Goal: Task Accomplishment & Management: Manage account settings

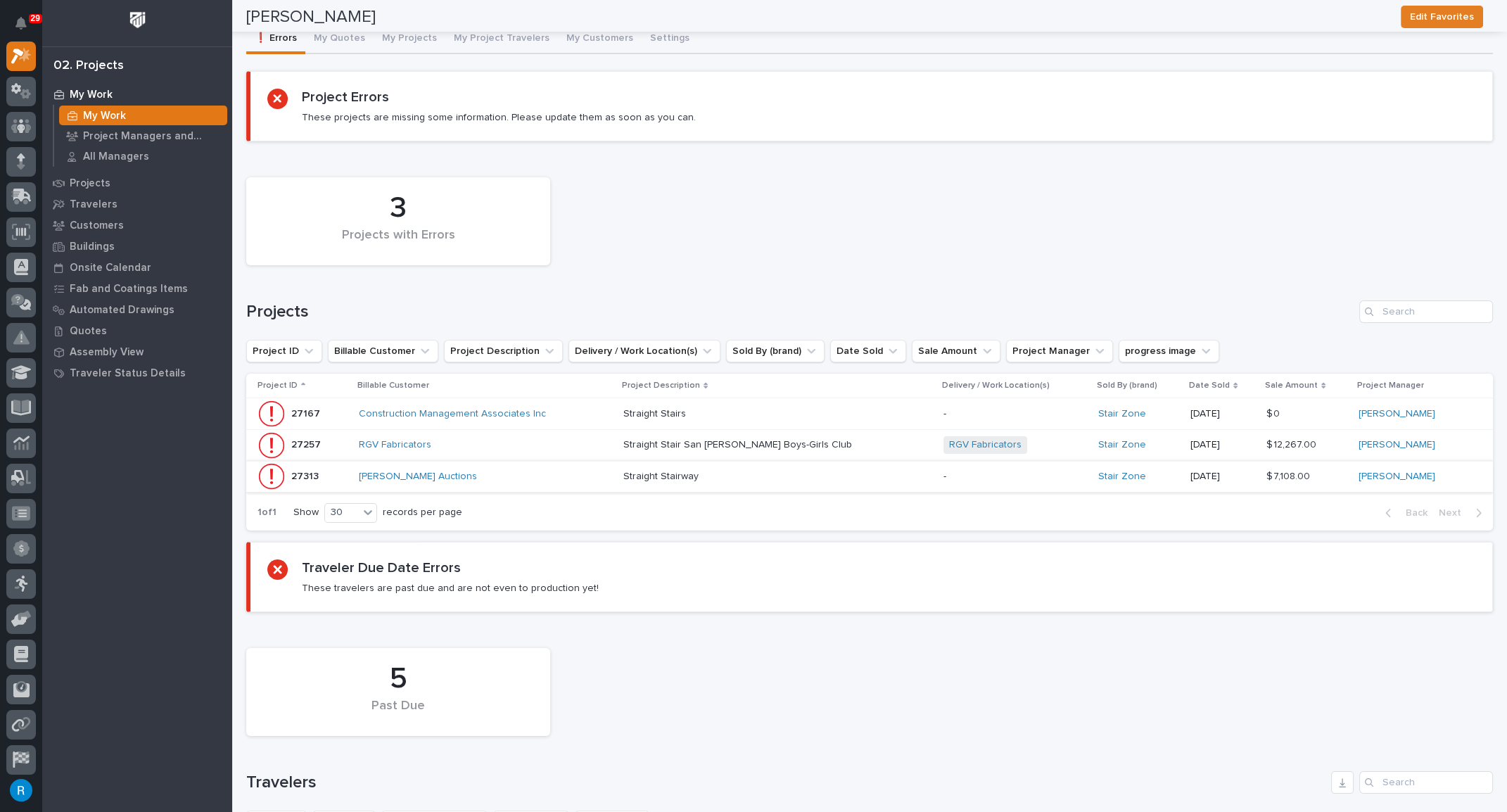
scroll to position [44, 0]
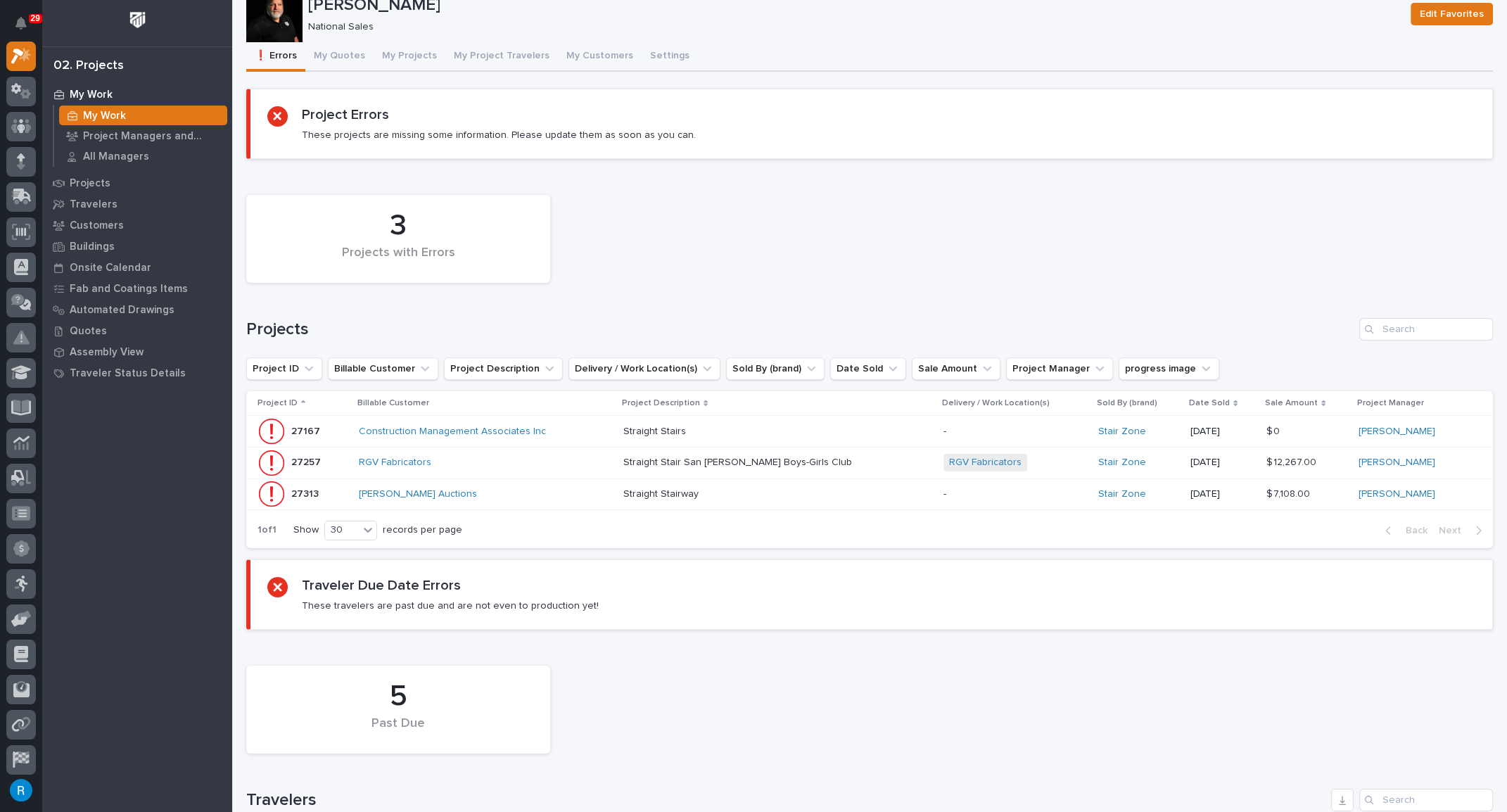
click at [401, 56] on div "Roark Jones Edit Favorites Roark Jones National Sales Edit Favorites Sorry, the…" at bounding box center [870, 588] width 1247 height 1260
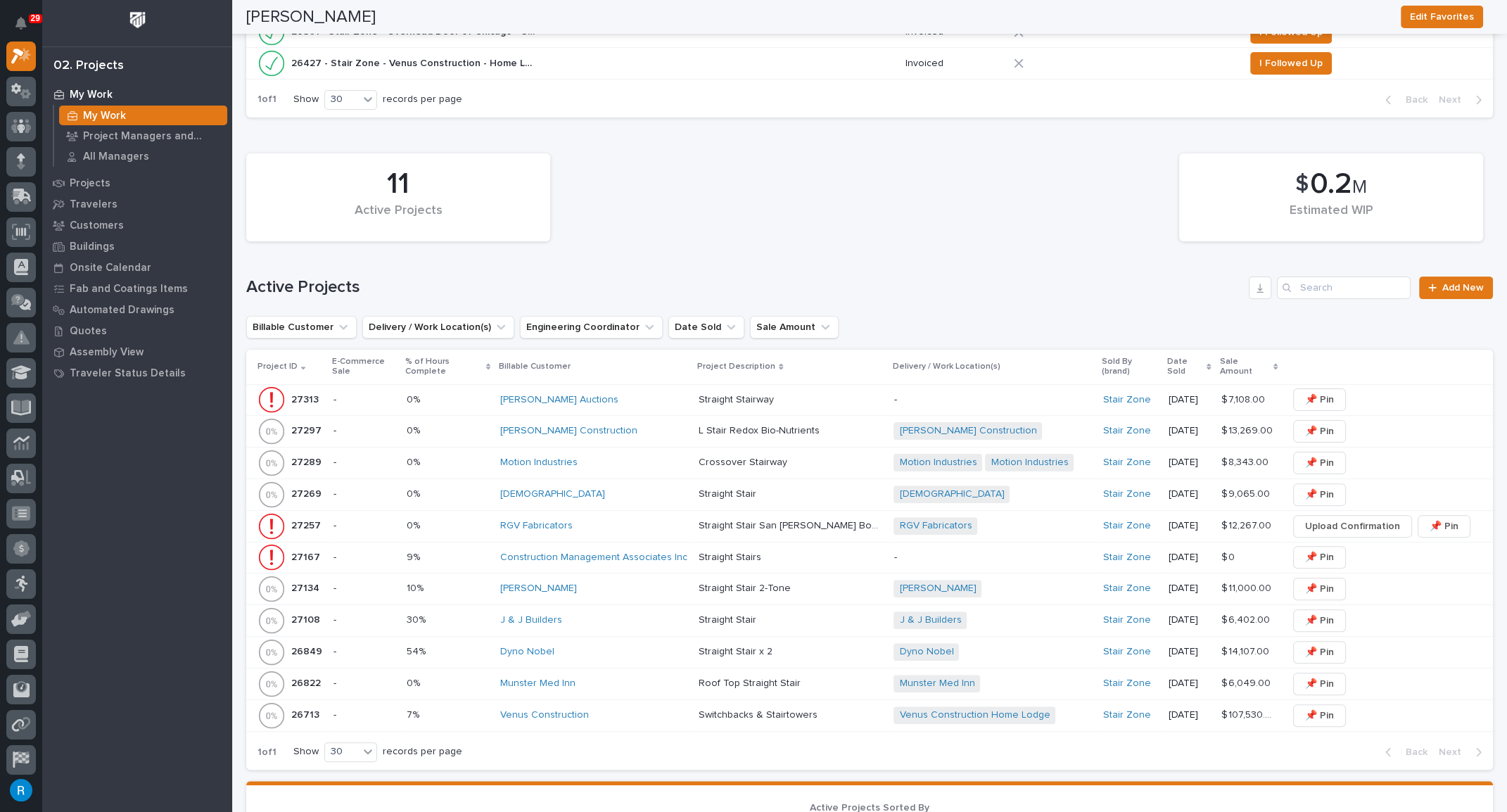
scroll to position [640, 0]
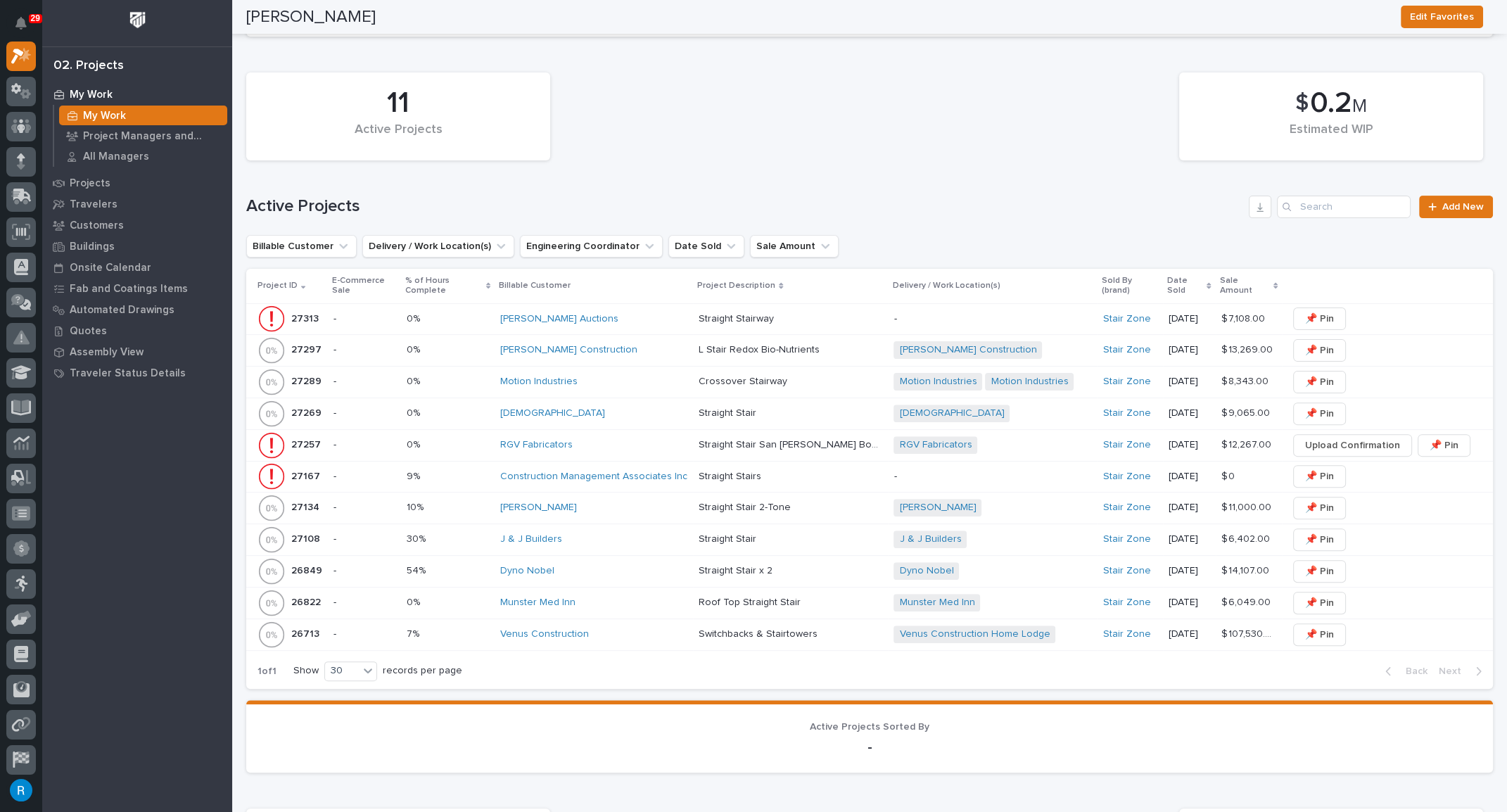
click at [653, 375] on div "Motion Industries" at bounding box center [594, 382] width 187 height 24
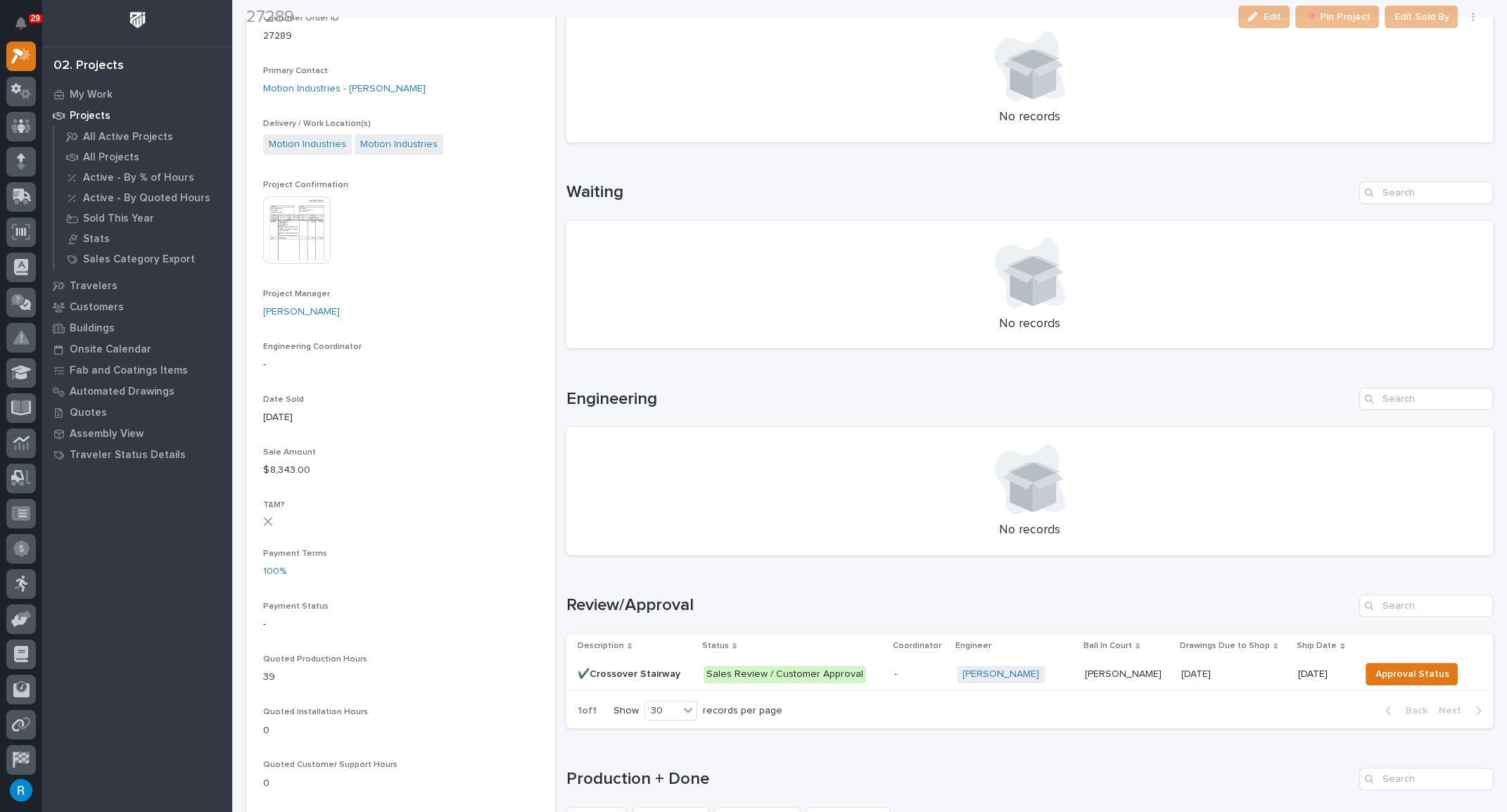
scroll to position [448, 0]
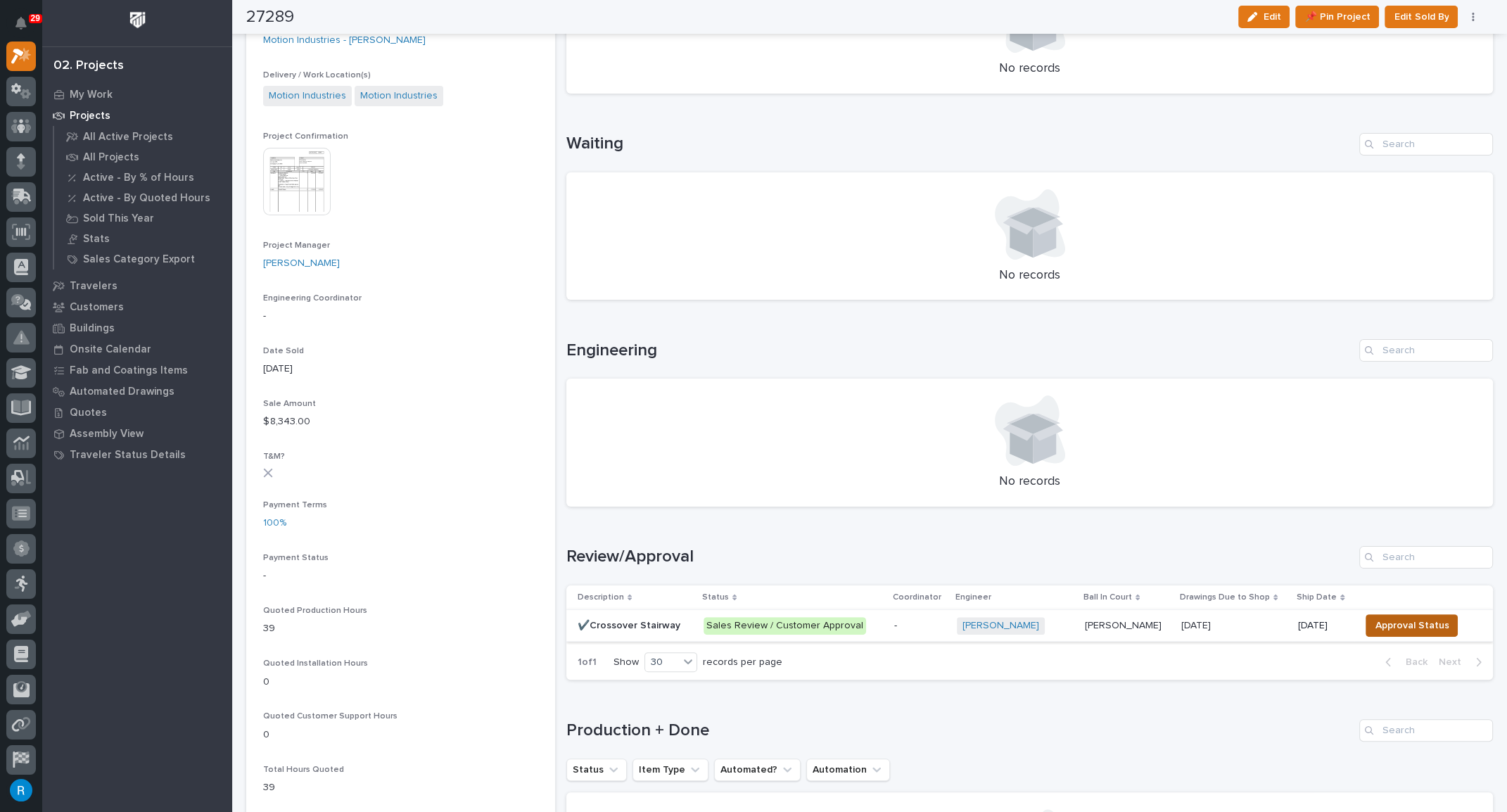
click at [1393, 621] on span "Approval Status" at bounding box center [1412, 625] width 74 height 17
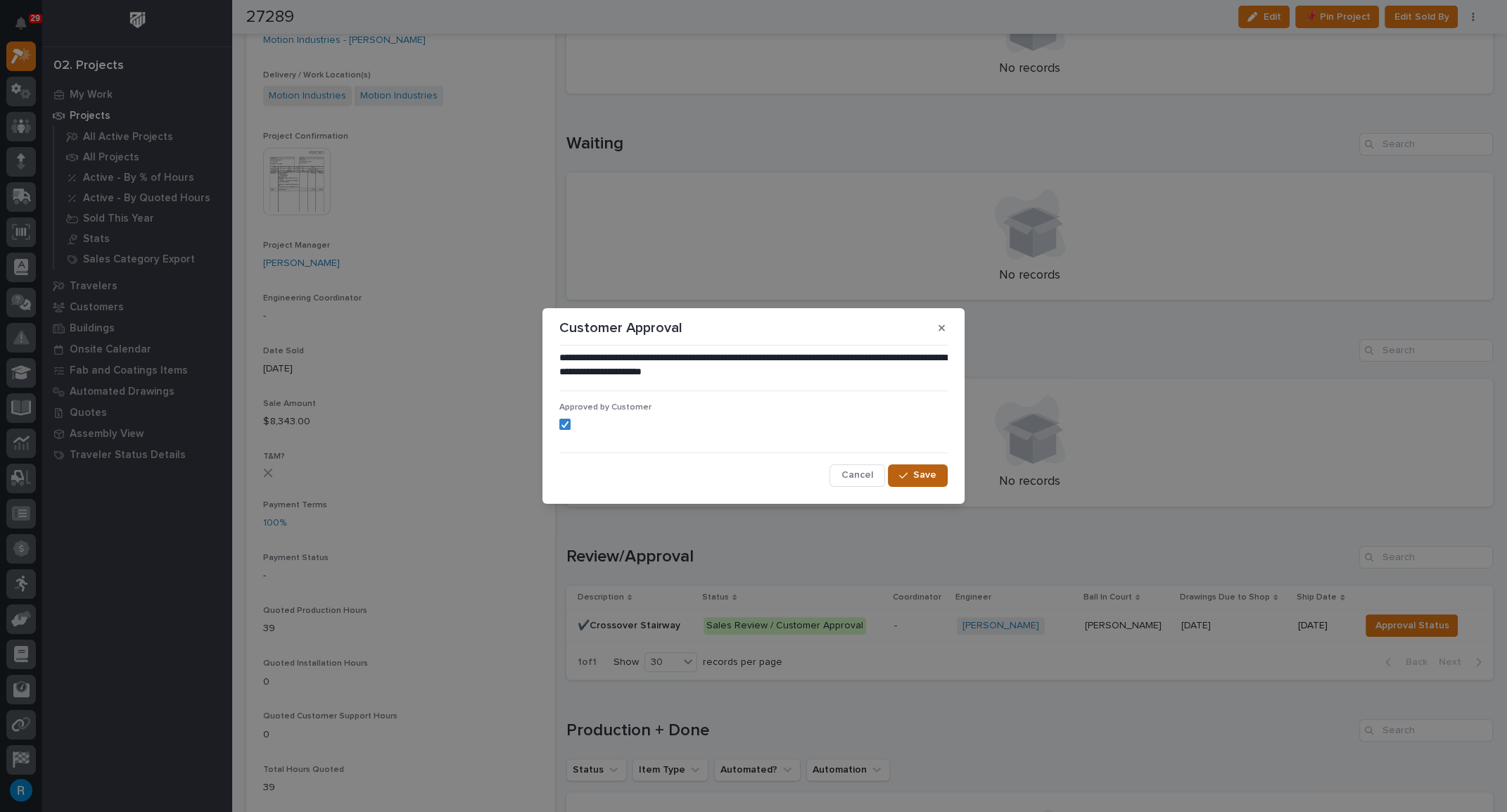
click at [929, 477] on span "Save" at bounding box center [925, 475] width 24 height 13
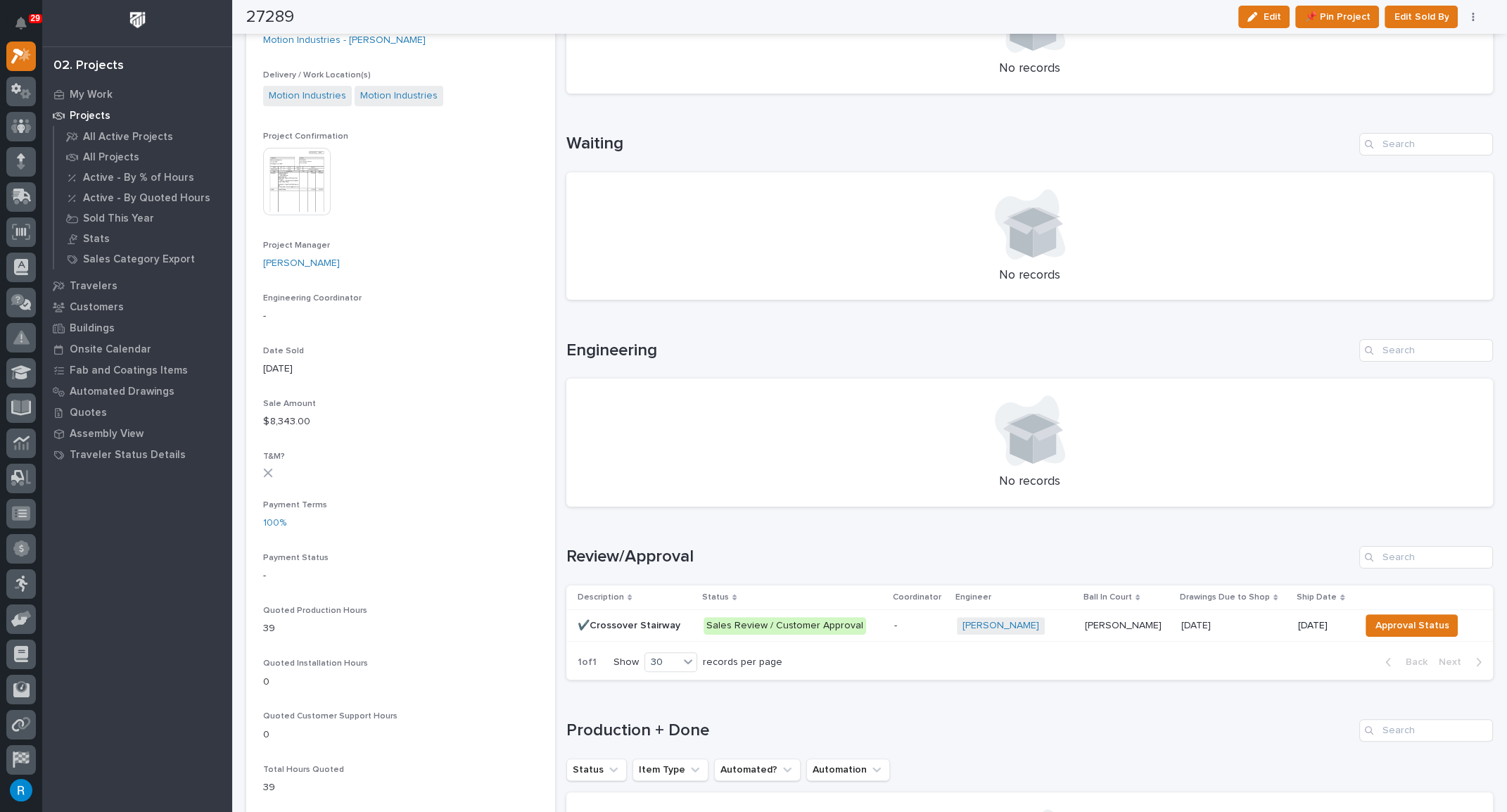
click at [929, 628] on div "-" at bounding box center [921, 625] width 52 height 24
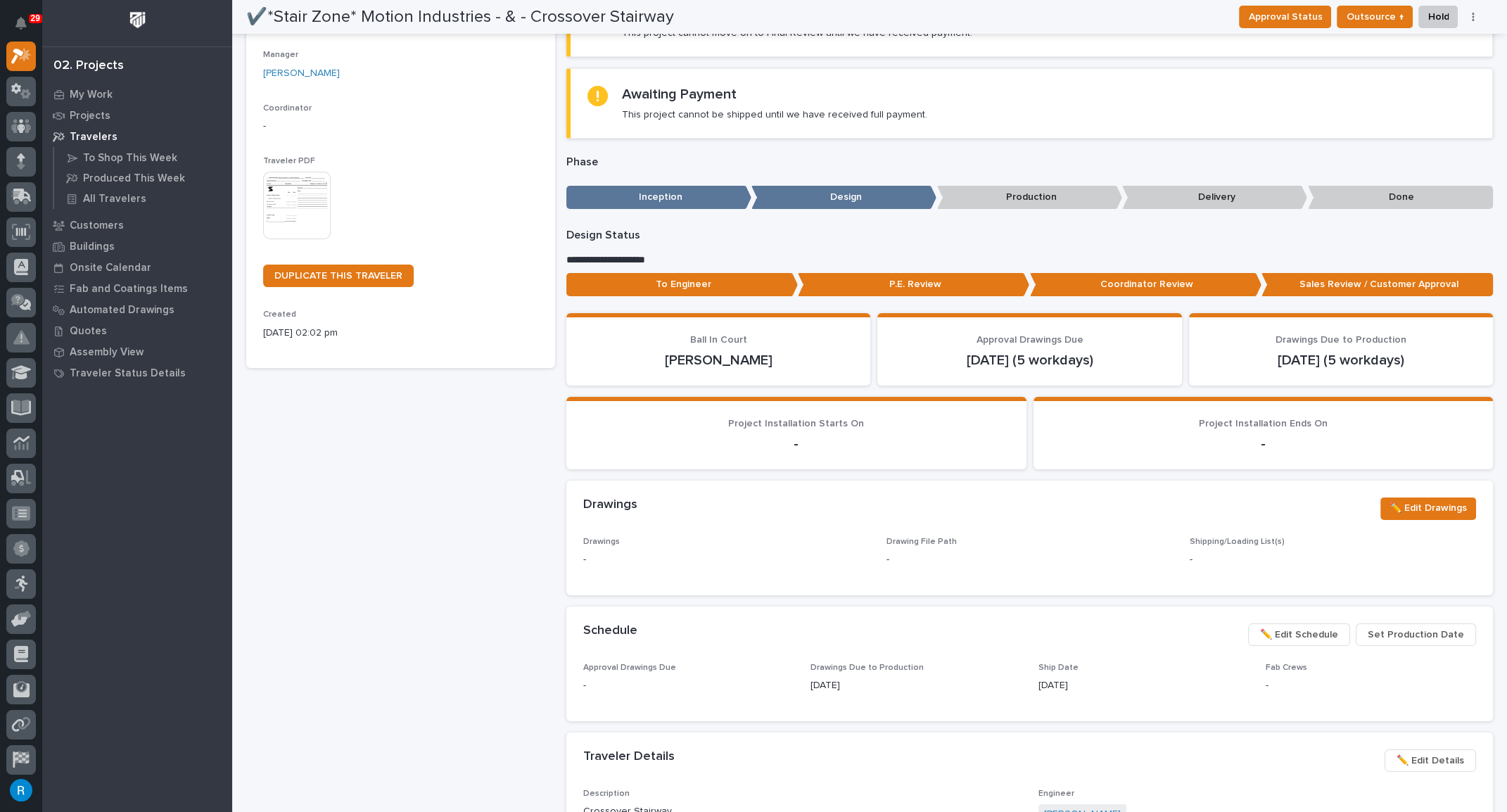
scroll to position [127, 0]
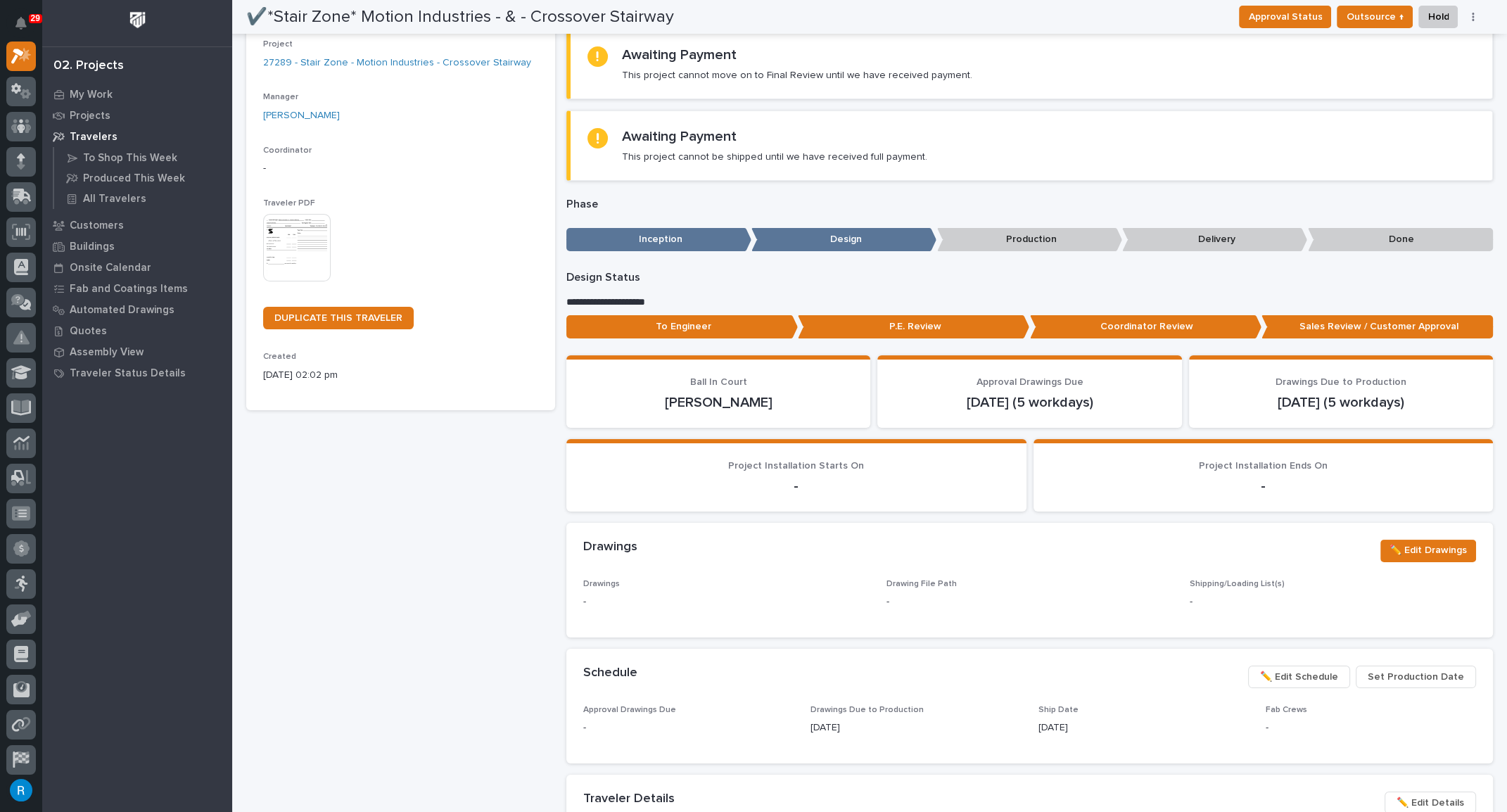
click at [1136, 325] on p "Coordinator Review" at bounding box center [1146, 327] width 231 height 24
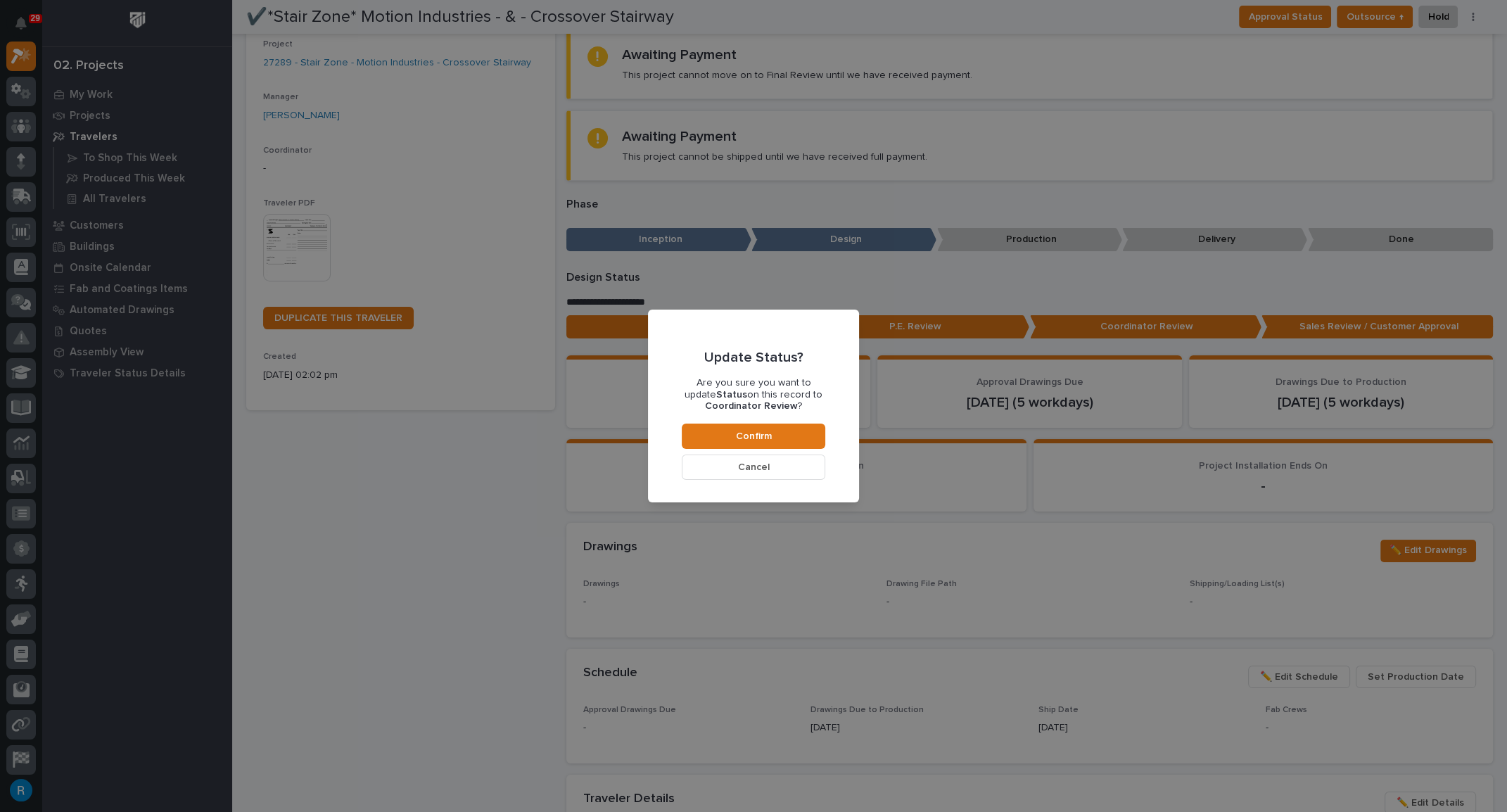
click at [749, 469] on span "Cancel" at bounding box center [754, 467] width 31 height 13
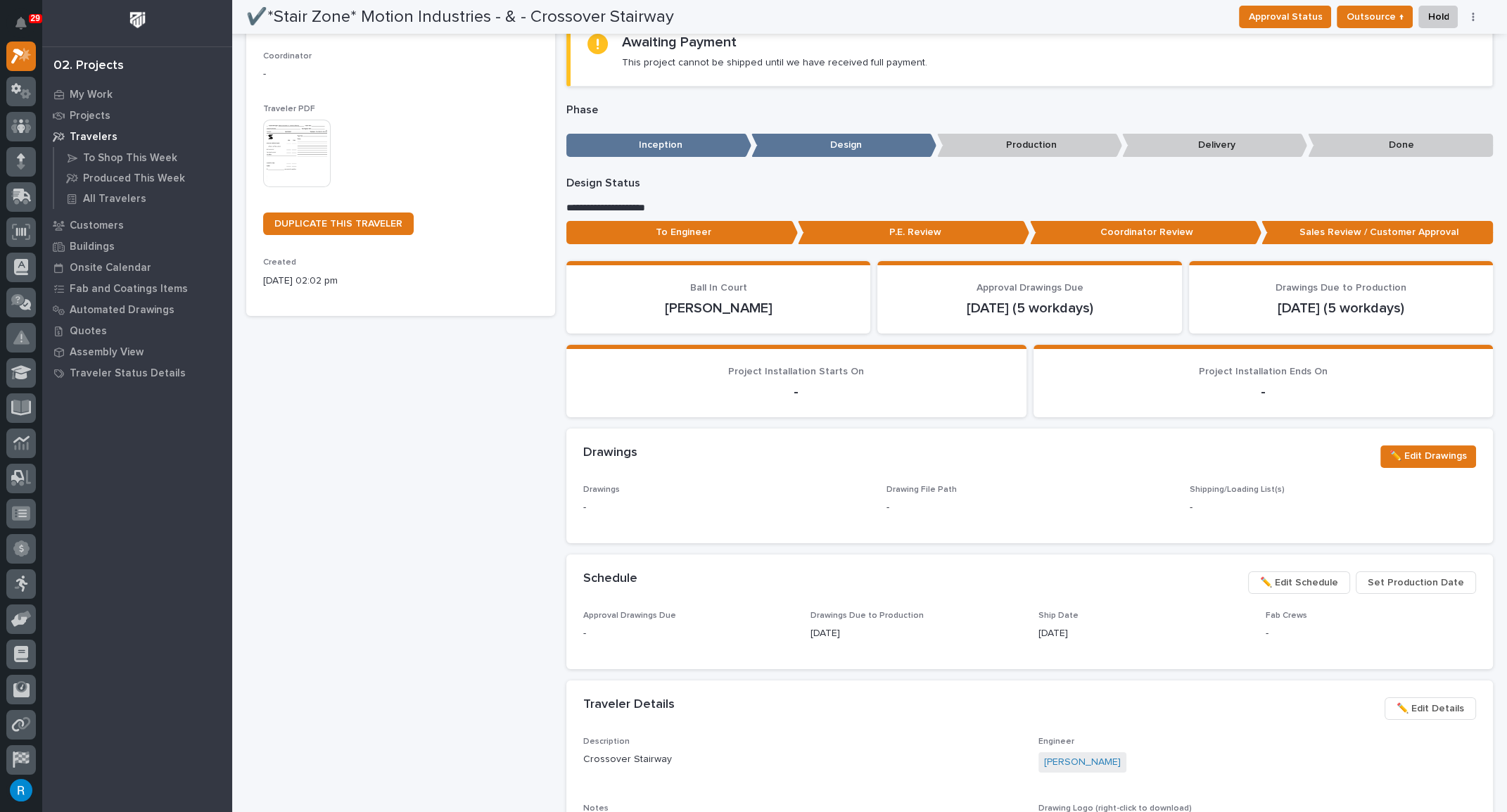
scroll to position [201, 0]
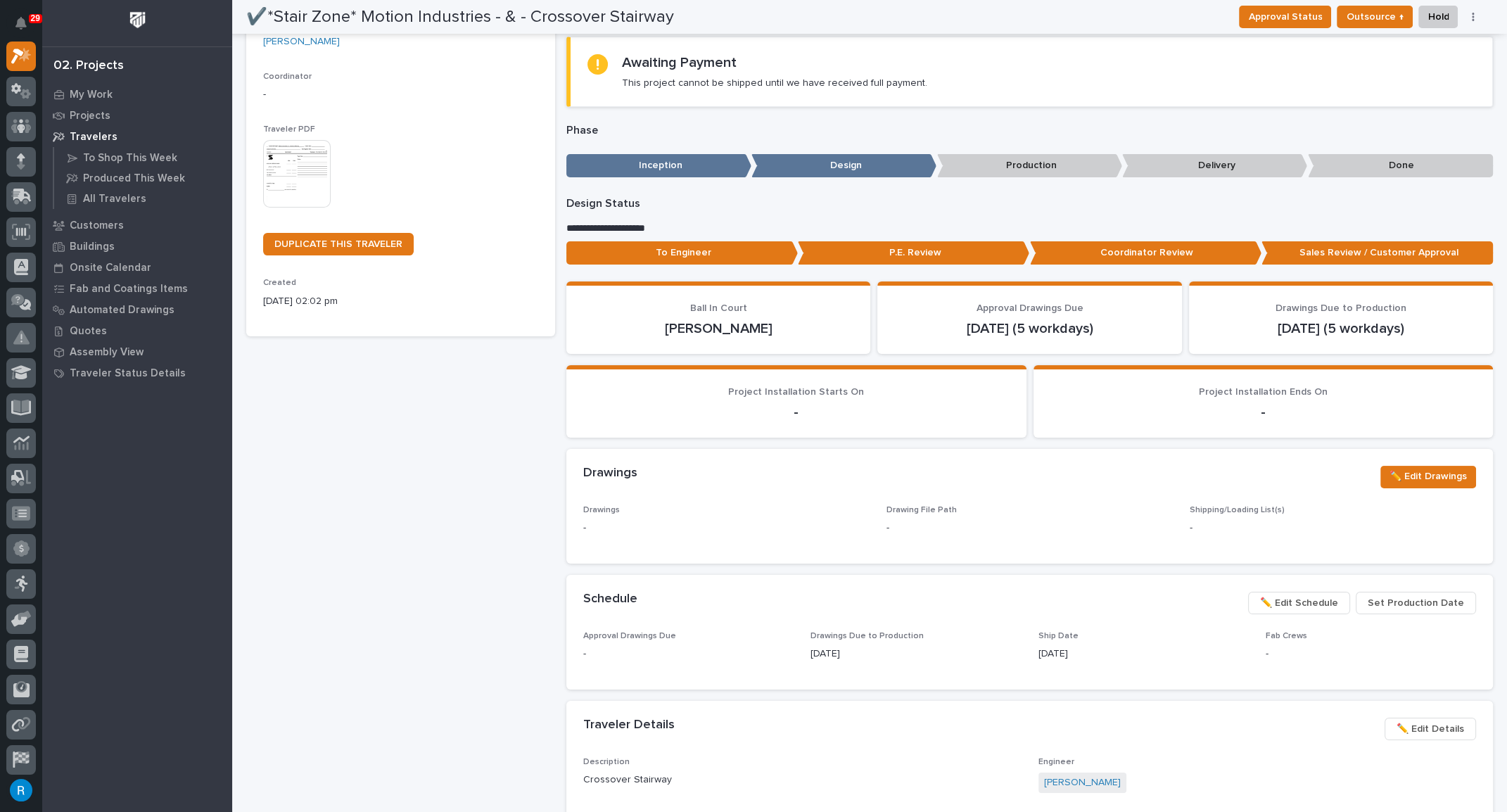
click at [927, 251] on p "P.E. Review" at bounding box center [913, 253] width 231 height 24
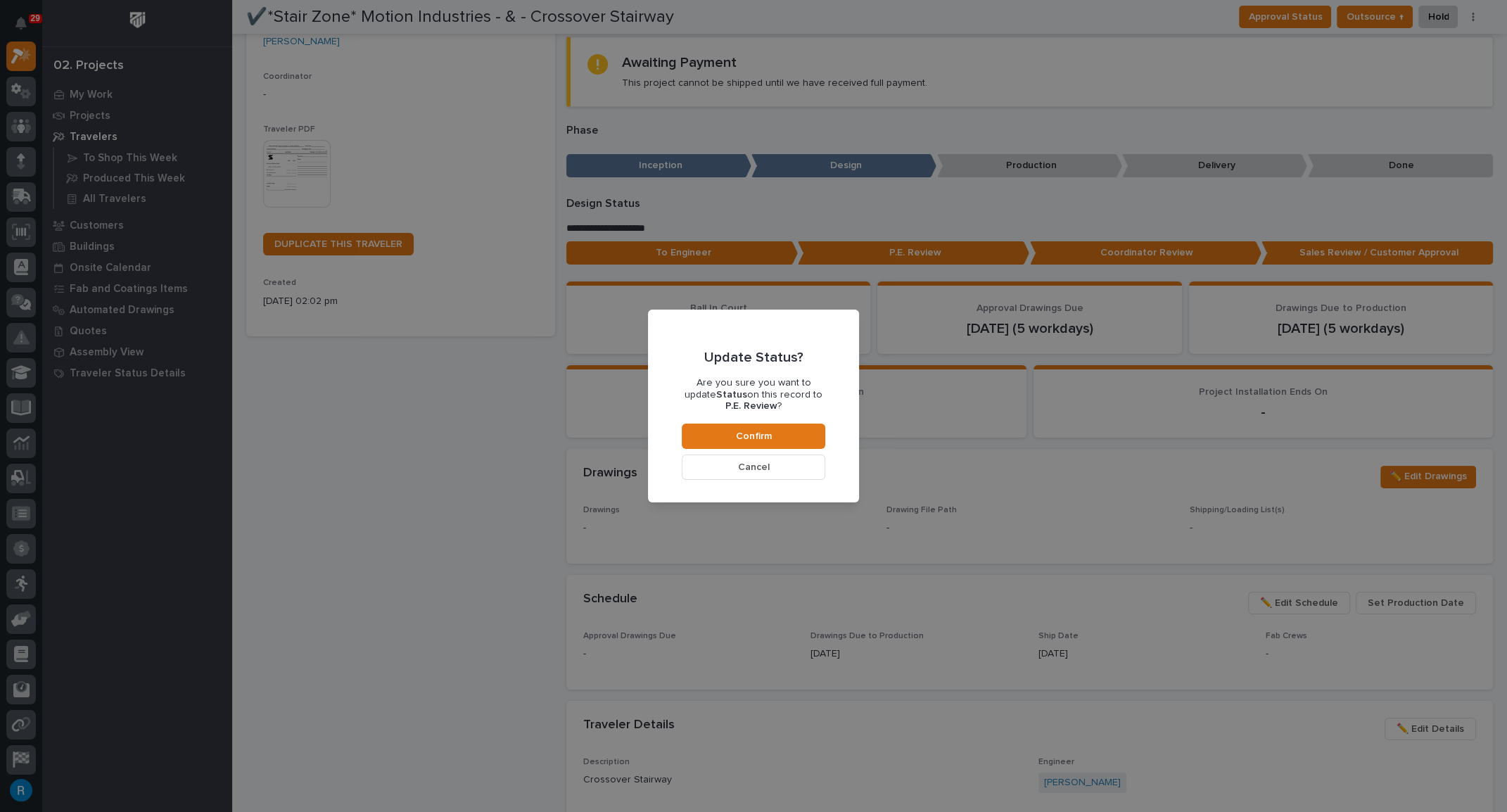
click at [766, 466] on span "Cancel" at bounding box center [754, 467] width 31 height 13
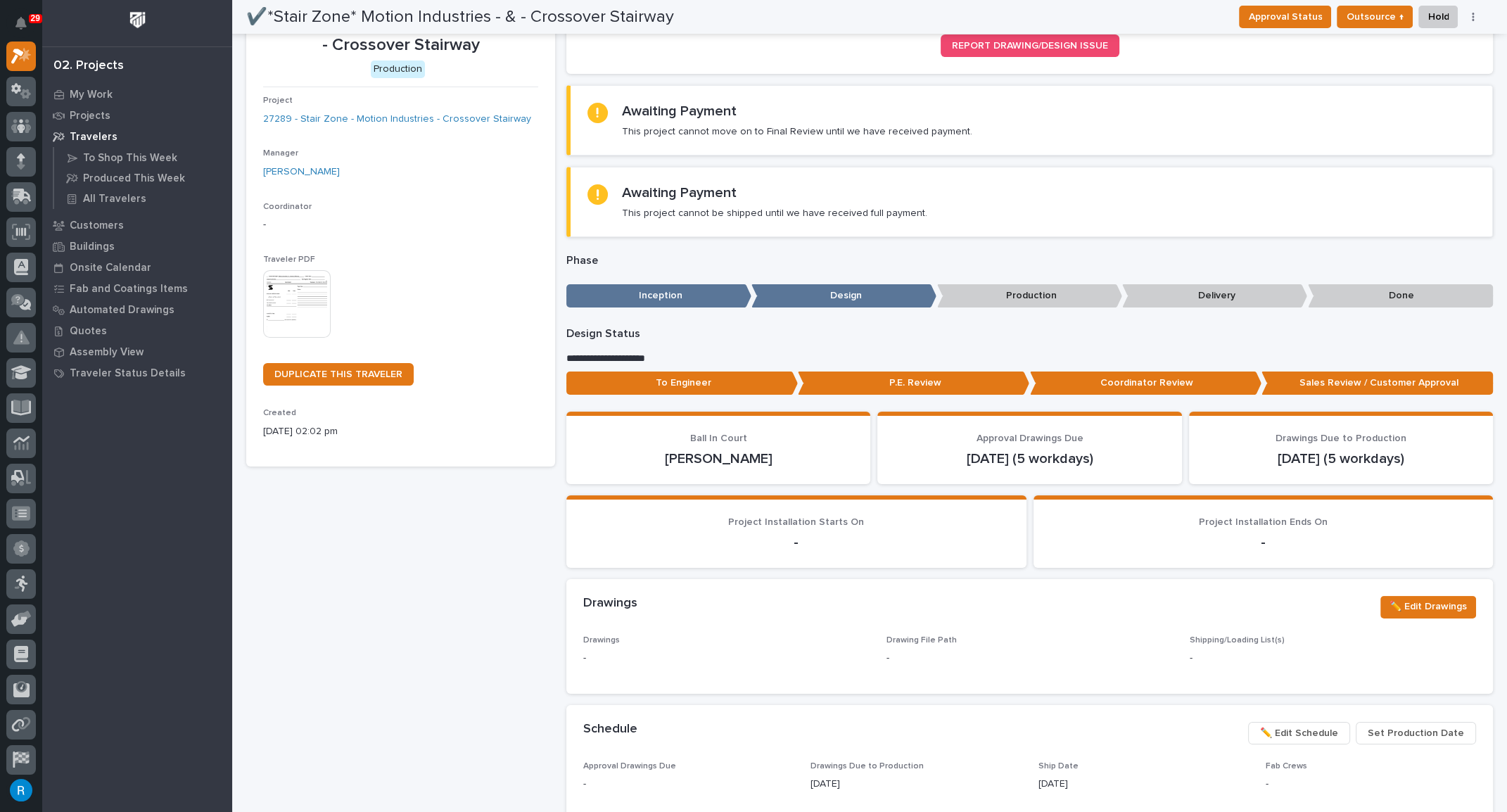
scroll to position [0, 0]
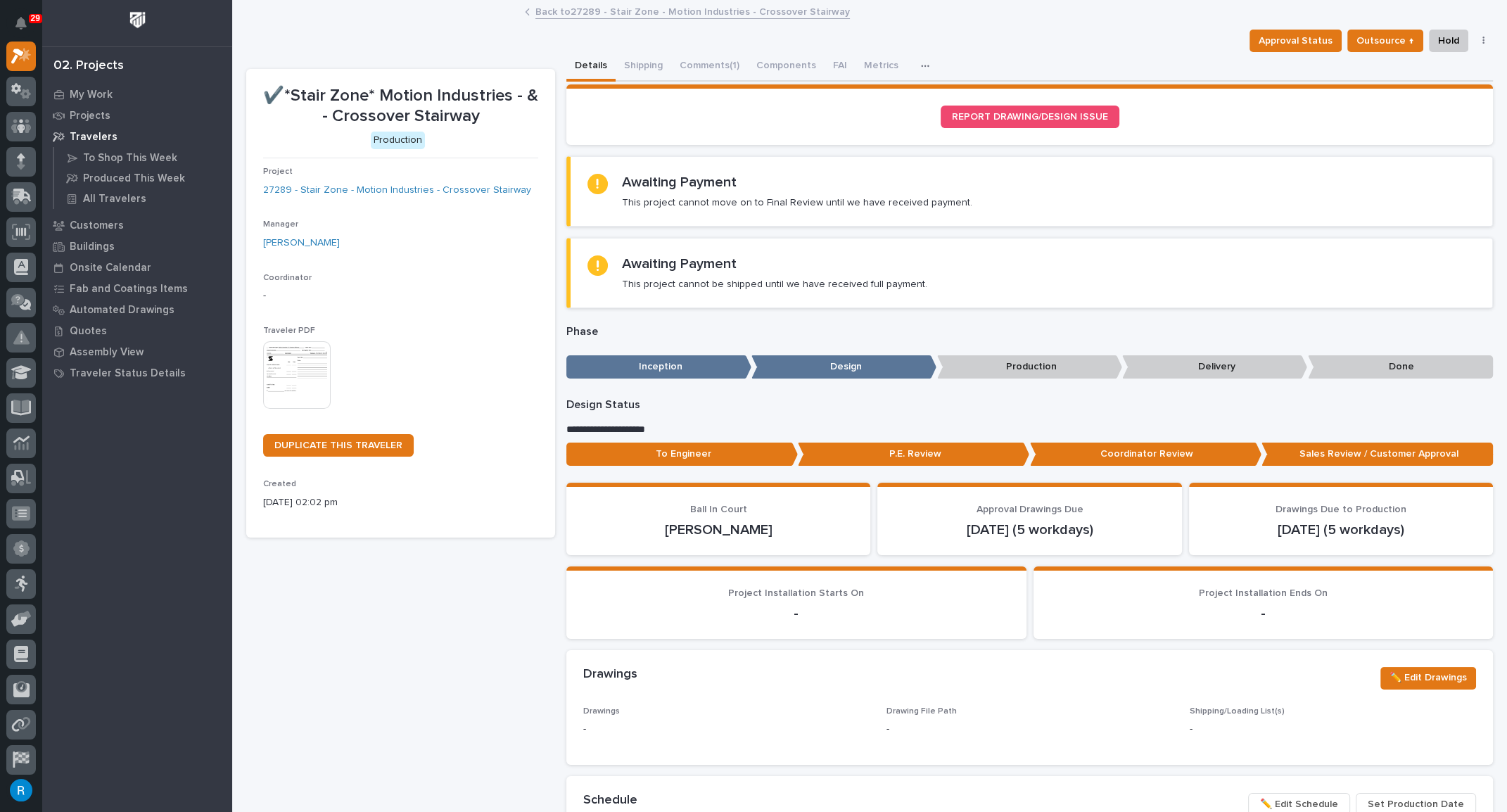
click at [1358, 453] on p "Sales Review / Customer Approval" at bounding box center [1377, 454] width 231 height 24
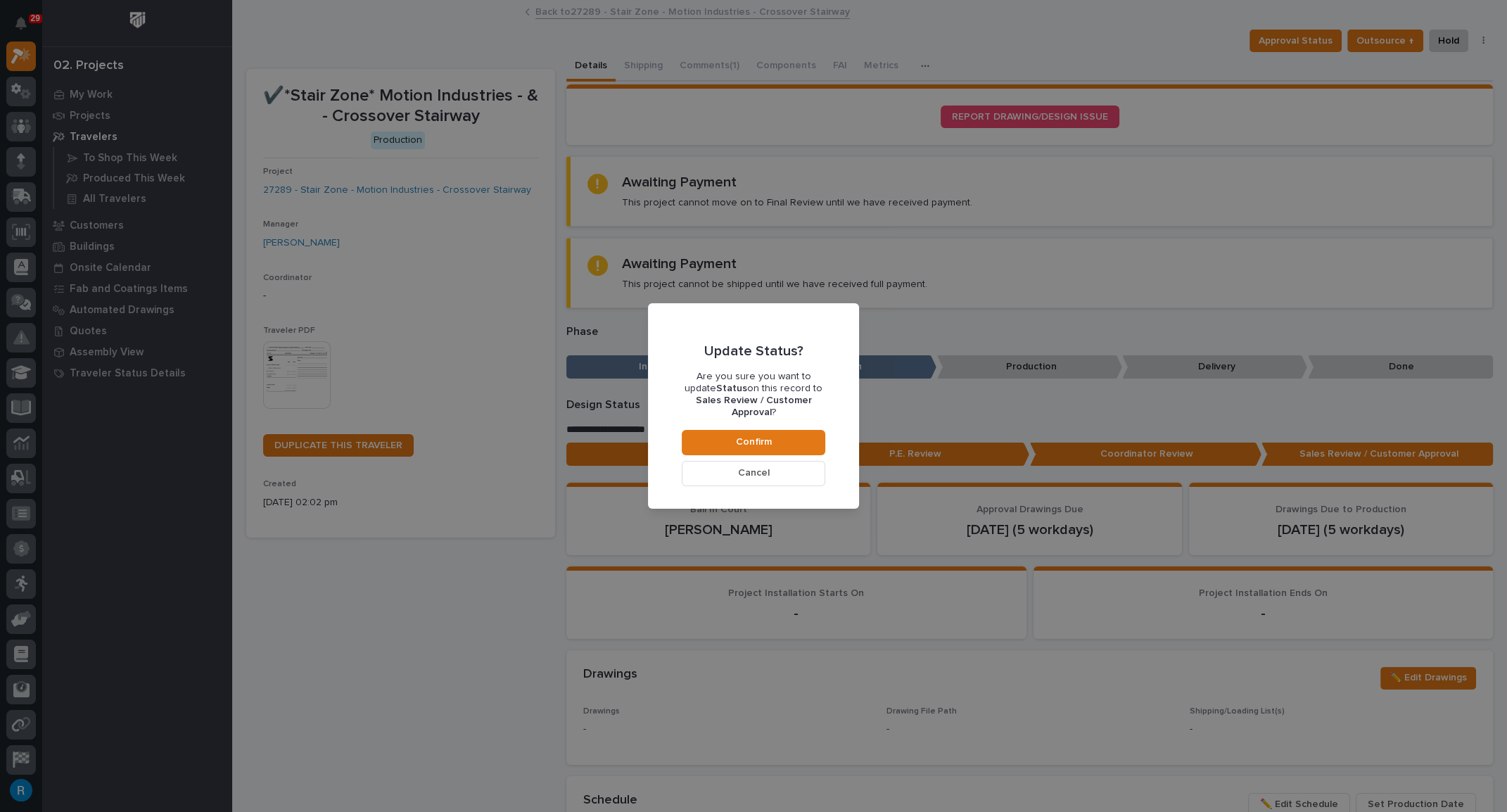
click at [761, 466] on span "Cancel" at bounding box center [754, 473] width 31 height 13
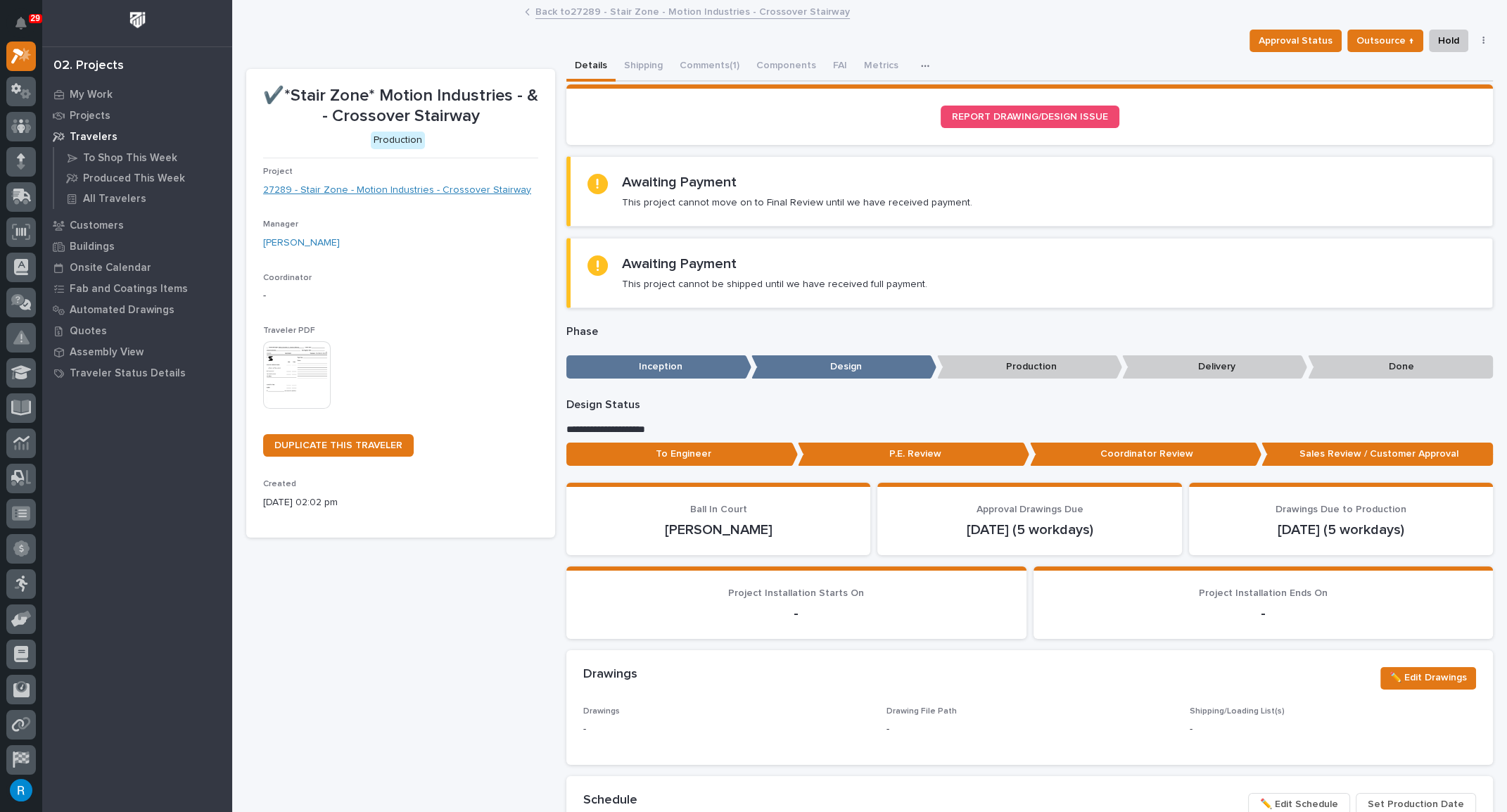
click at [389, 189] on link "27289 - Stair Zone - Motion Industries - Crossover Stairway" at bounding box center [398, 190] width 268 height 15
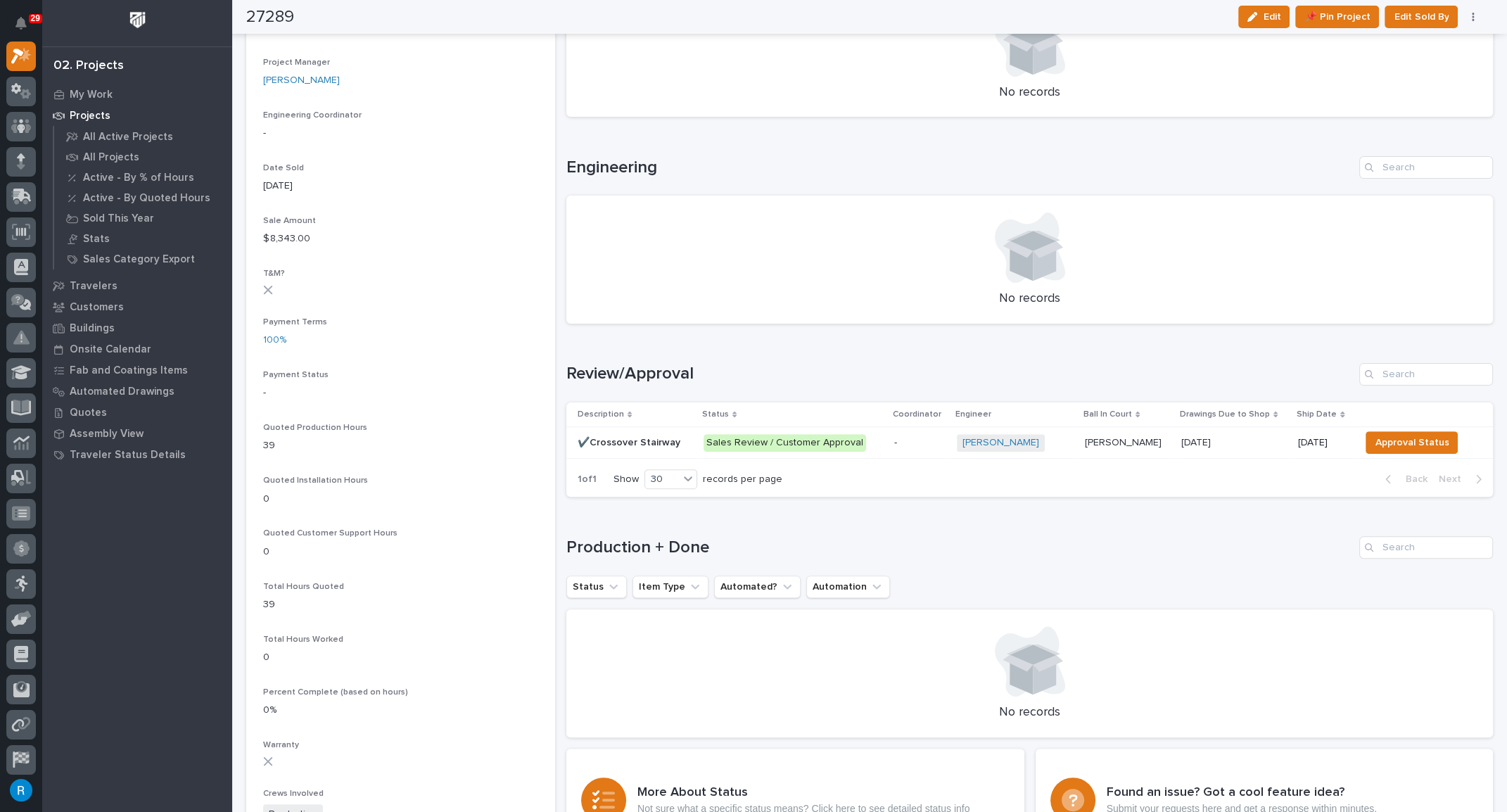
scroll to position [640, 0]
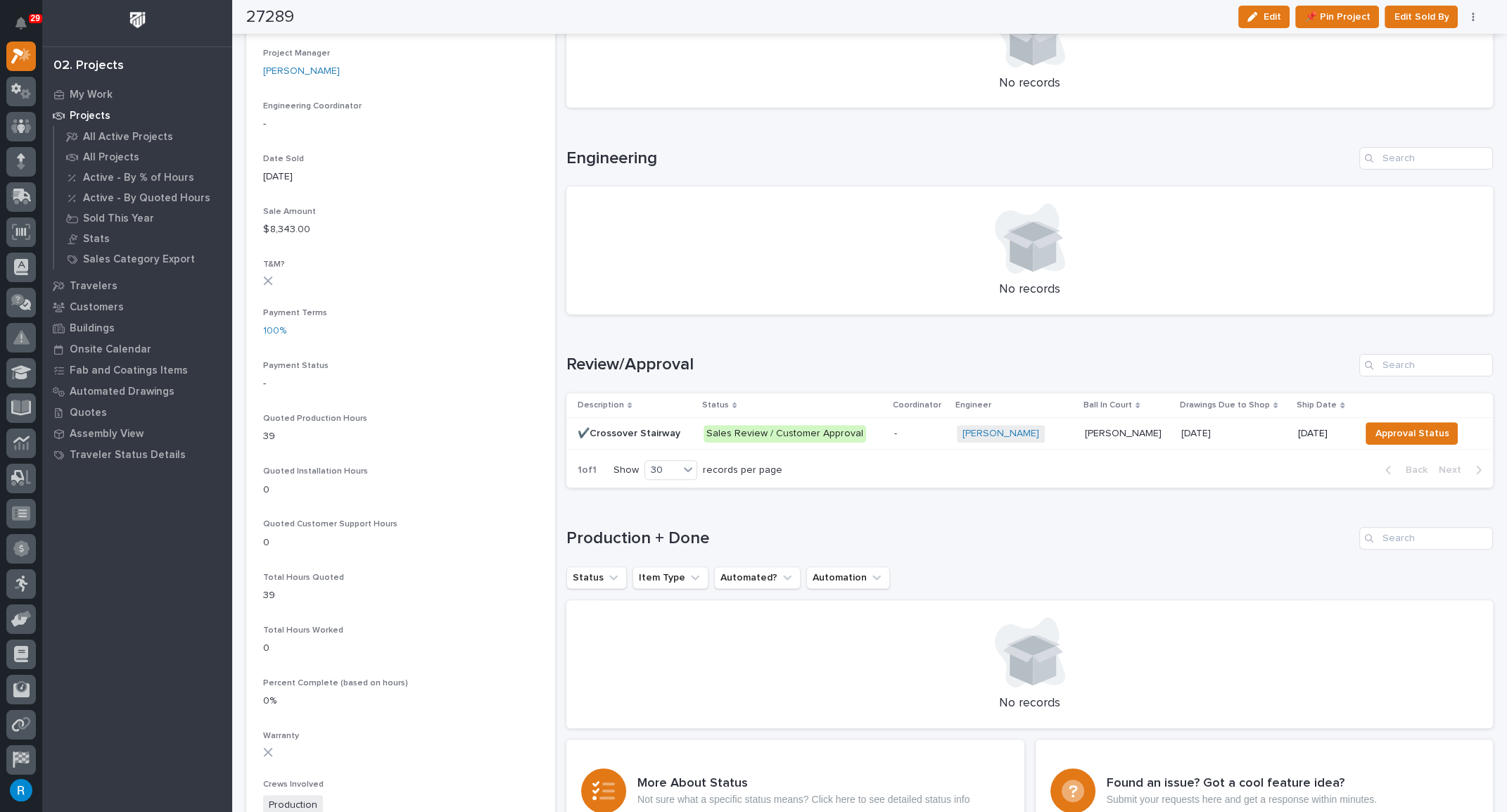
click at [787, 431] on div "Sales Review / Customer Approval" at bounding box center [784, 433] width 162 height 17
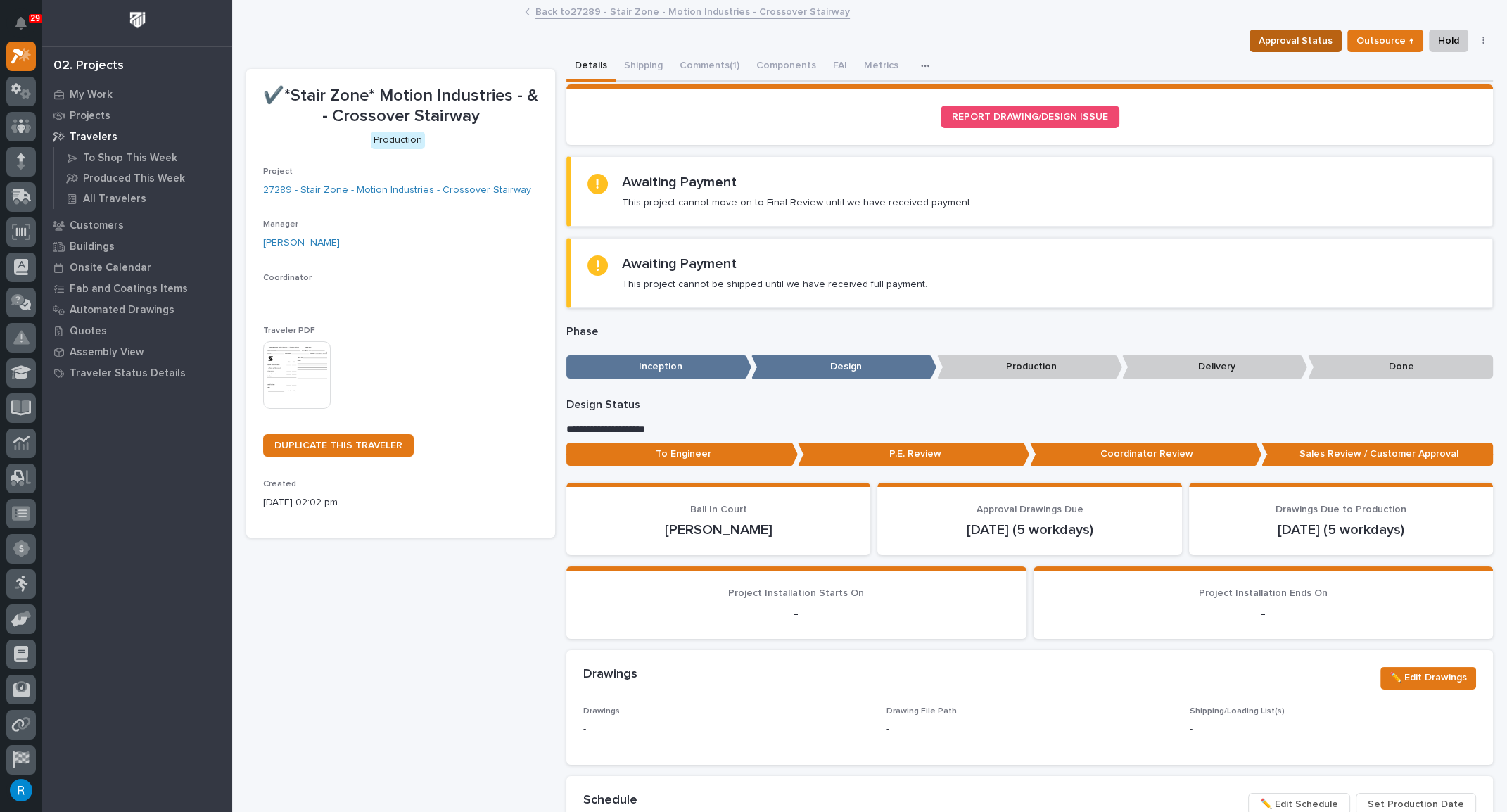
click at [1295, 43] on span "Approval Status" at bounding box center [1295, 41] width 74 height 17
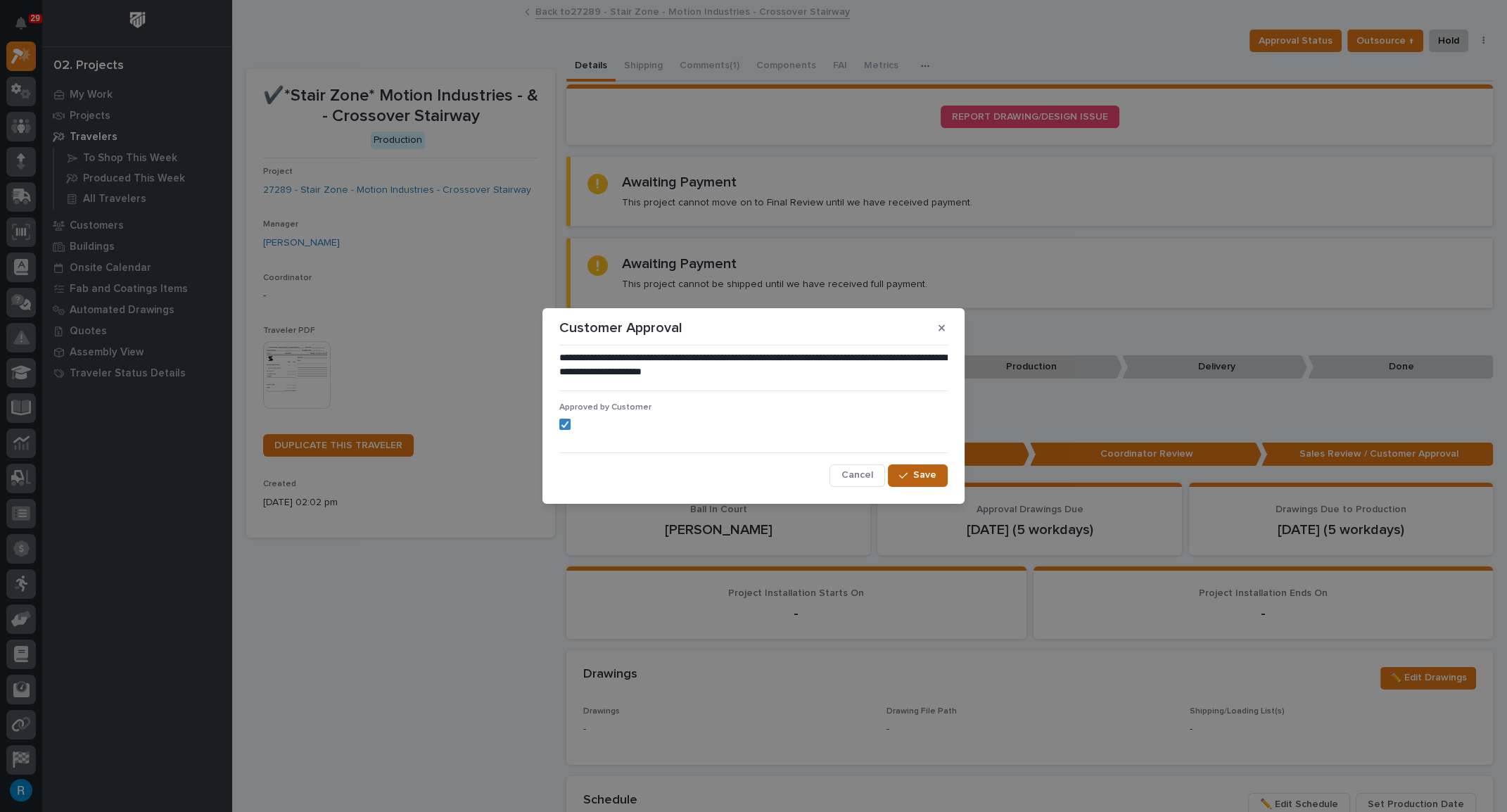
click at [929, 476] on span "Save" at bounding box center [925, 475] width 24 height 13
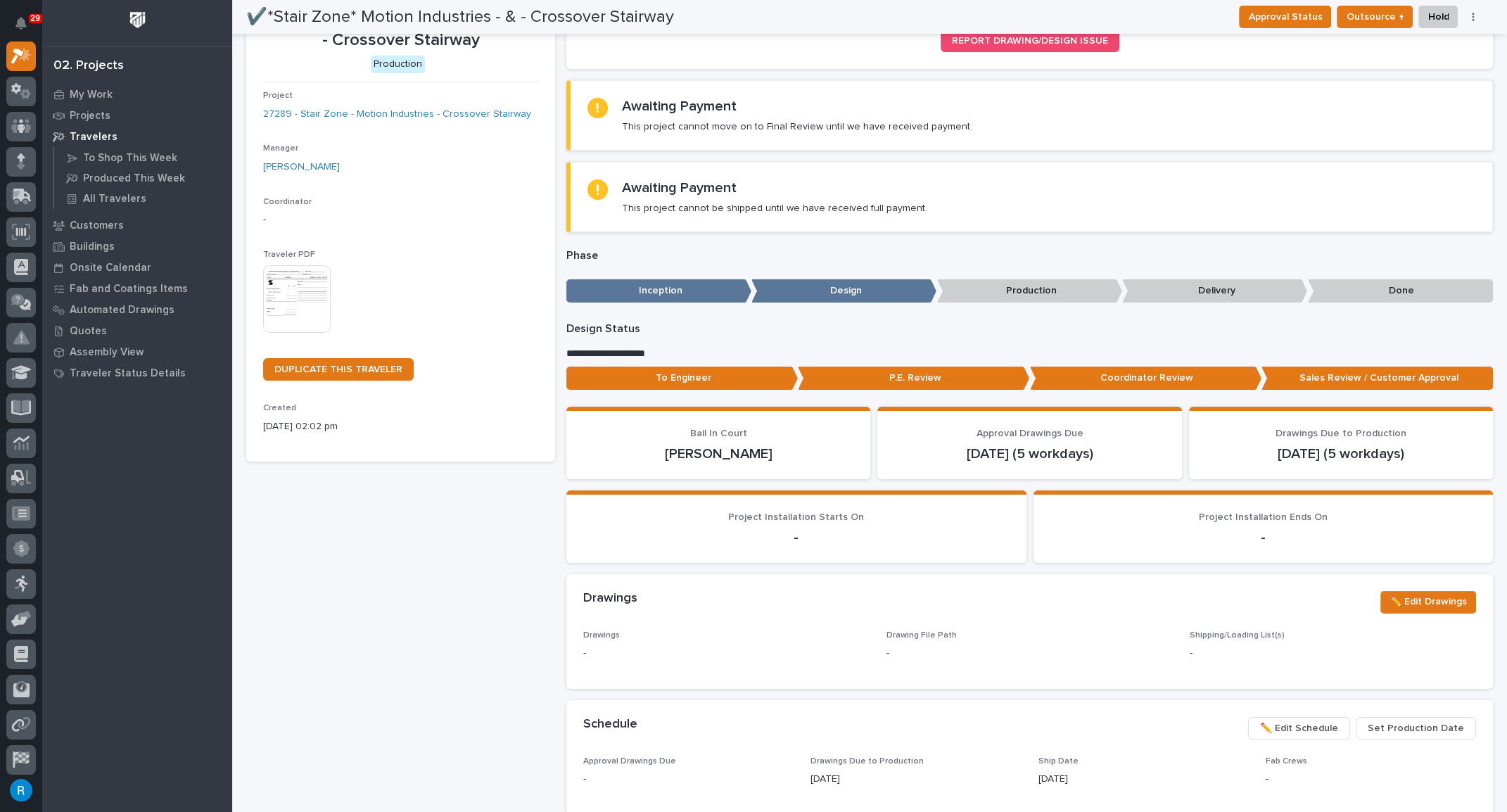
scroll to position [73, 0]
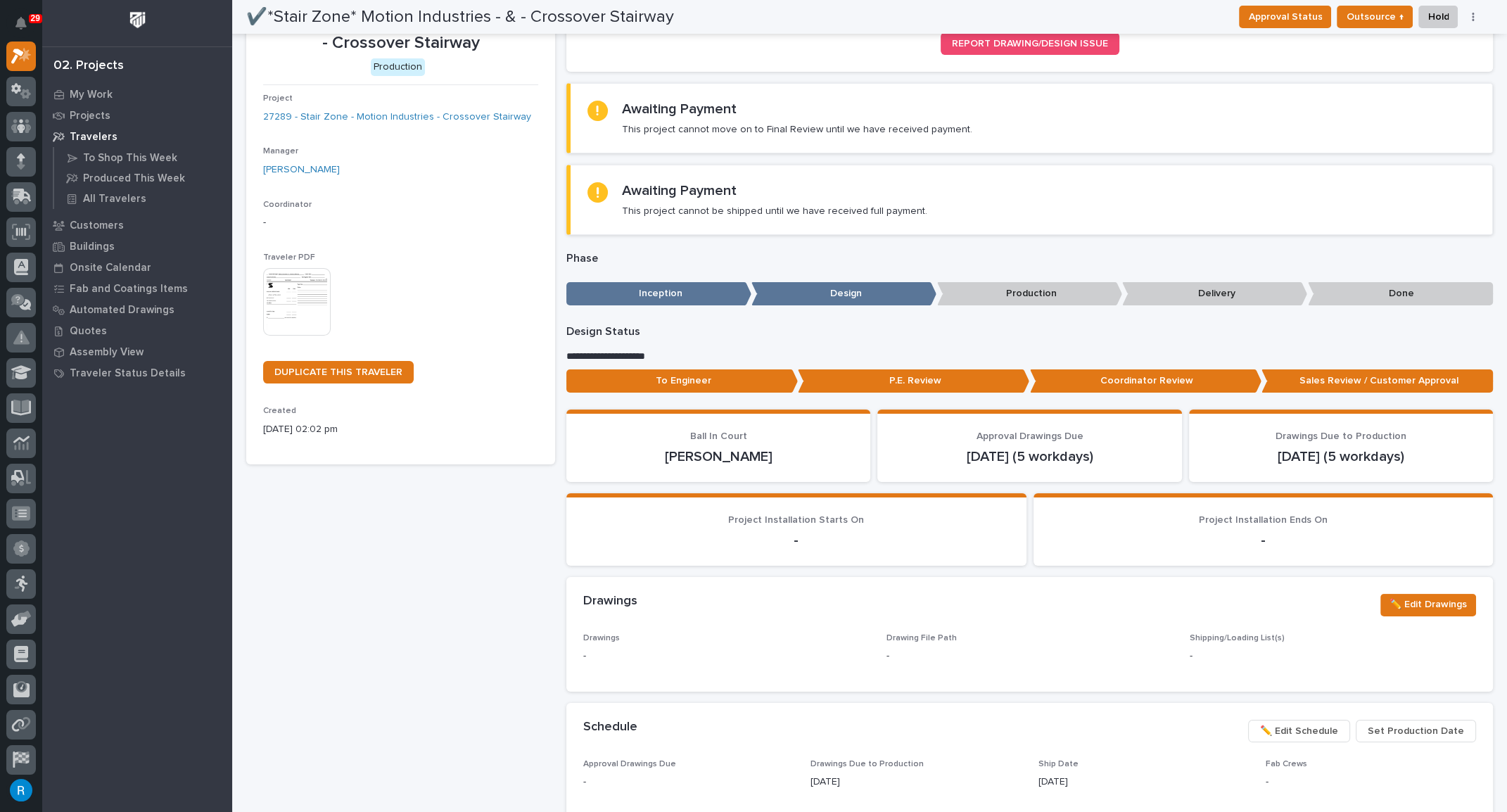
click at [1000, 295] on p "Production" at bounding box center [1029, 294] width 185 height 24
click at [1032, 295] on p "Production" at bounding box center [1029, 294] width 185 height 24
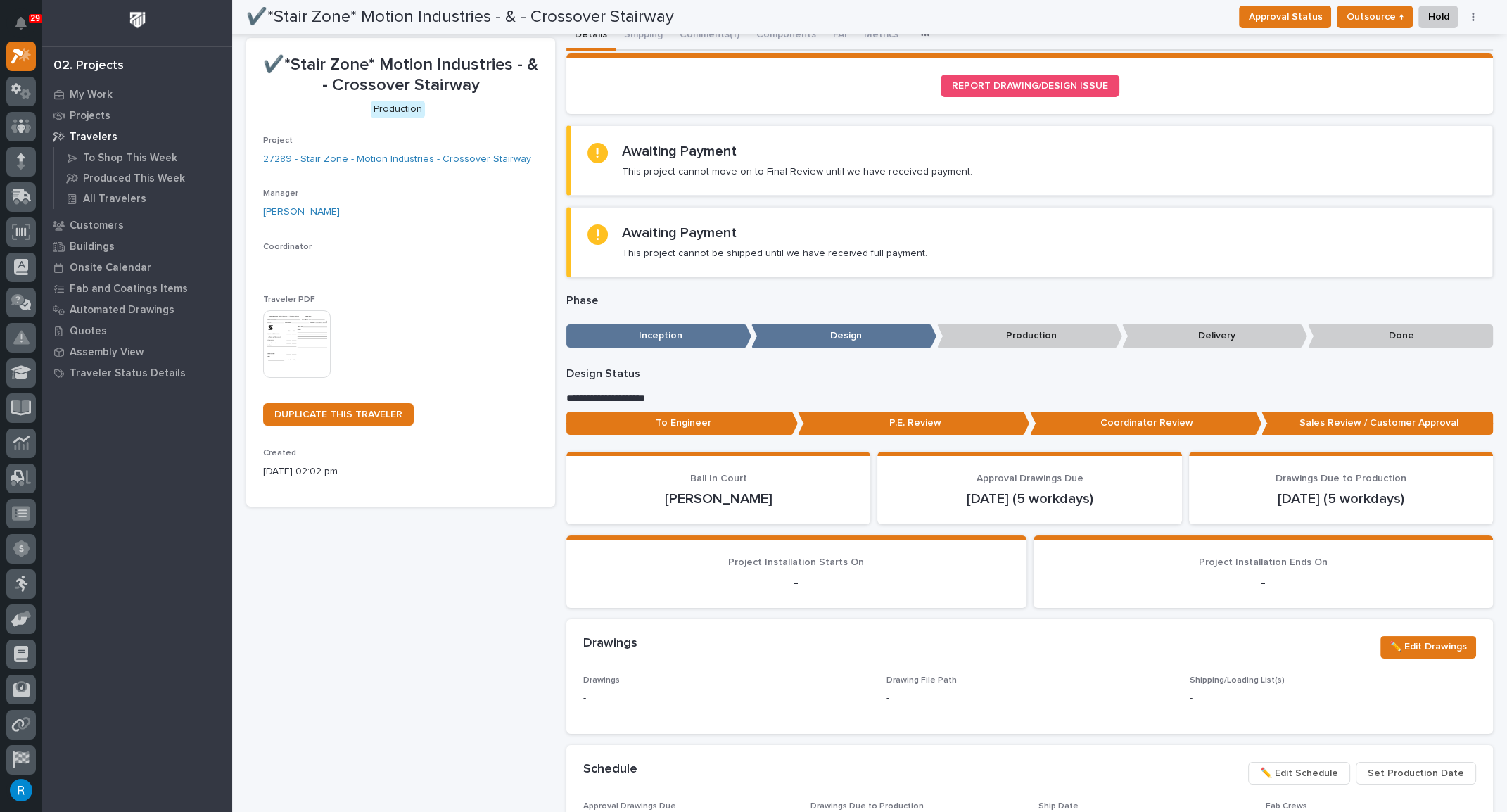
scroll to position [0, 0]
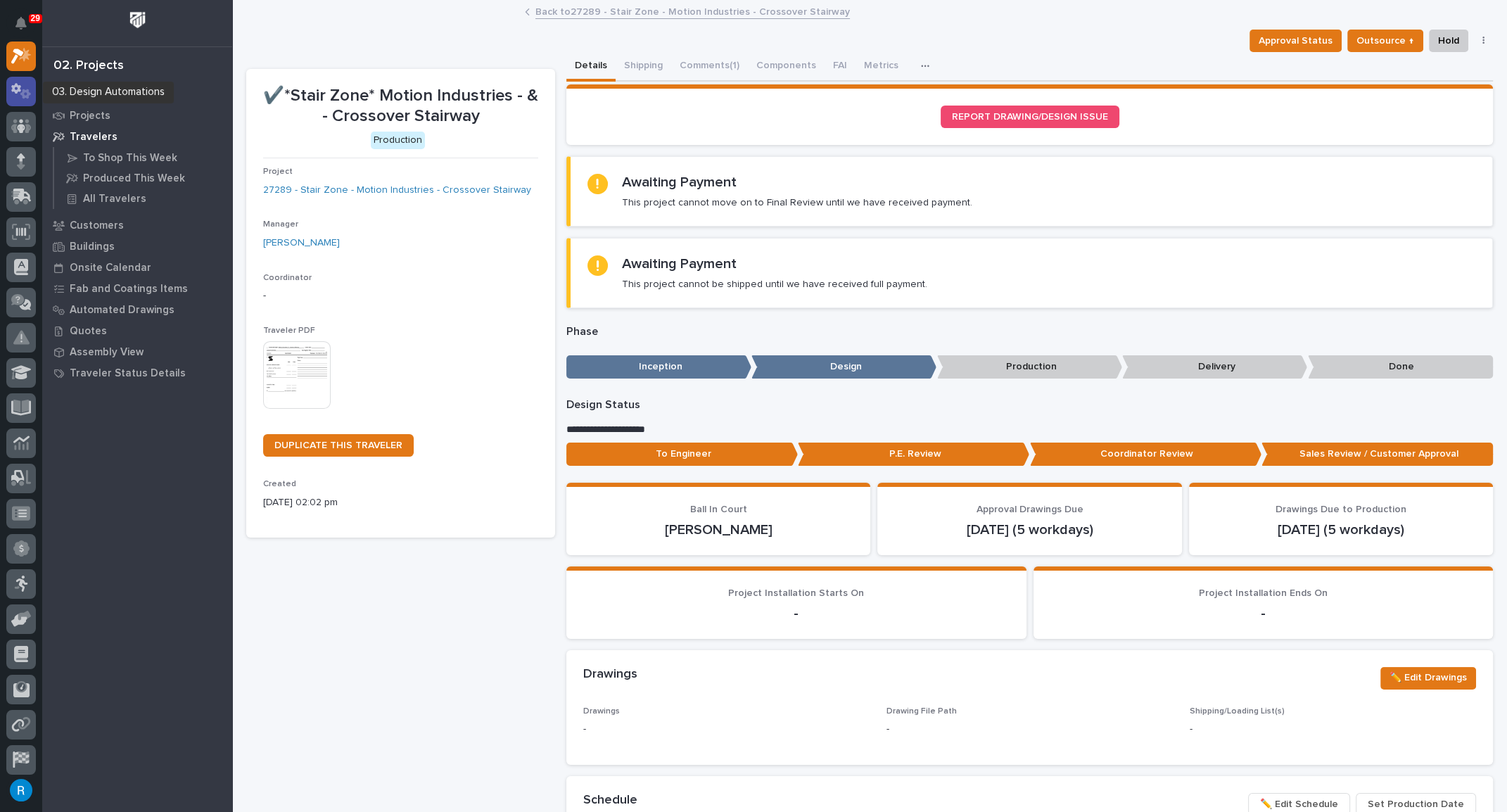
click at [27, 86] on icon at bounding box center [21, 91] width 20 height 16
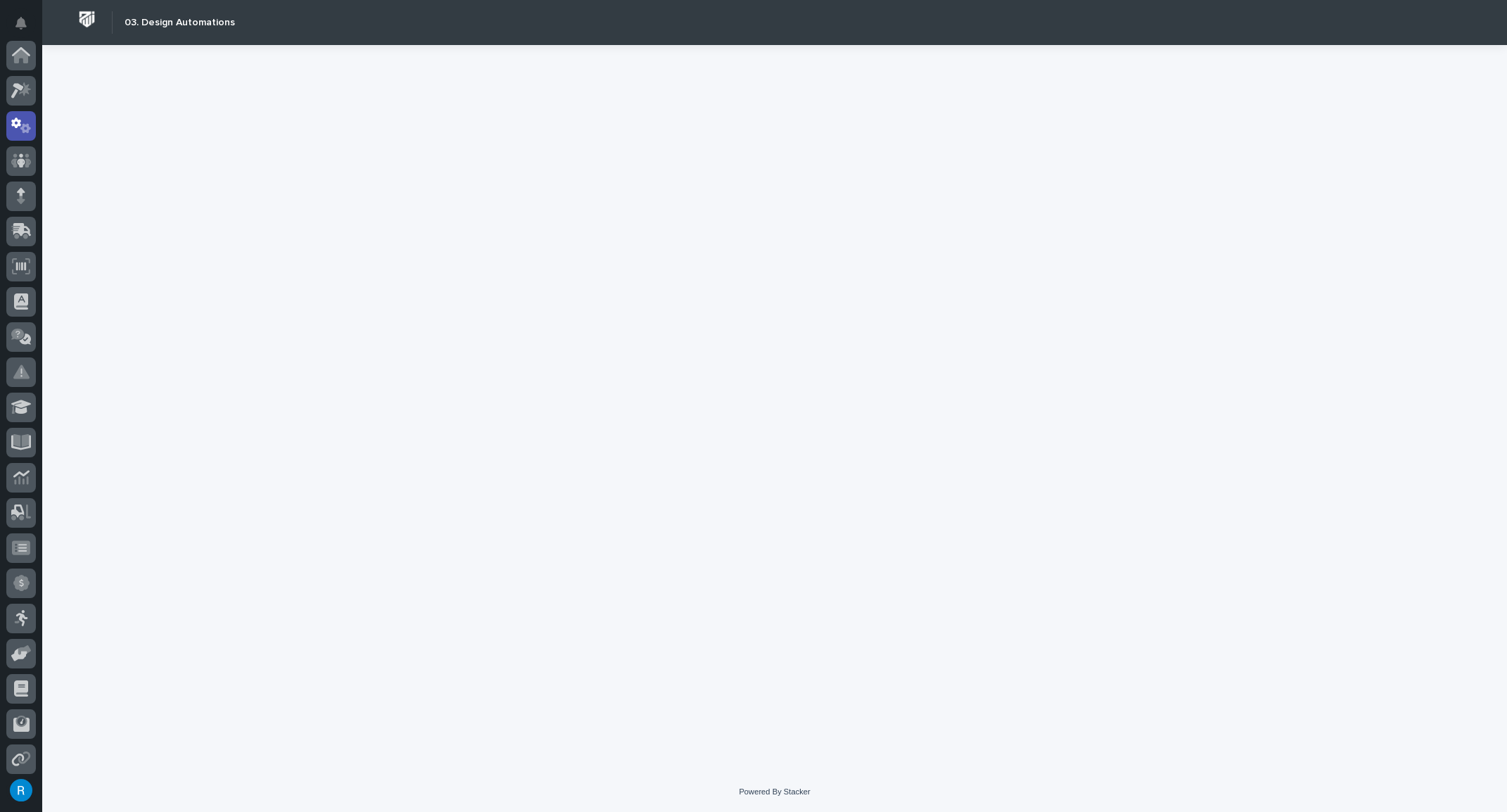
scroll to position [70, 0]
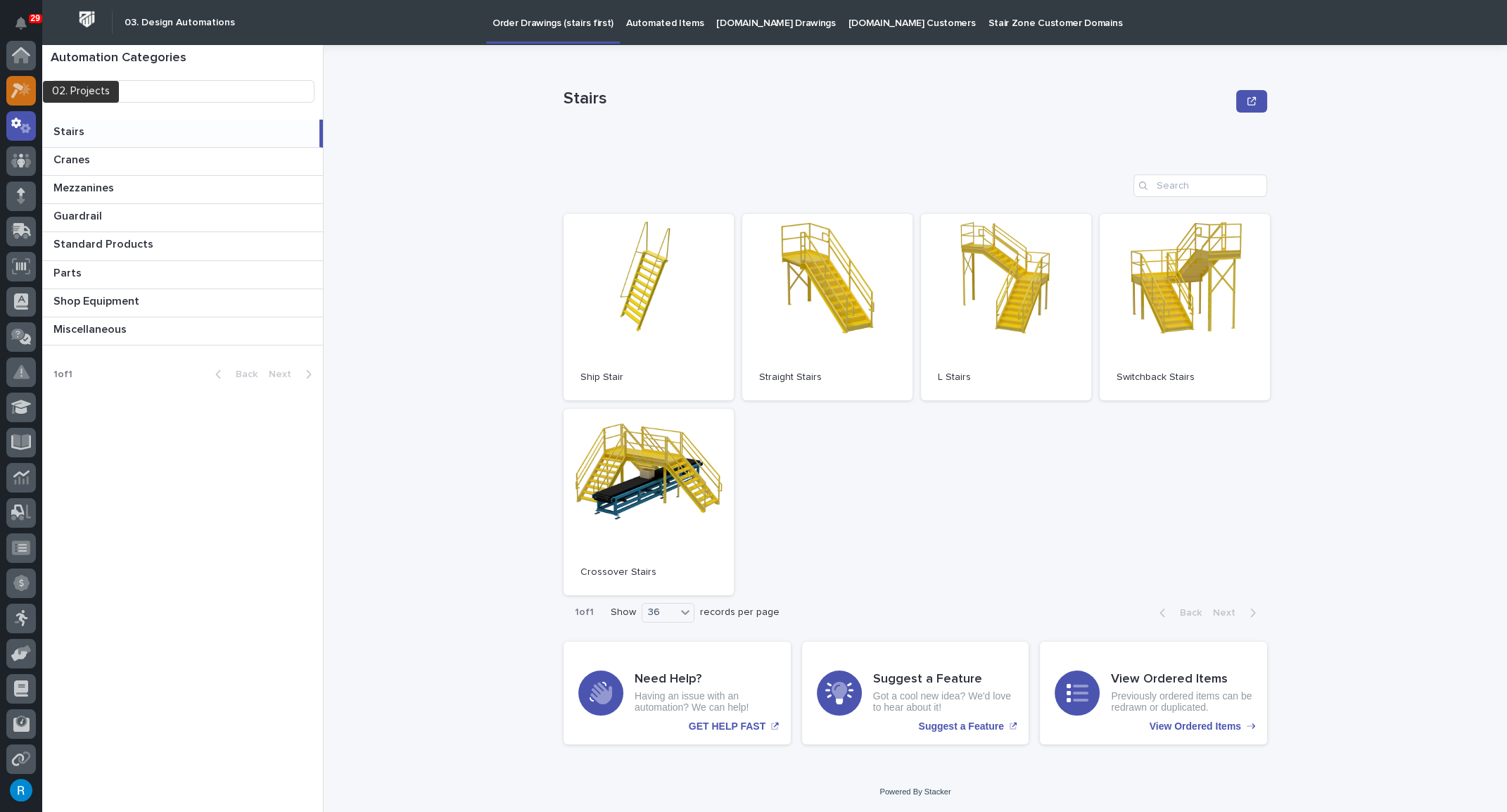
click at [20, 85] on icon at bounding box center [17, 91] width 13 height 16
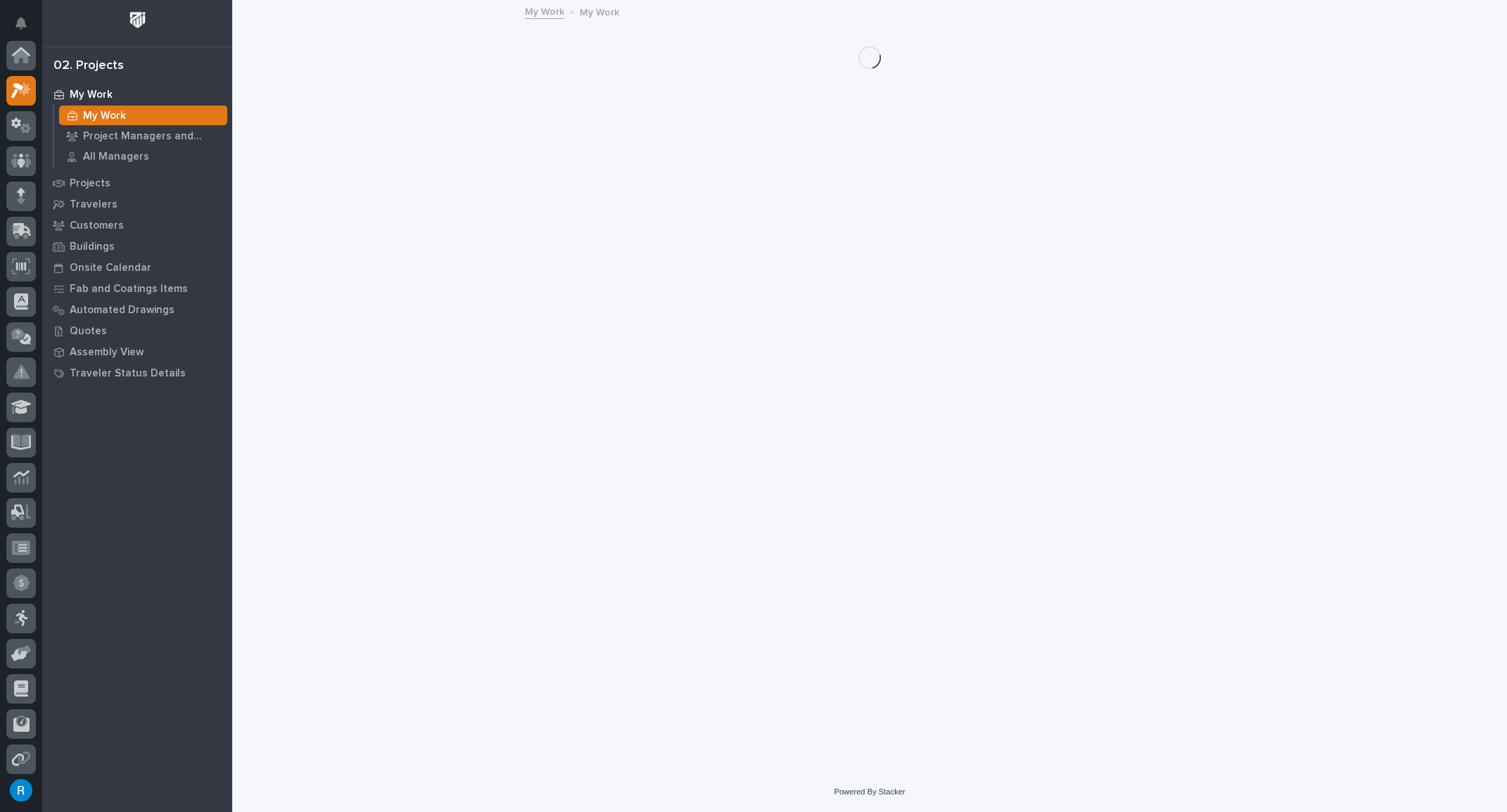
scroll to position [34, 0]
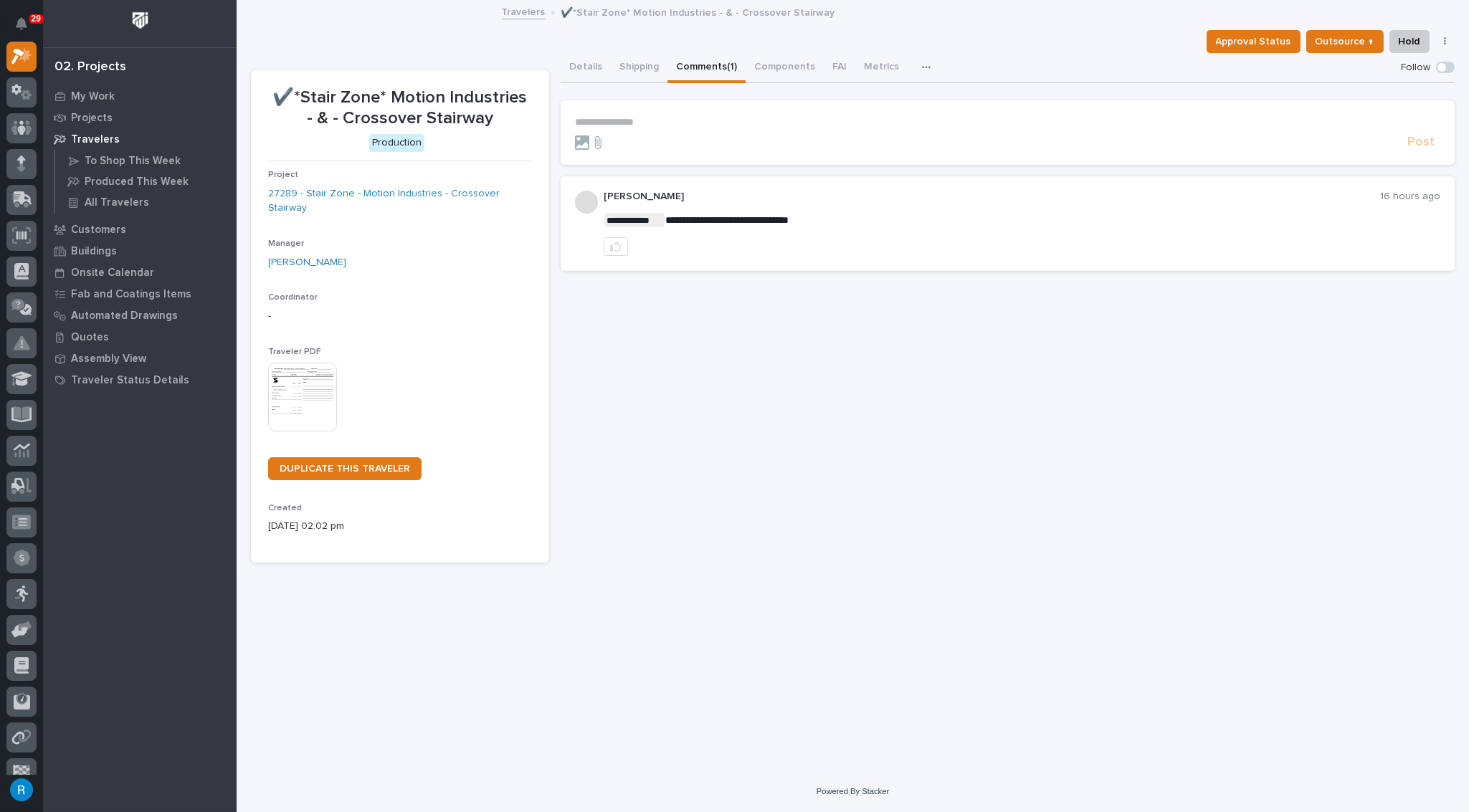
click at [1447, 45] on button "button" at bounding box center [1445, 42] width 20 height 10
click at [1115, 23] on div "**********" at bounding box center [852, 282] width 1204 height 561
click at [1247, 39] on span "Approval Status" at bounding box center [1253, 42] width 75 height 18
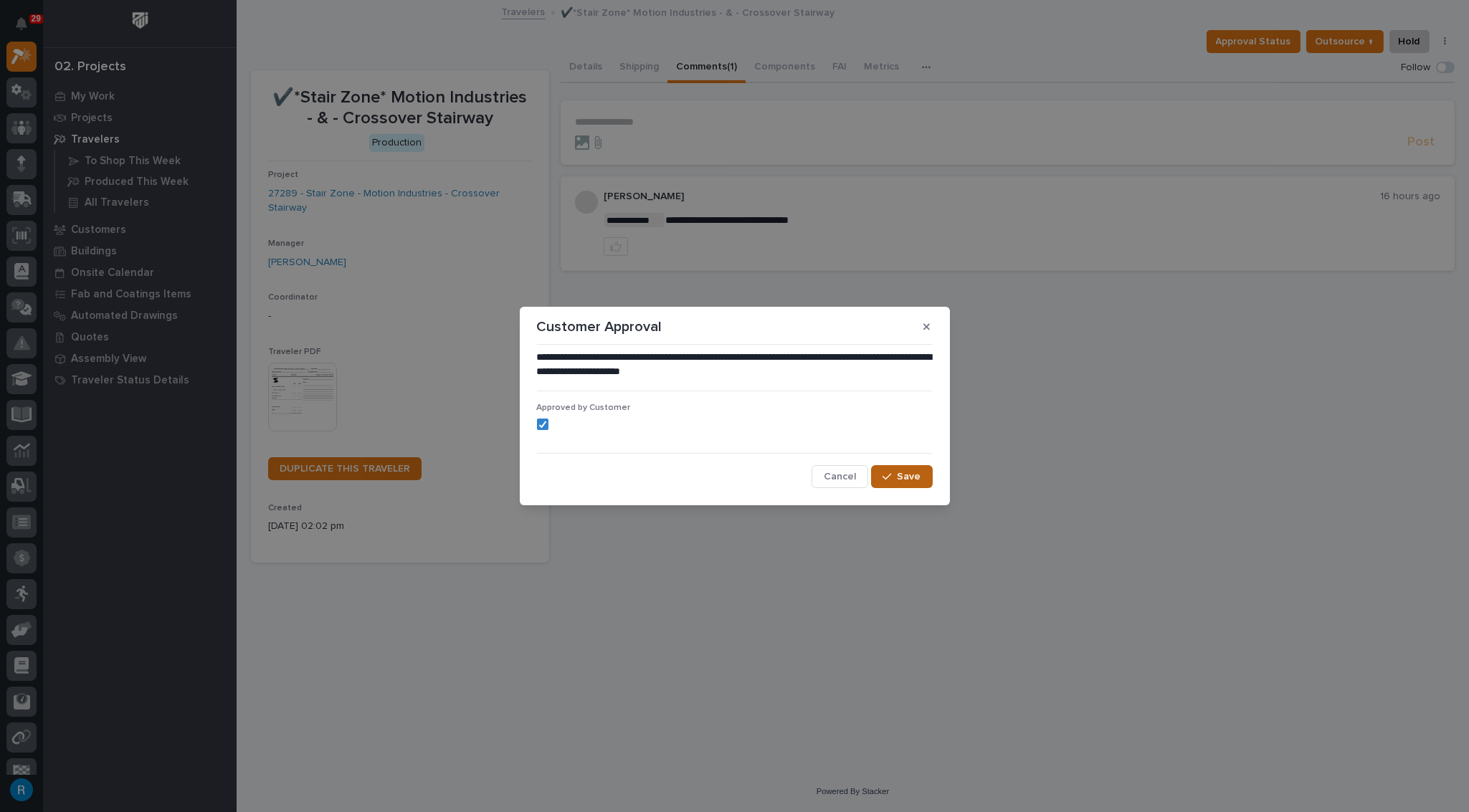
click at [916, 480] on span "Save" at bounding box center [910, 477] width 24 height 13
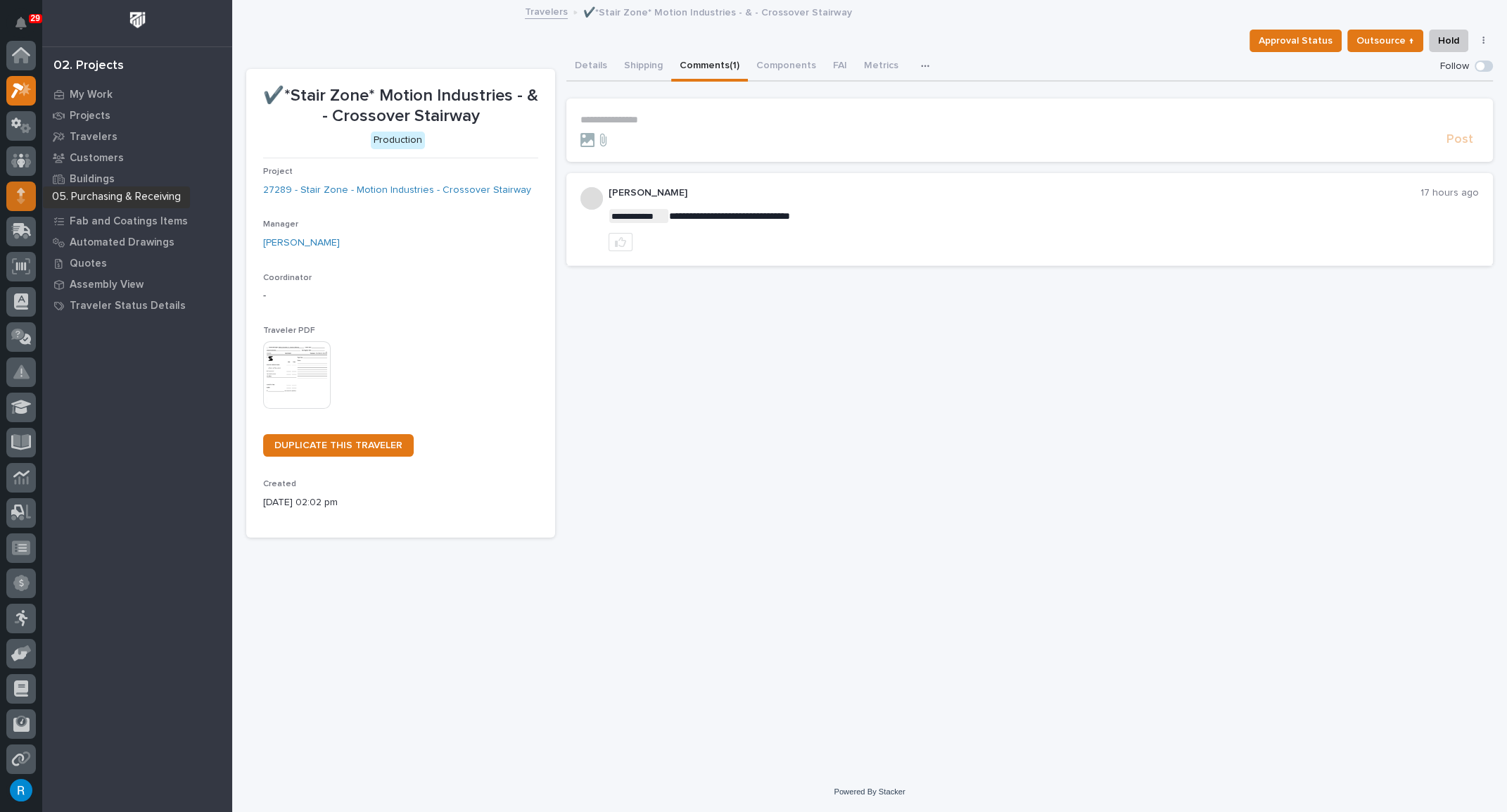
click at [19, 199] on icon at bounding box center [21, 199] width 8 height 8
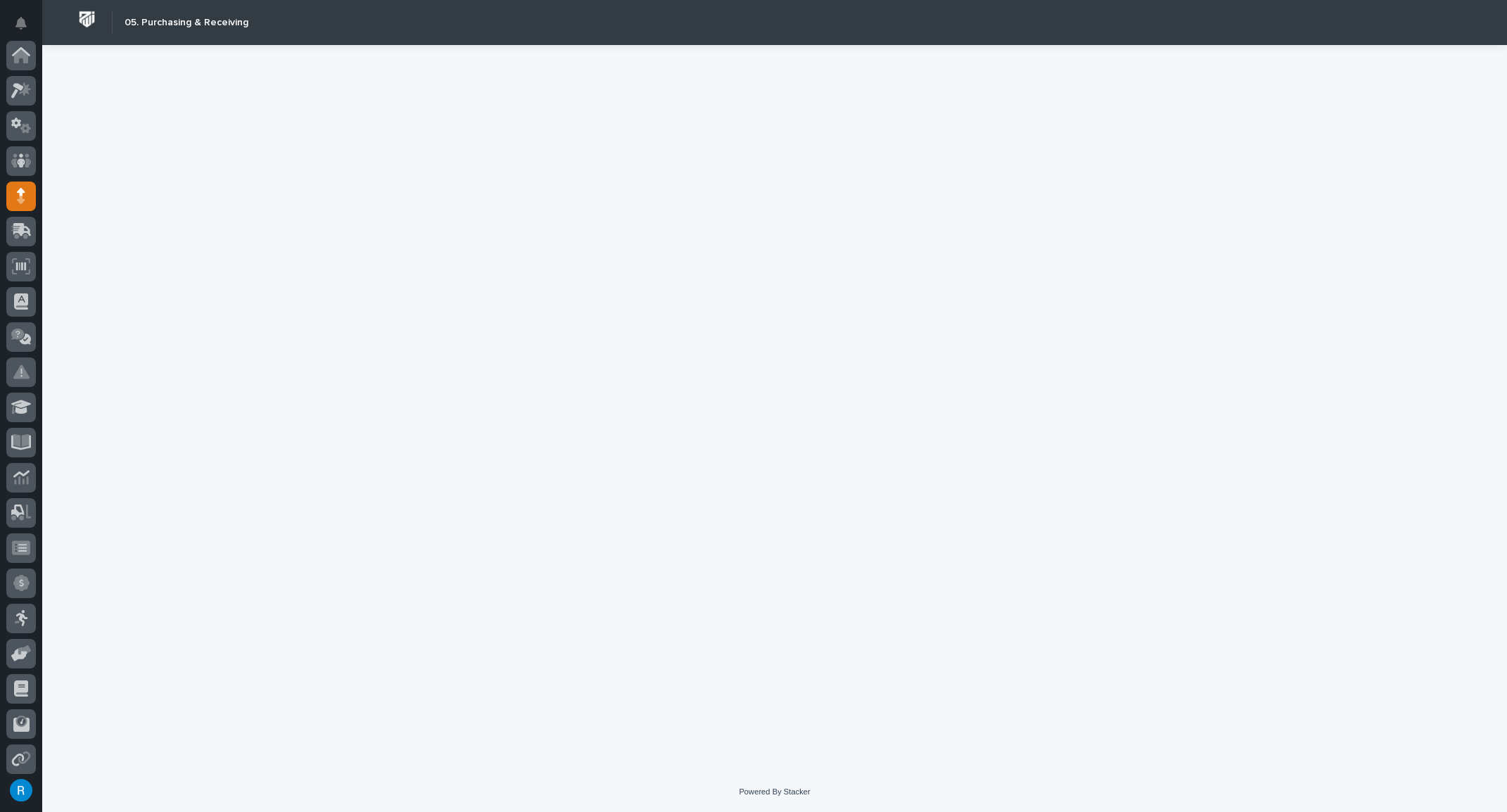
scroll to position [109, 0]
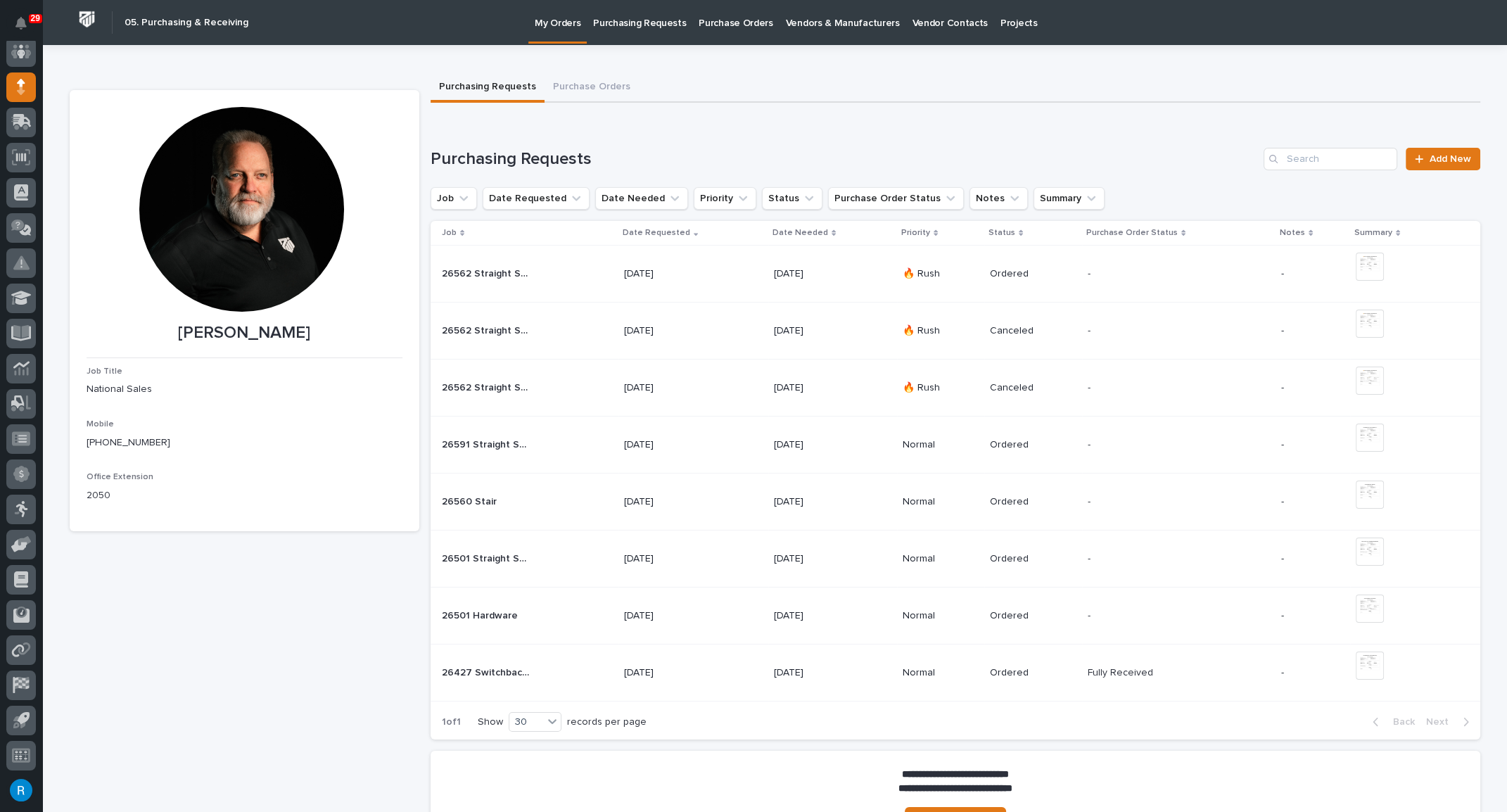
click at [317, 461] on div "Job Title National Sales Mobile (574) 303-2361 Office Extension 2050" at bounding box center [244, 440] width 316 height 147
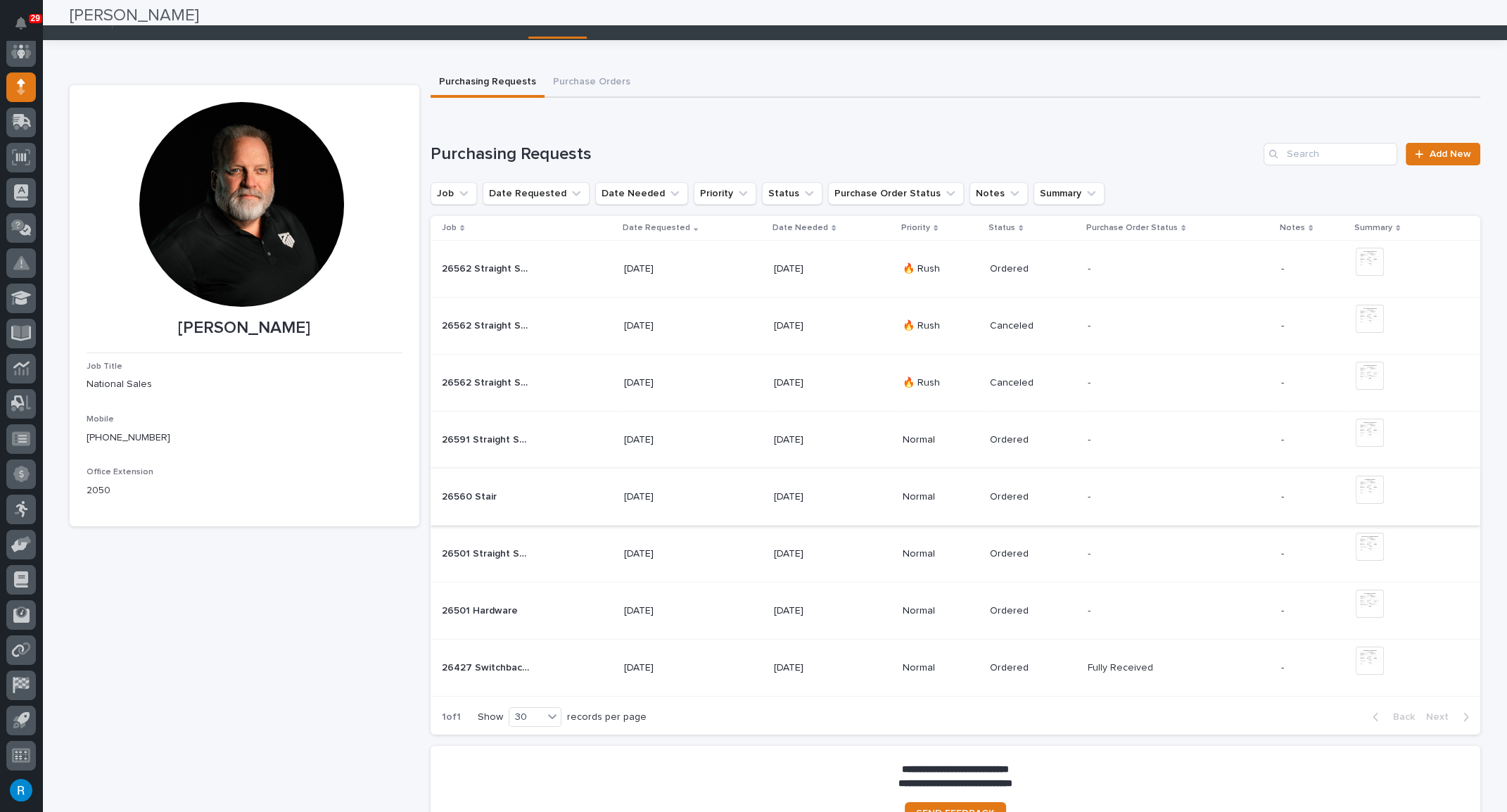
scroll to position [0, 0]
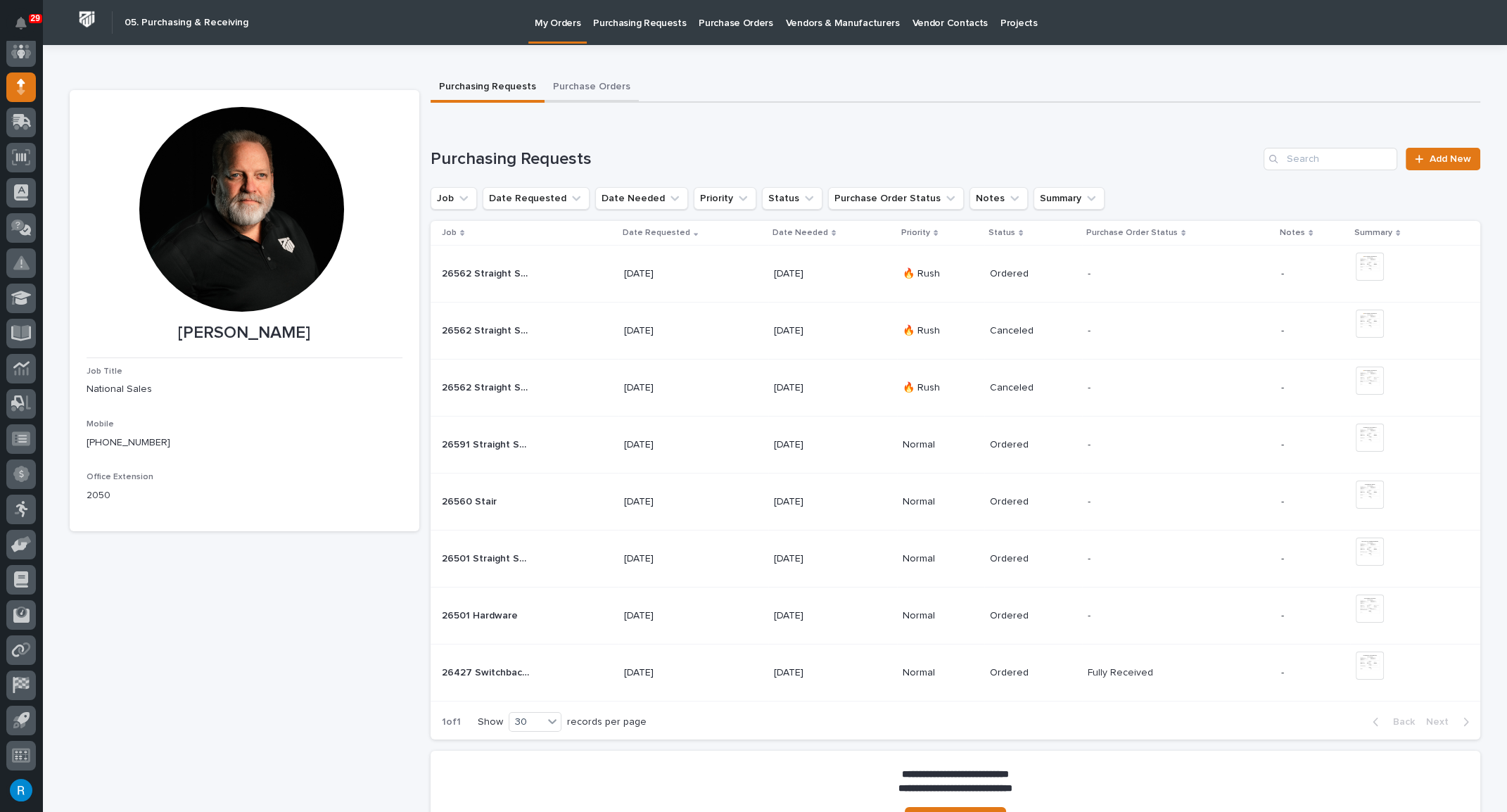
click at [583, 92] on button "Purchase Orders" at bounding box center [592, 88] width 94 height 30
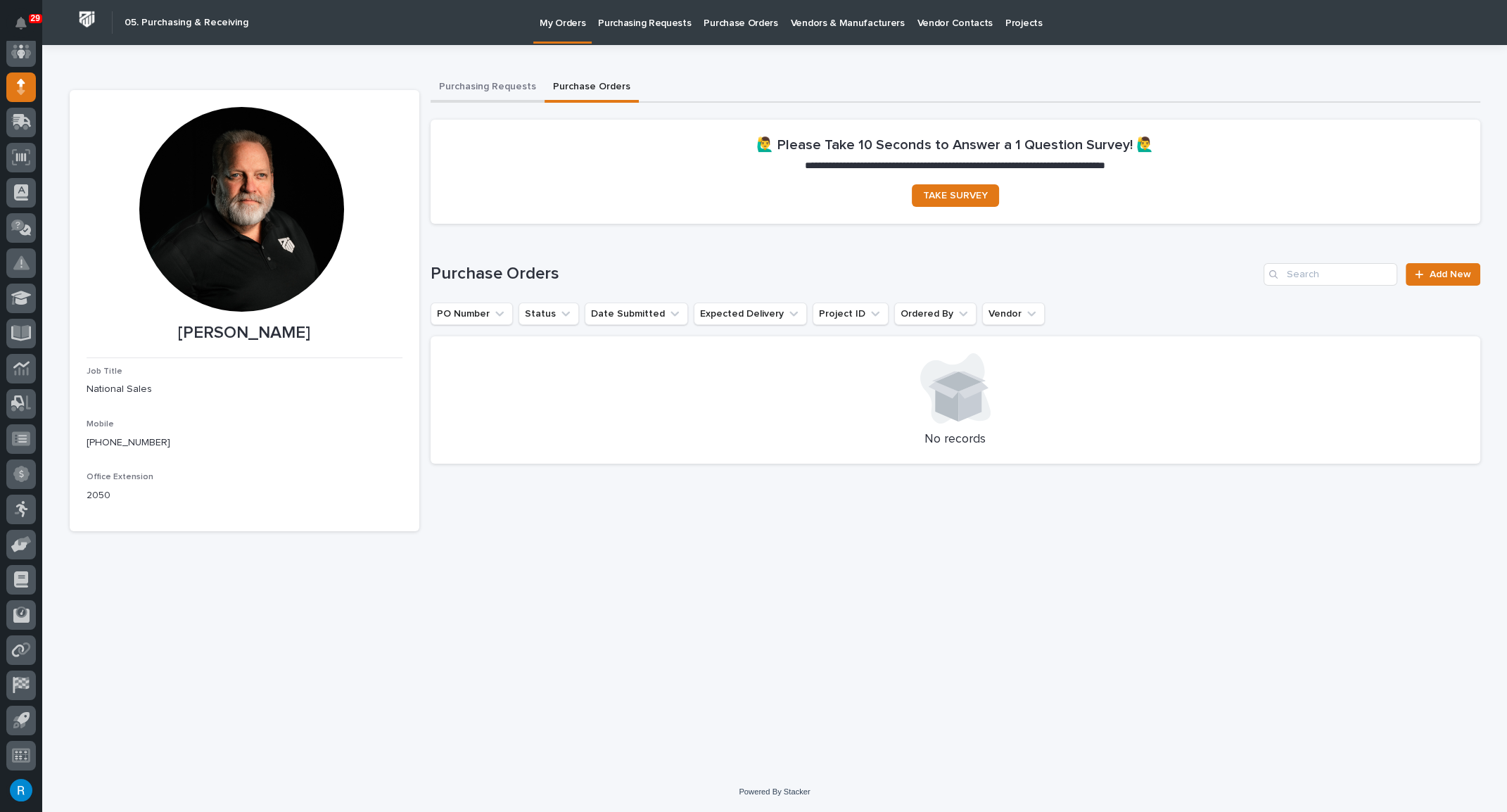
click at [493, 90] on button "Purchasing Requests" at bounding box center [487, 88] width 114 height 30
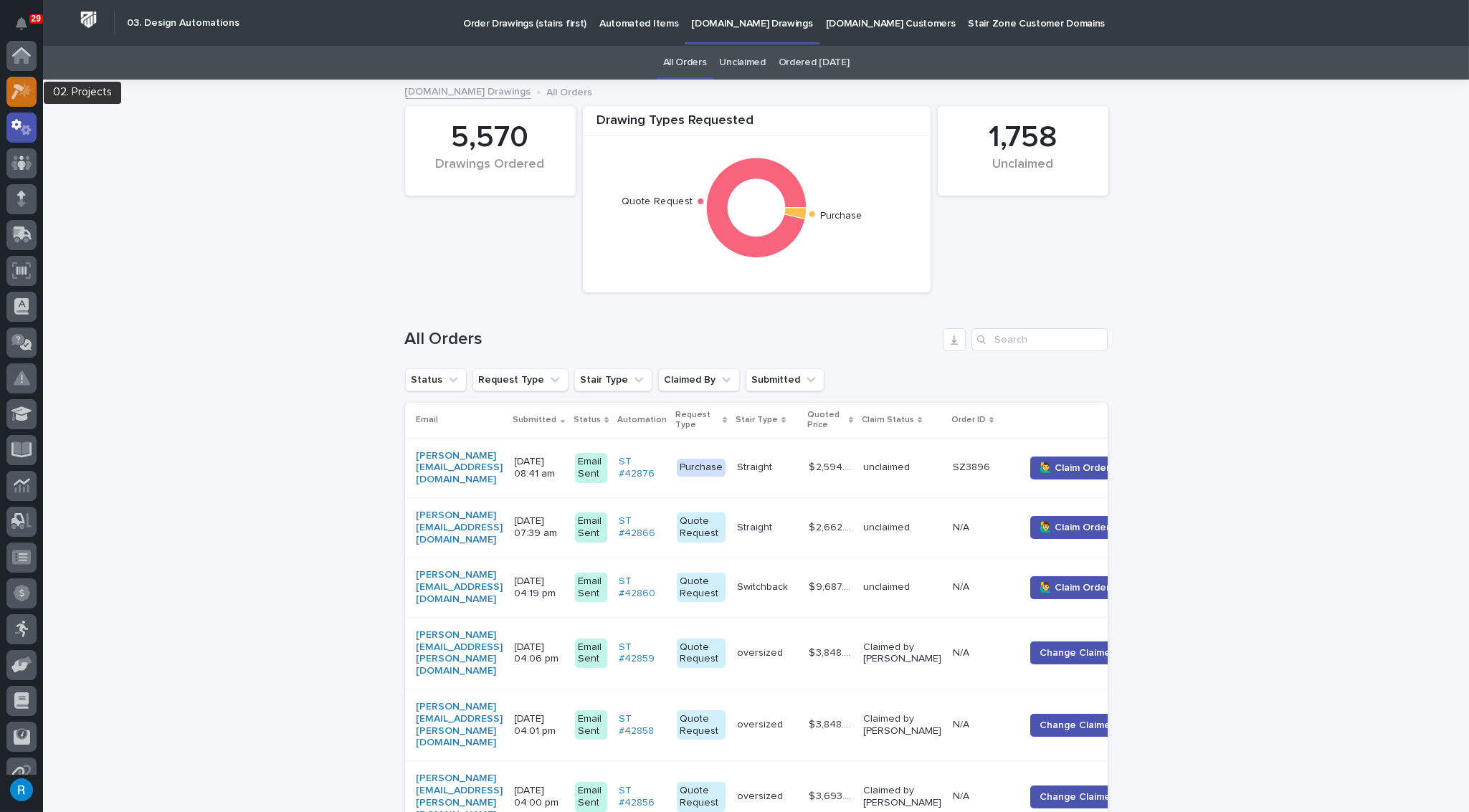
click at [18, 93] on icon at bounding box center [22, 91] width 21 height 17
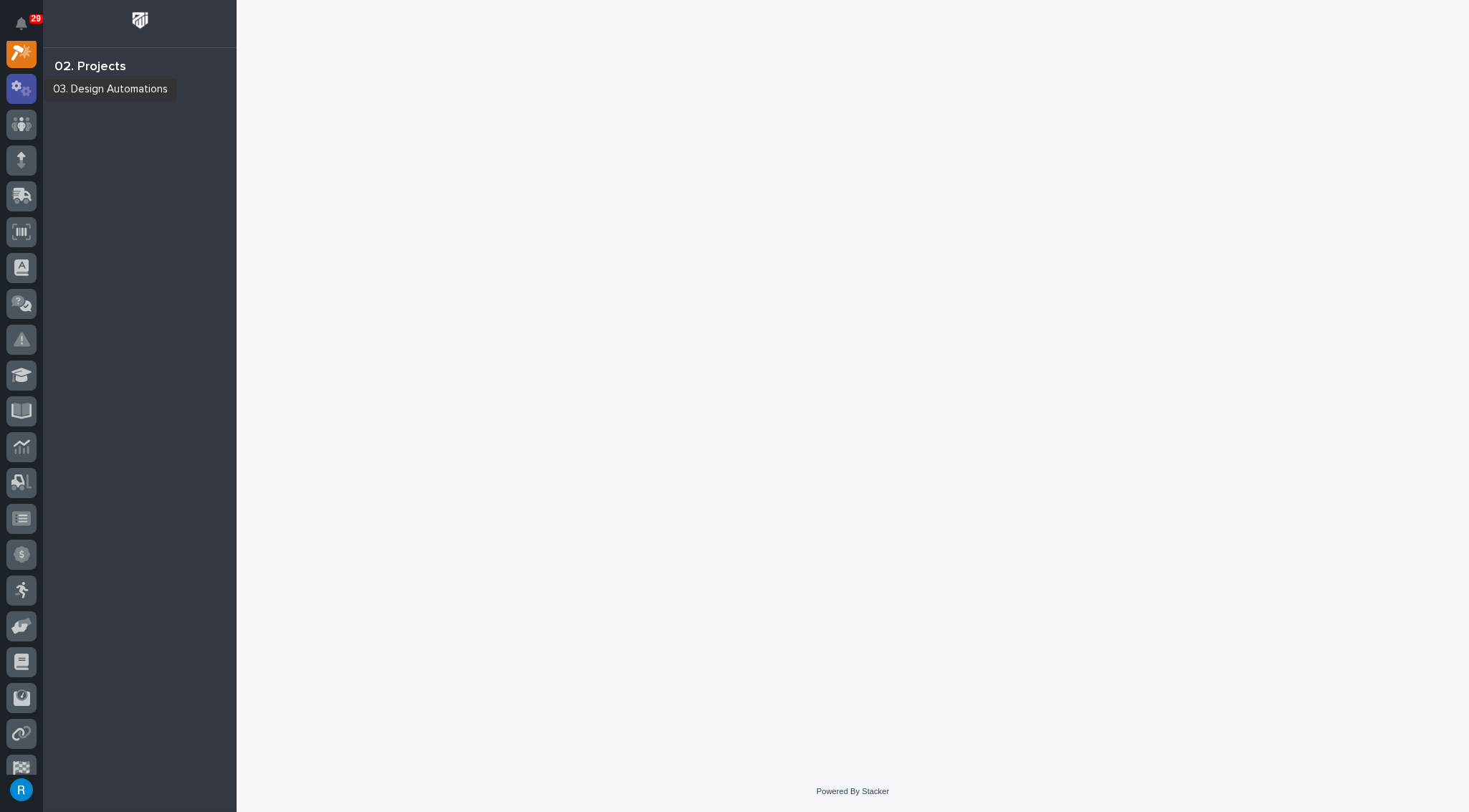
scroll to position [35, 0]
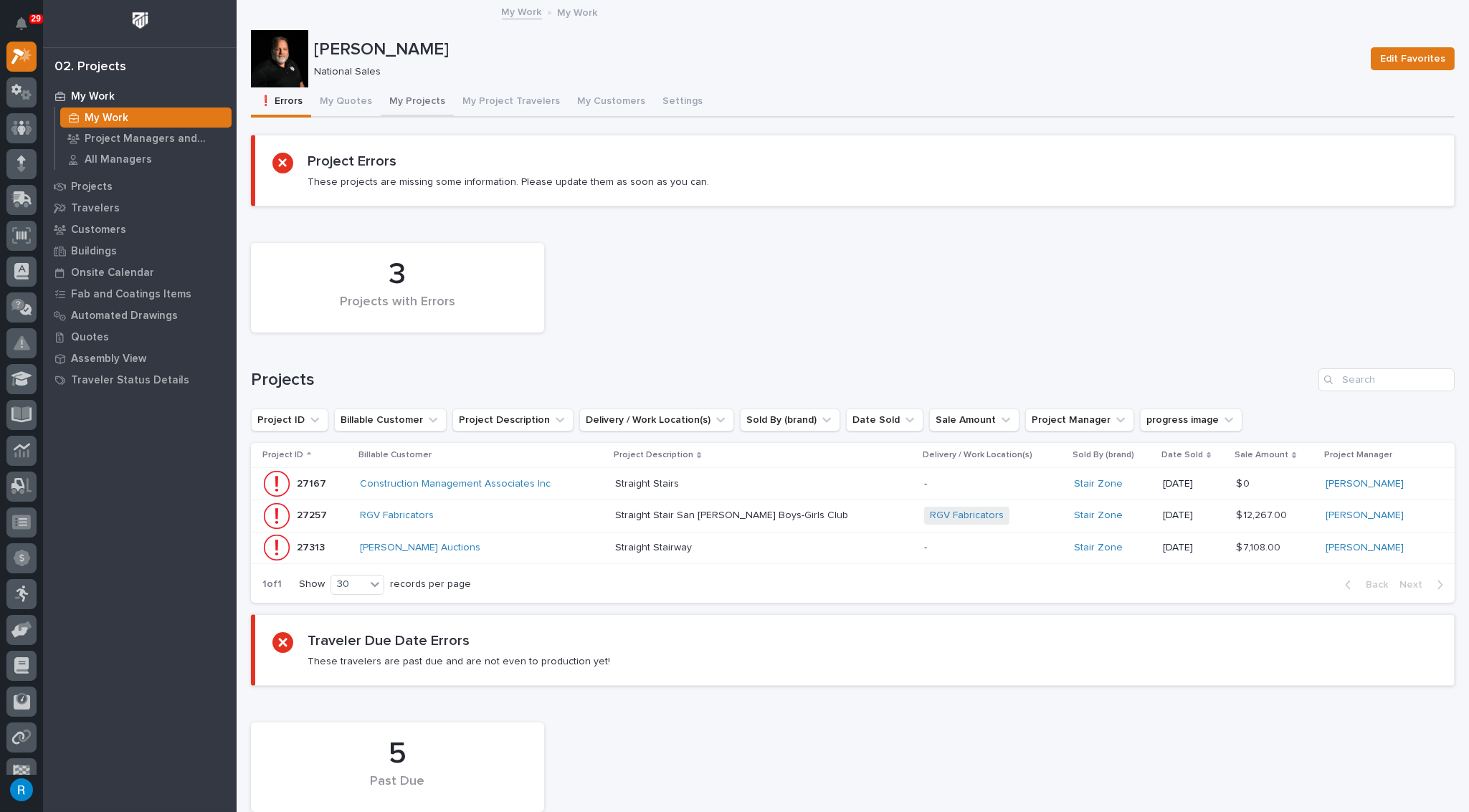
click at [418, 101] on button "My Projects" at bounding box center [418, 102] width 73 height 30
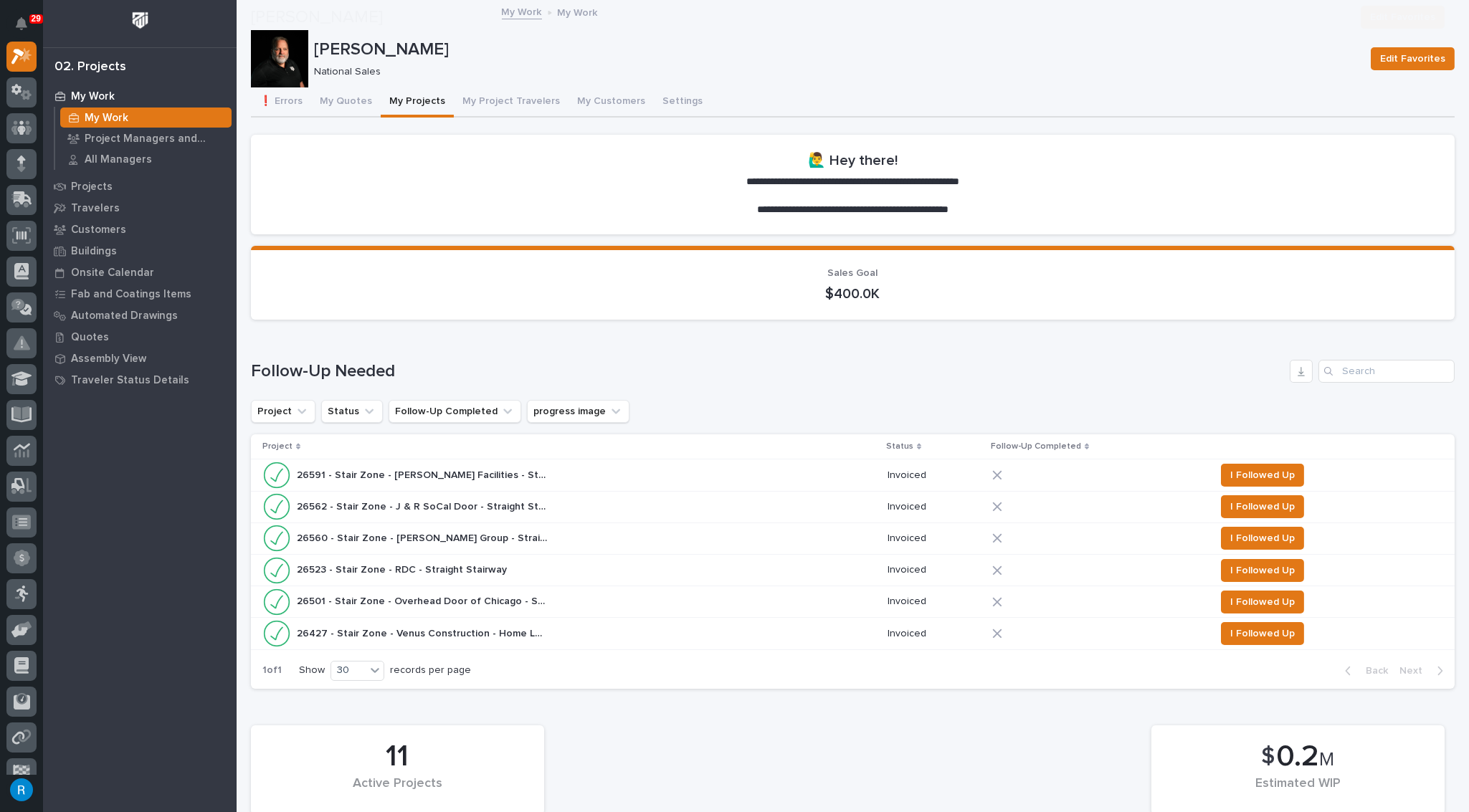
scroll to position [586, 0]
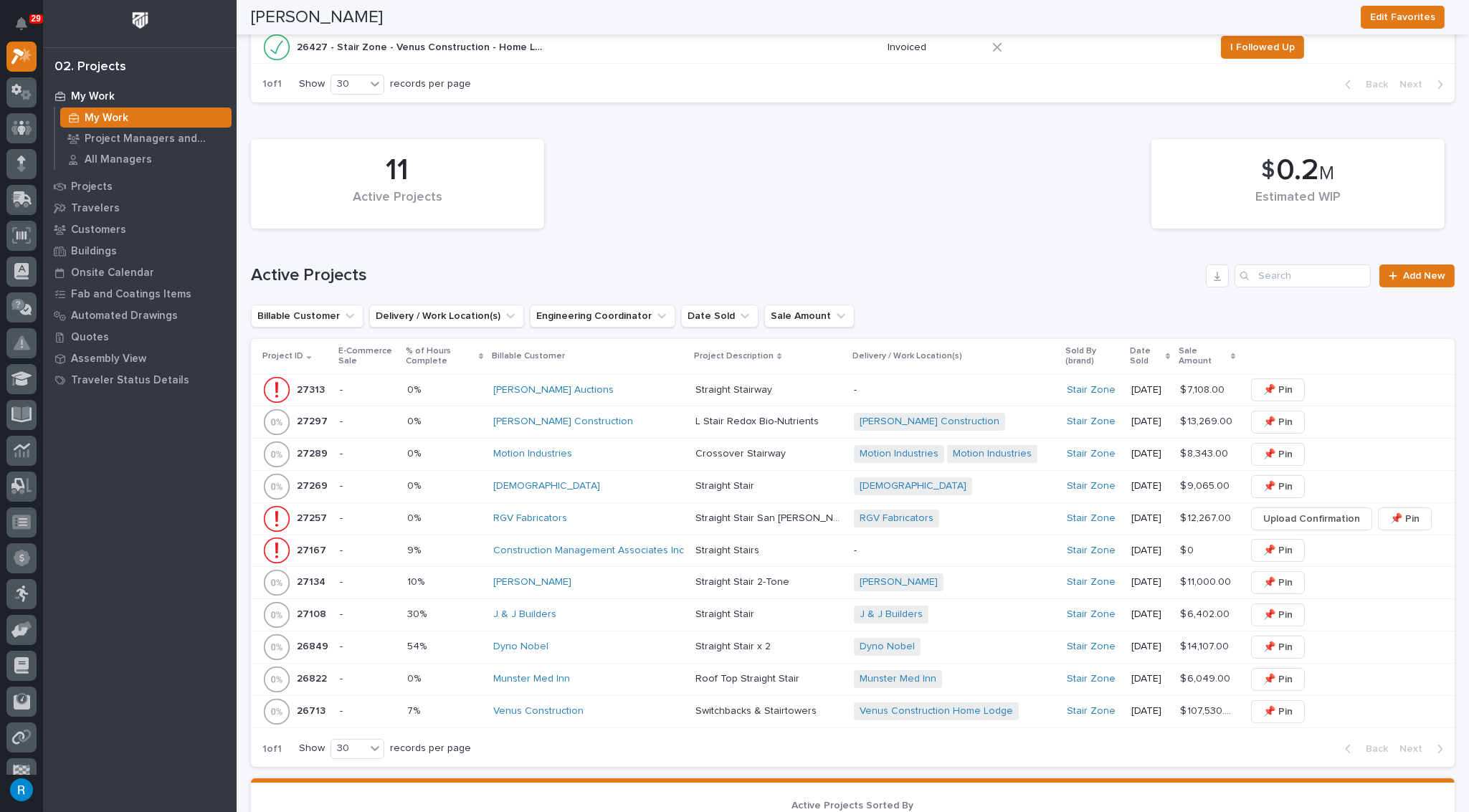
click at [474, 485] on p at bounding box center [445, 485] width 75 height 12
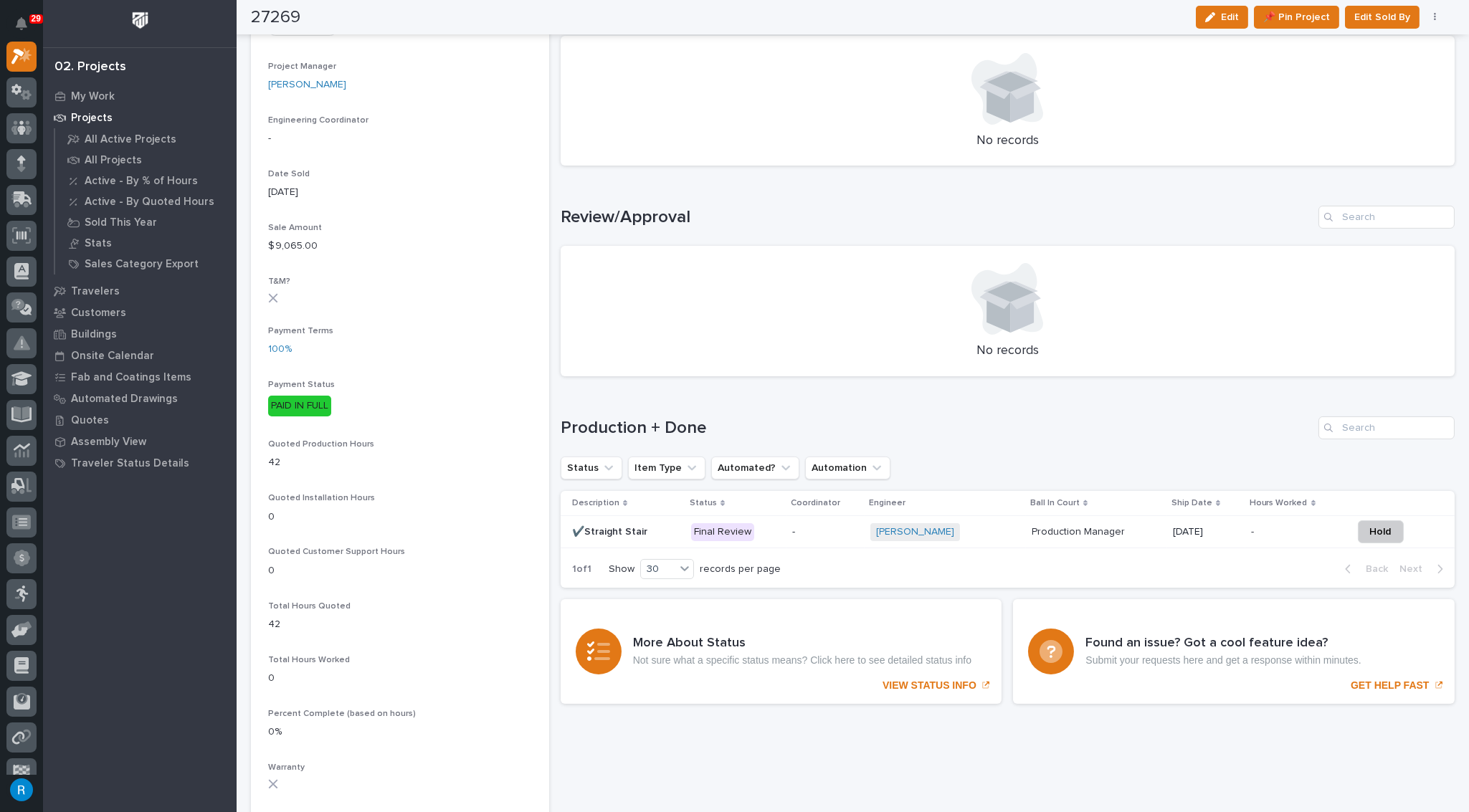
scroll to position [652, 0]
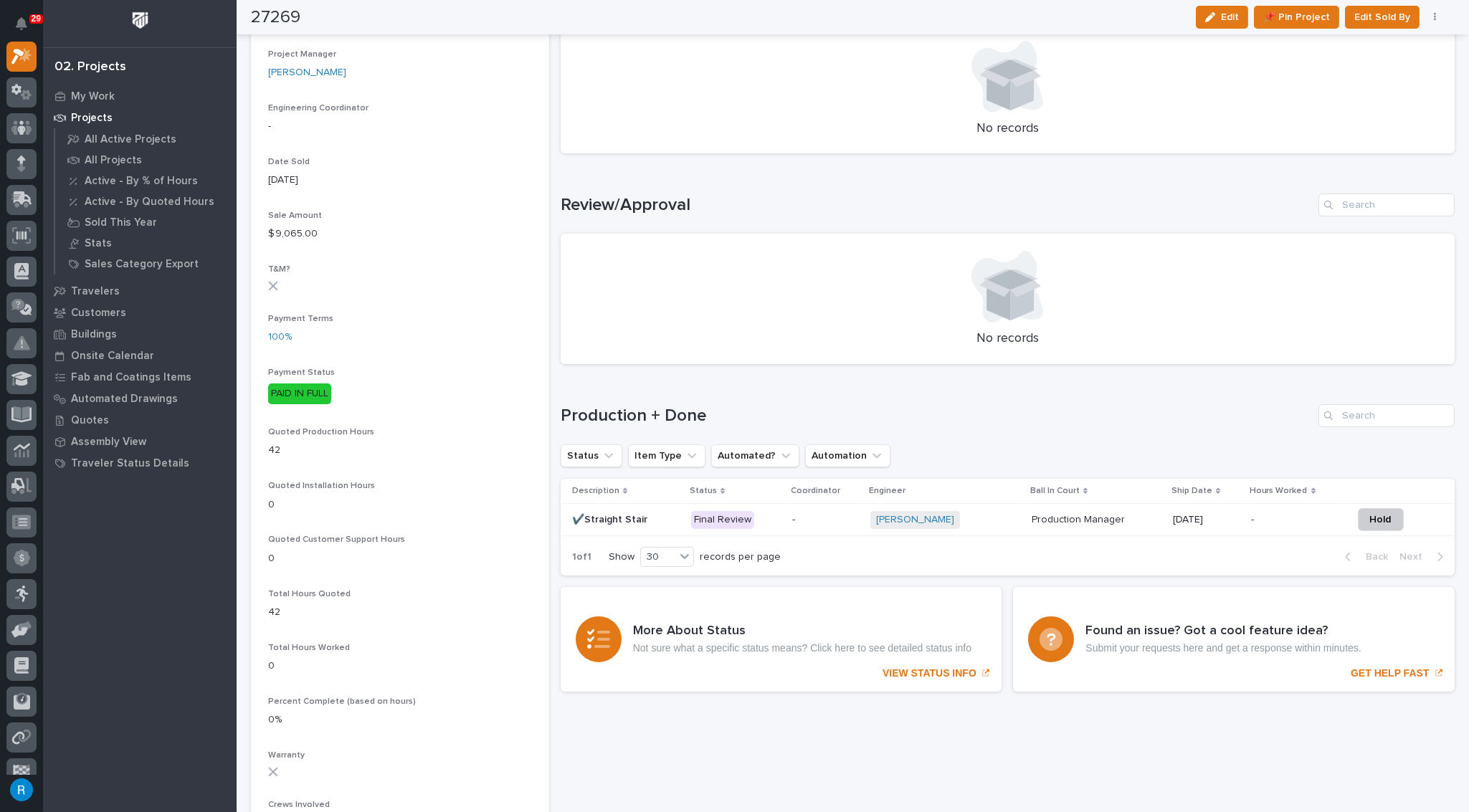
click at [830, 520] on p "-" at bounding box center [826, 519] width 67 height 12
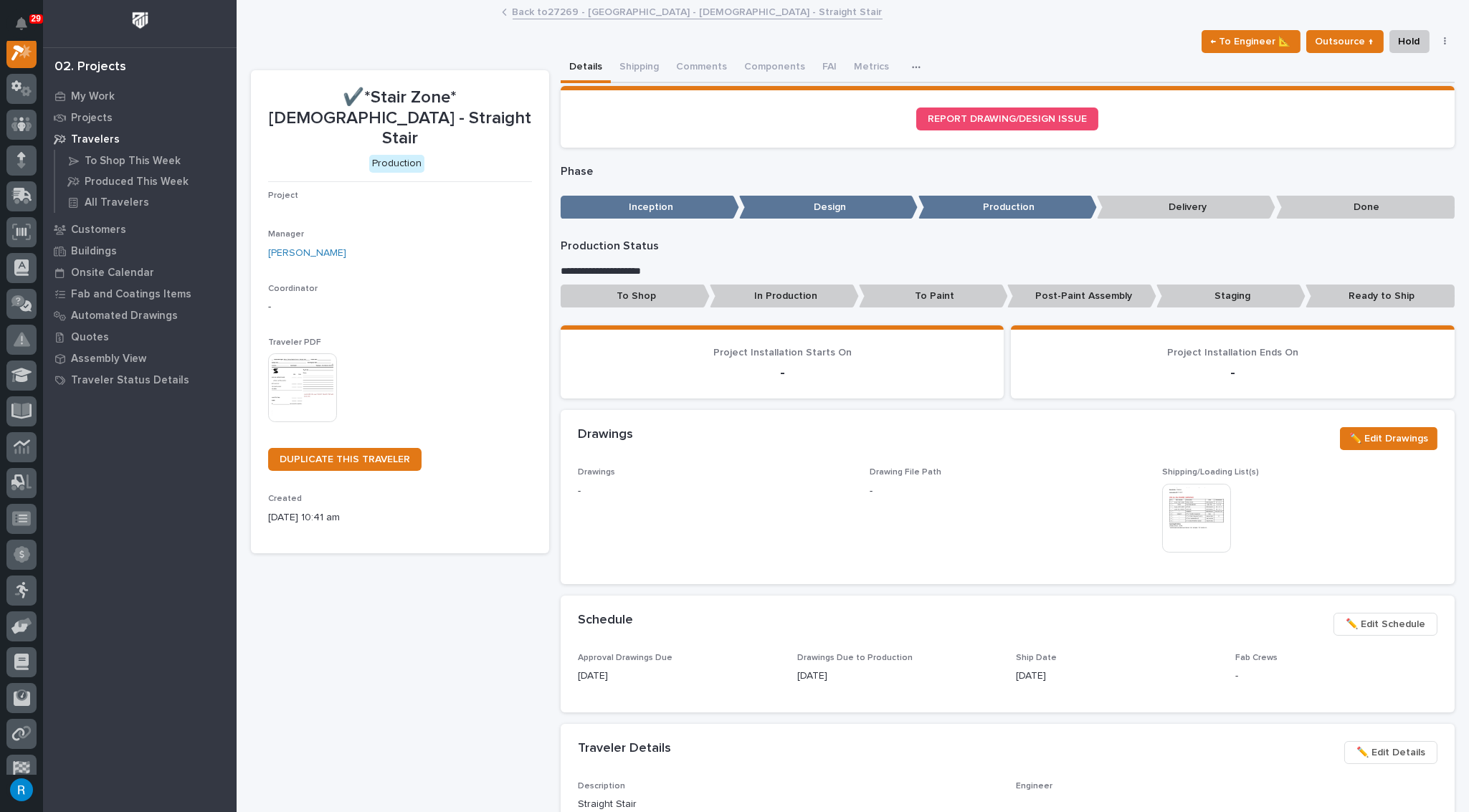
scroll to position [35, 0]
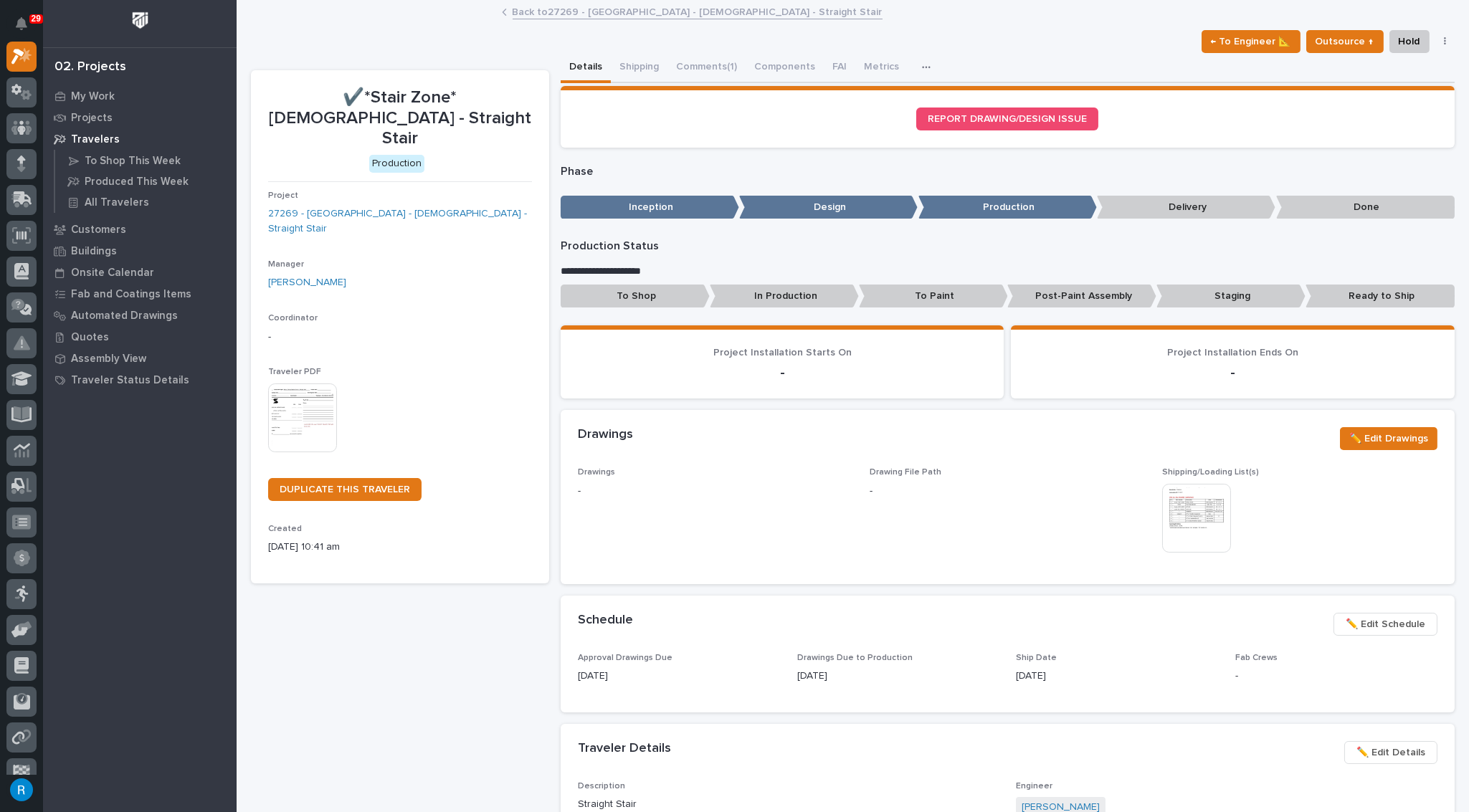
click at [1190, 512] on img at bounding box center [1197, 518] width 69 height 69
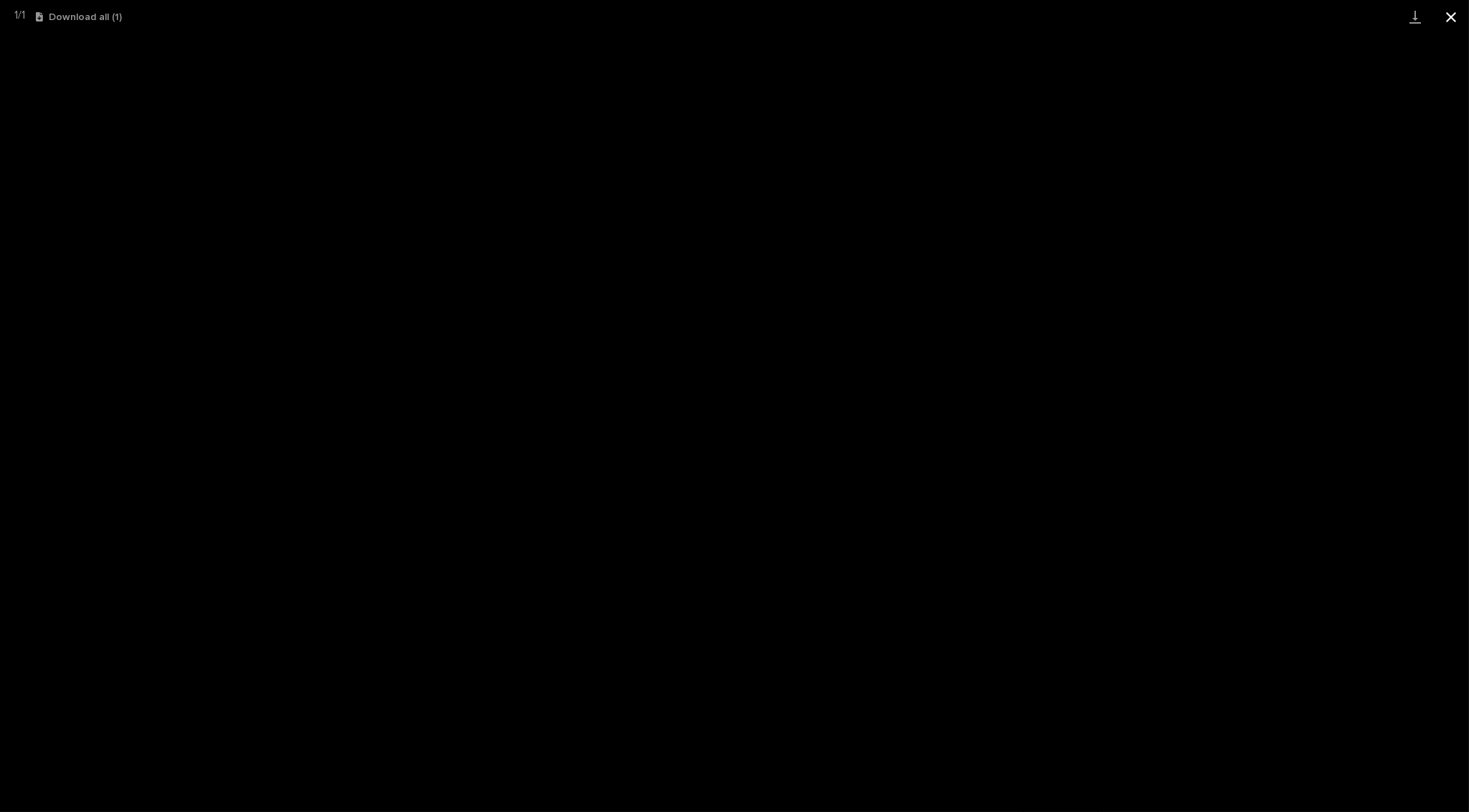
click at [1451, 17] on button "Close gallery" at bounding box center [1451, 17] width 36 height 34
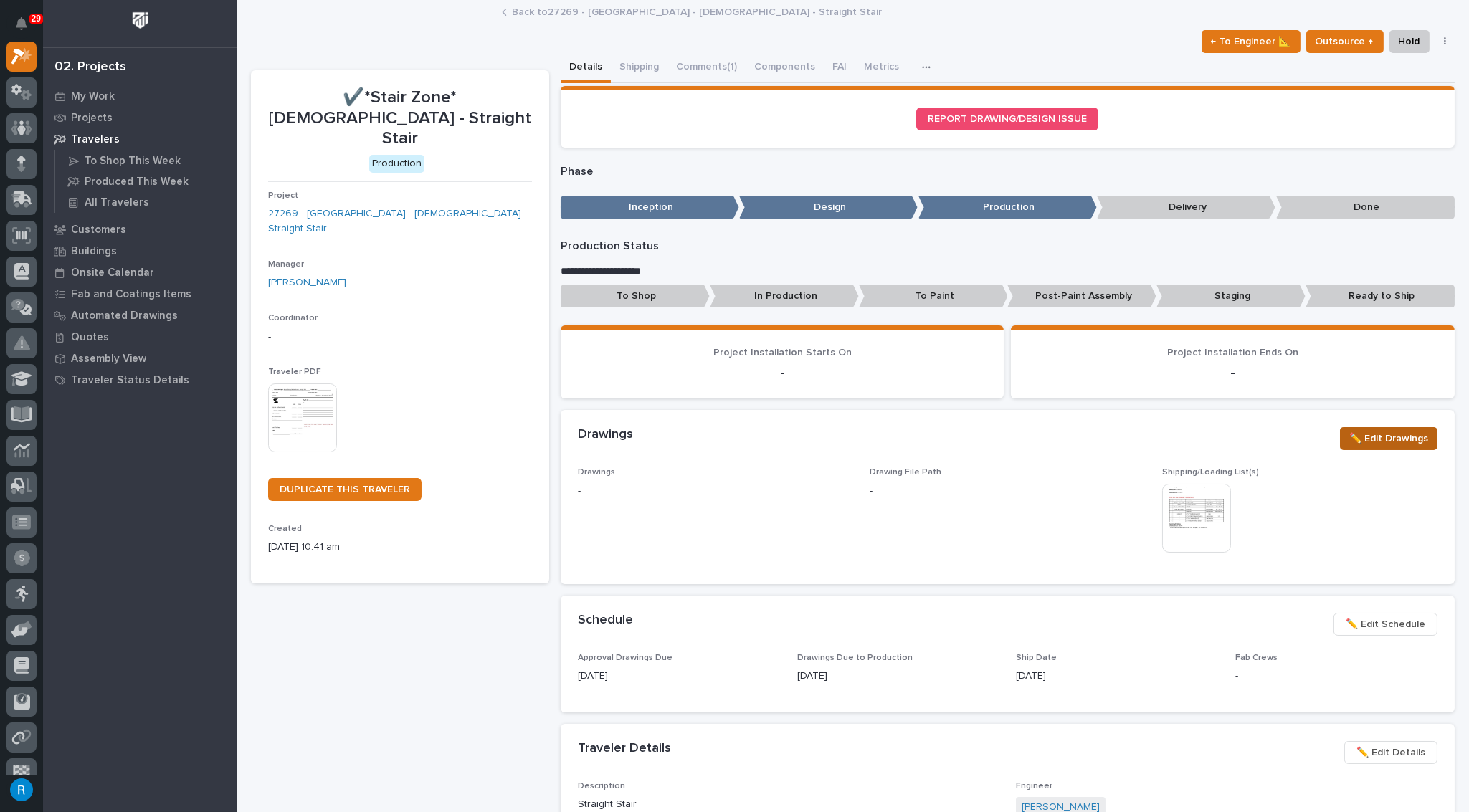
click at [1396, 438] on span "✏️ Edit Drawings" at bounding box center [1388, 438] width 79 height 18
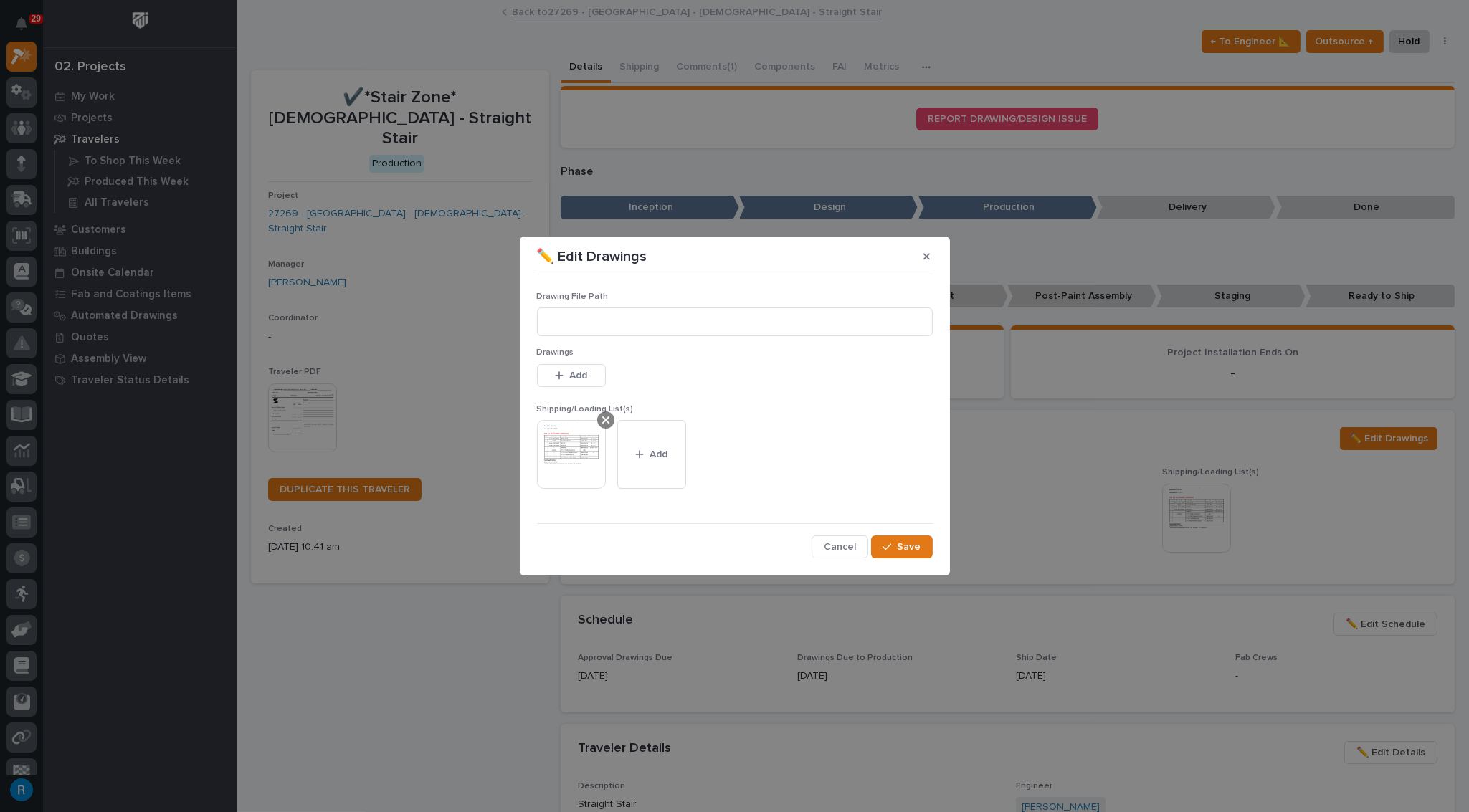
click at [604, 421] on icon at bounding box center [605, 419] width 7 height 7
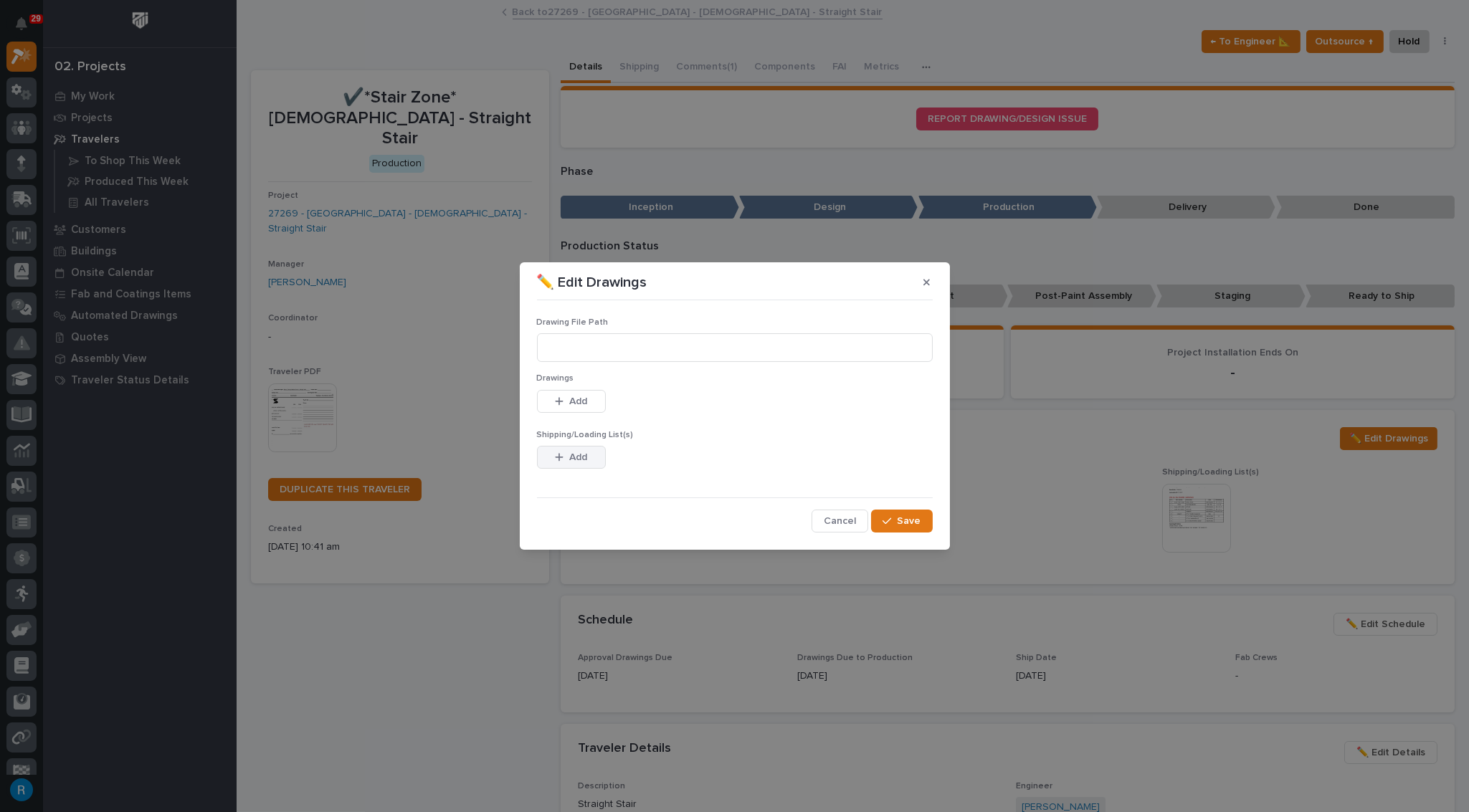
click at [583, 454] on span "Add" at bounding box center [578, 457] width 18 height 13
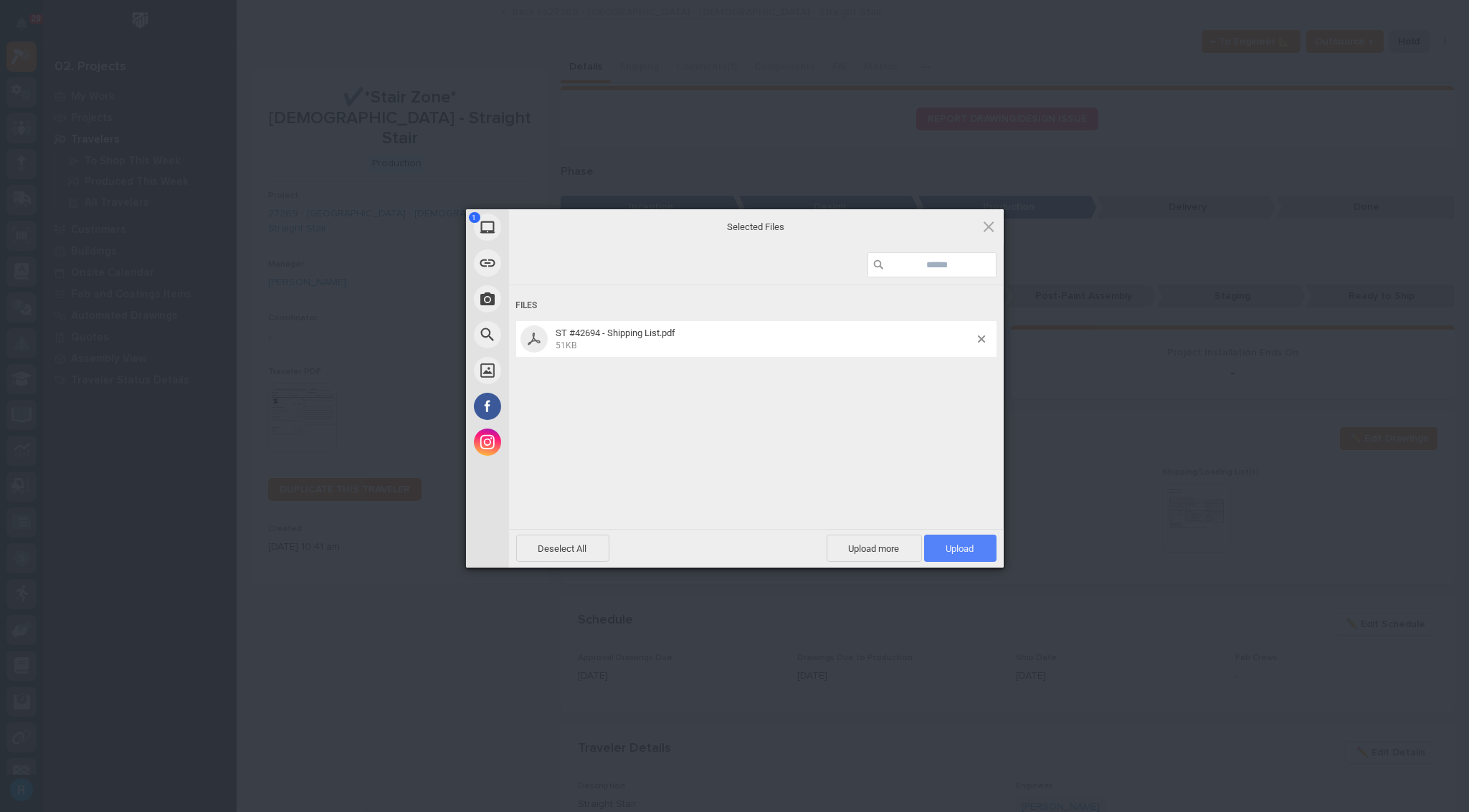
click at [955, 549] on span "Upload 1" at bounding box center [960, 548] width 28 height 10
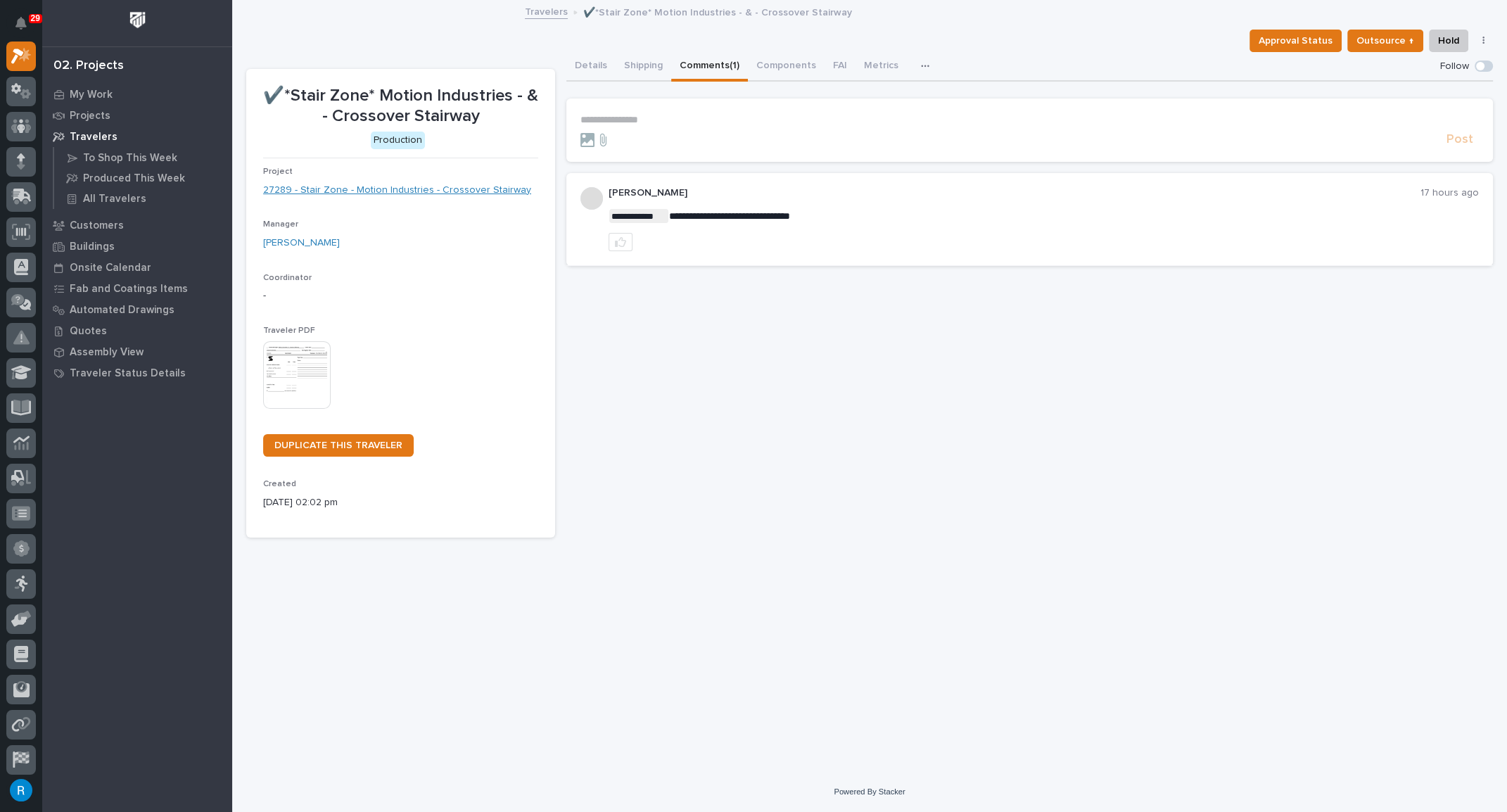
click at [387, 192] on link "27289 - Stair Zone - Motion Industries - Crossover Stairway" at bounding box center [398, 190] width 268 height 15
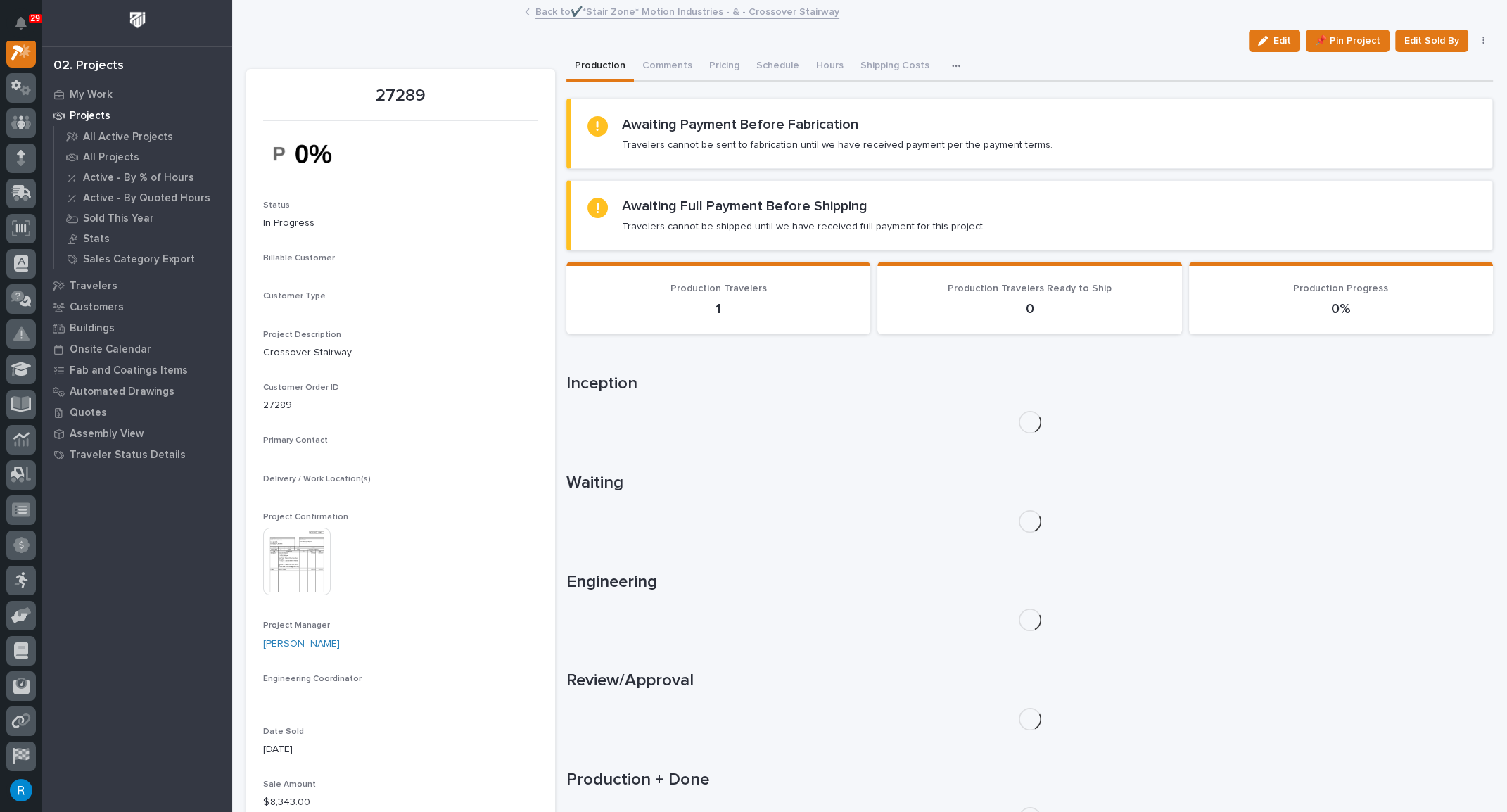
scroll to position [34, 0]
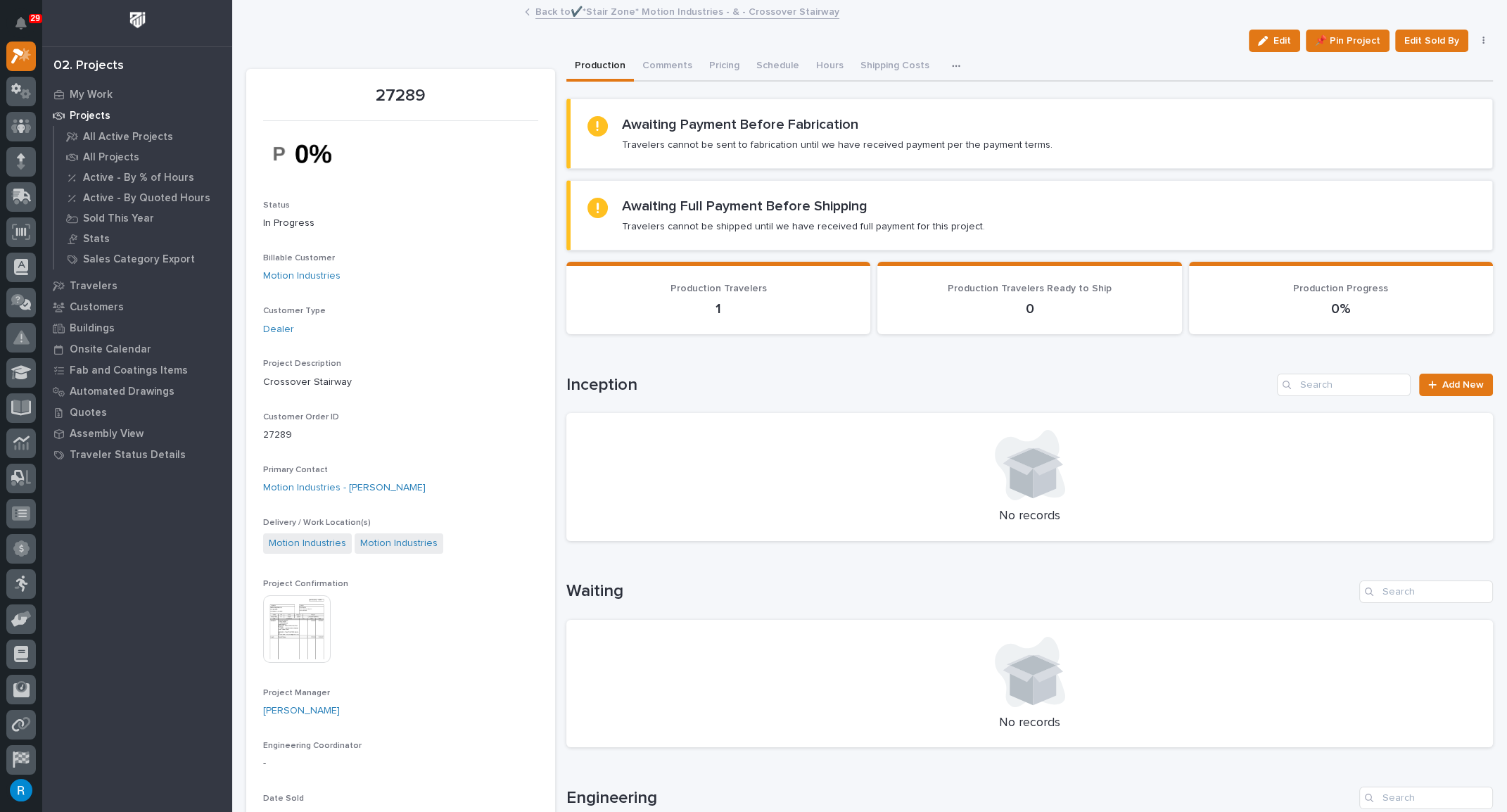
click at [753, 303] on p "1" at bounding box center [718, 309] width 271 height 17
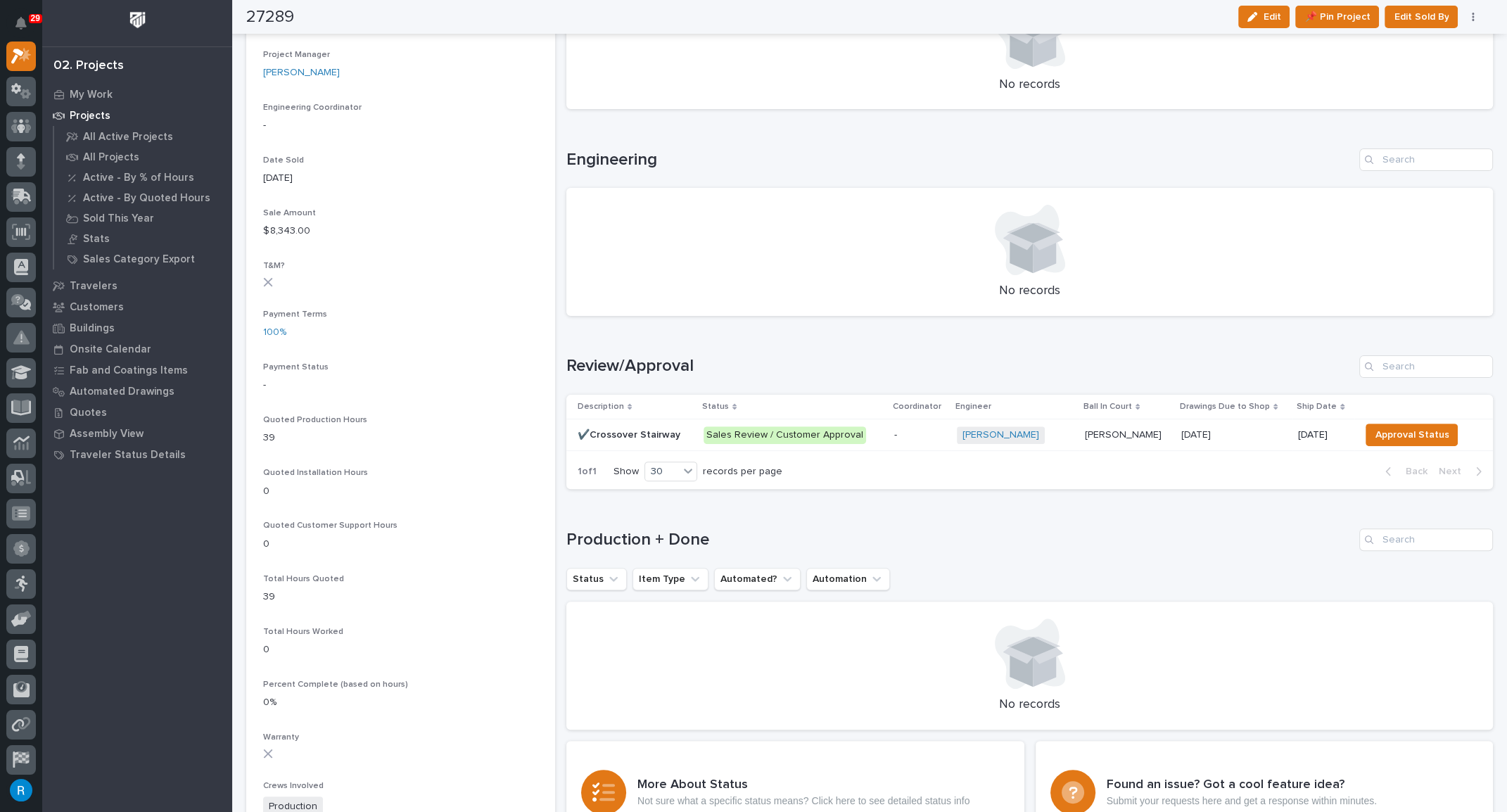
scroll to position [640, 0]
click at [931, 434] on p "-" at bounding box center [921, 433] width 52 height 12
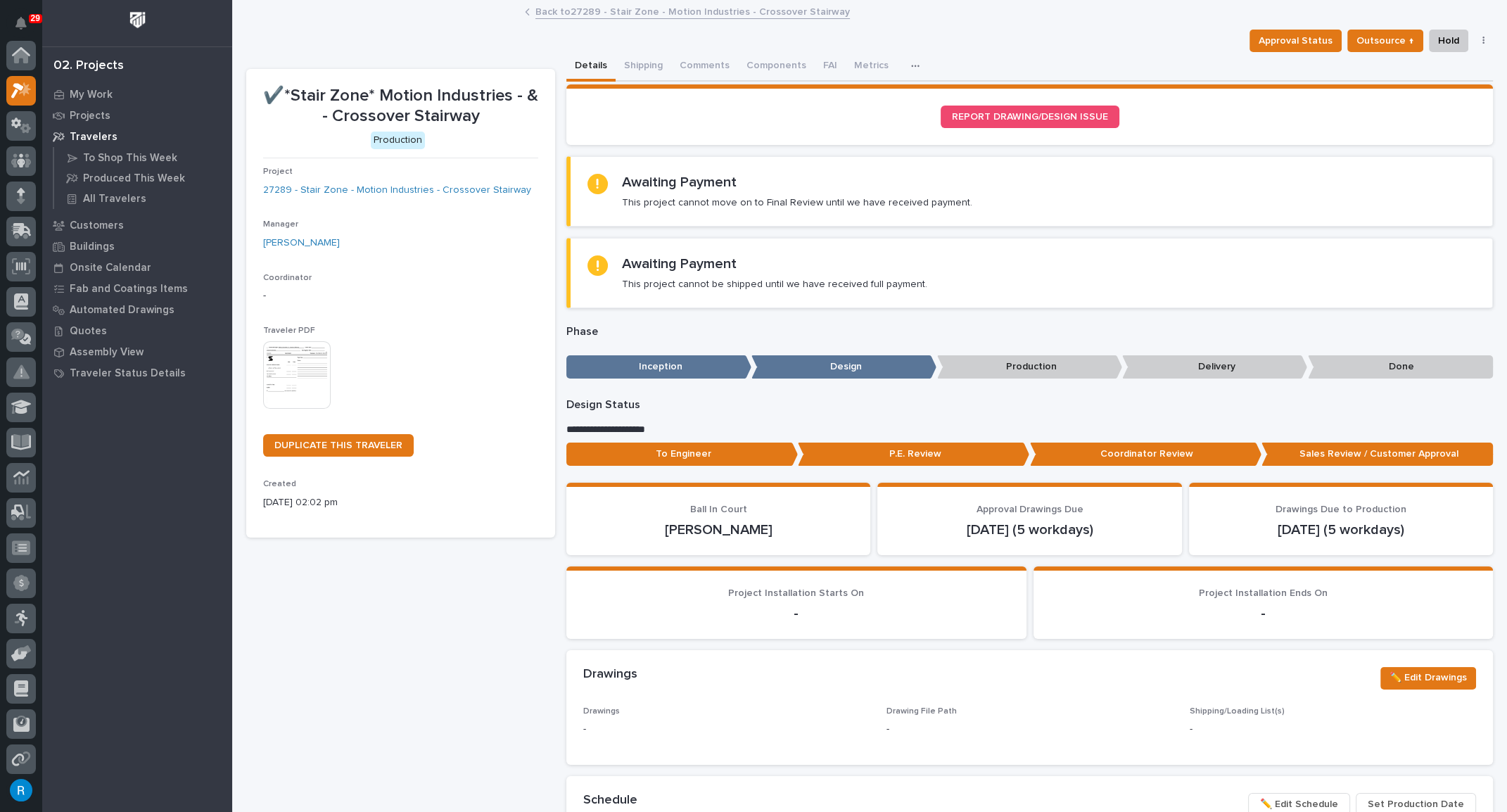
scroll to position [34, 0]
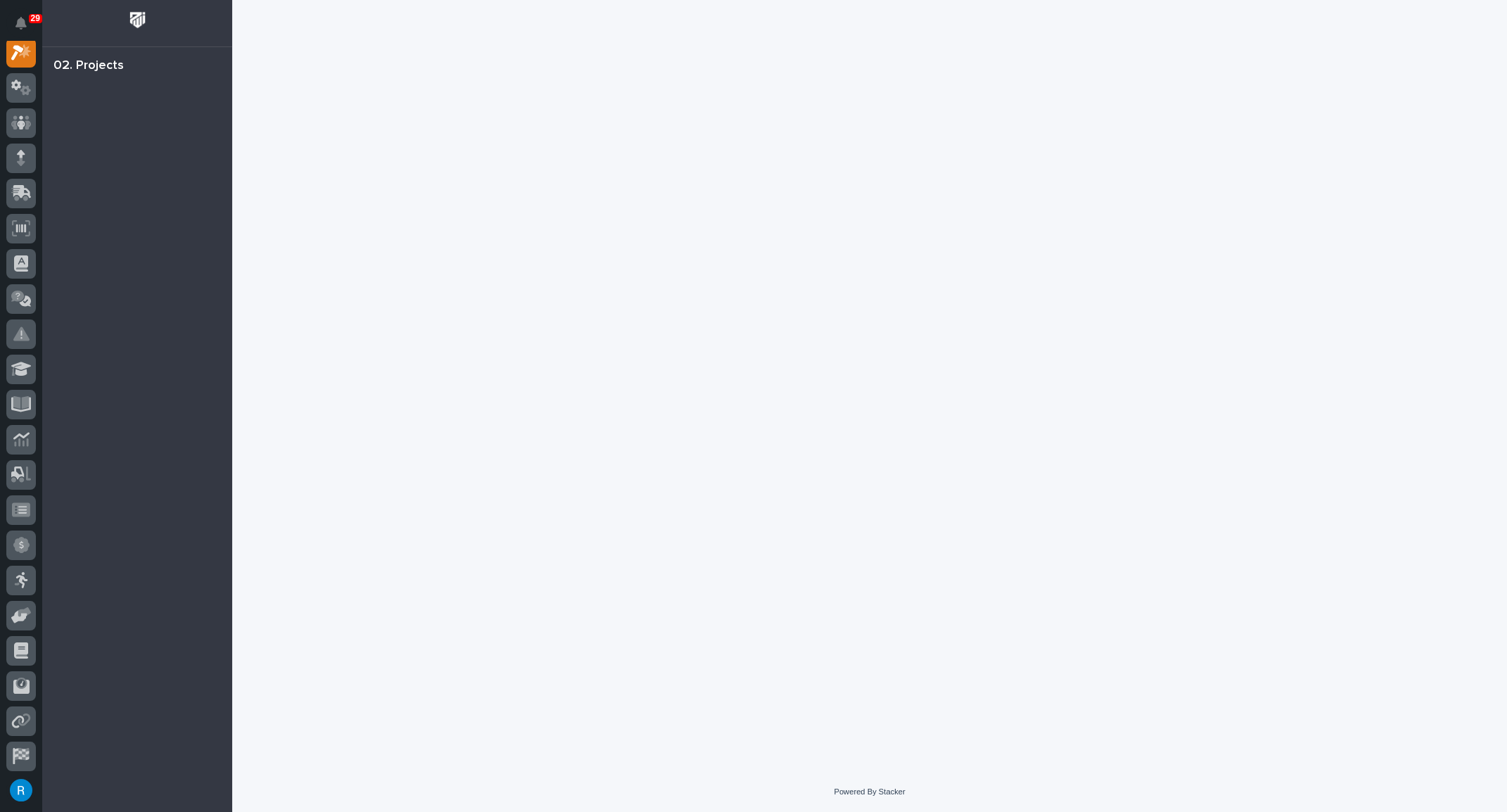
scroll to position [34, 0]
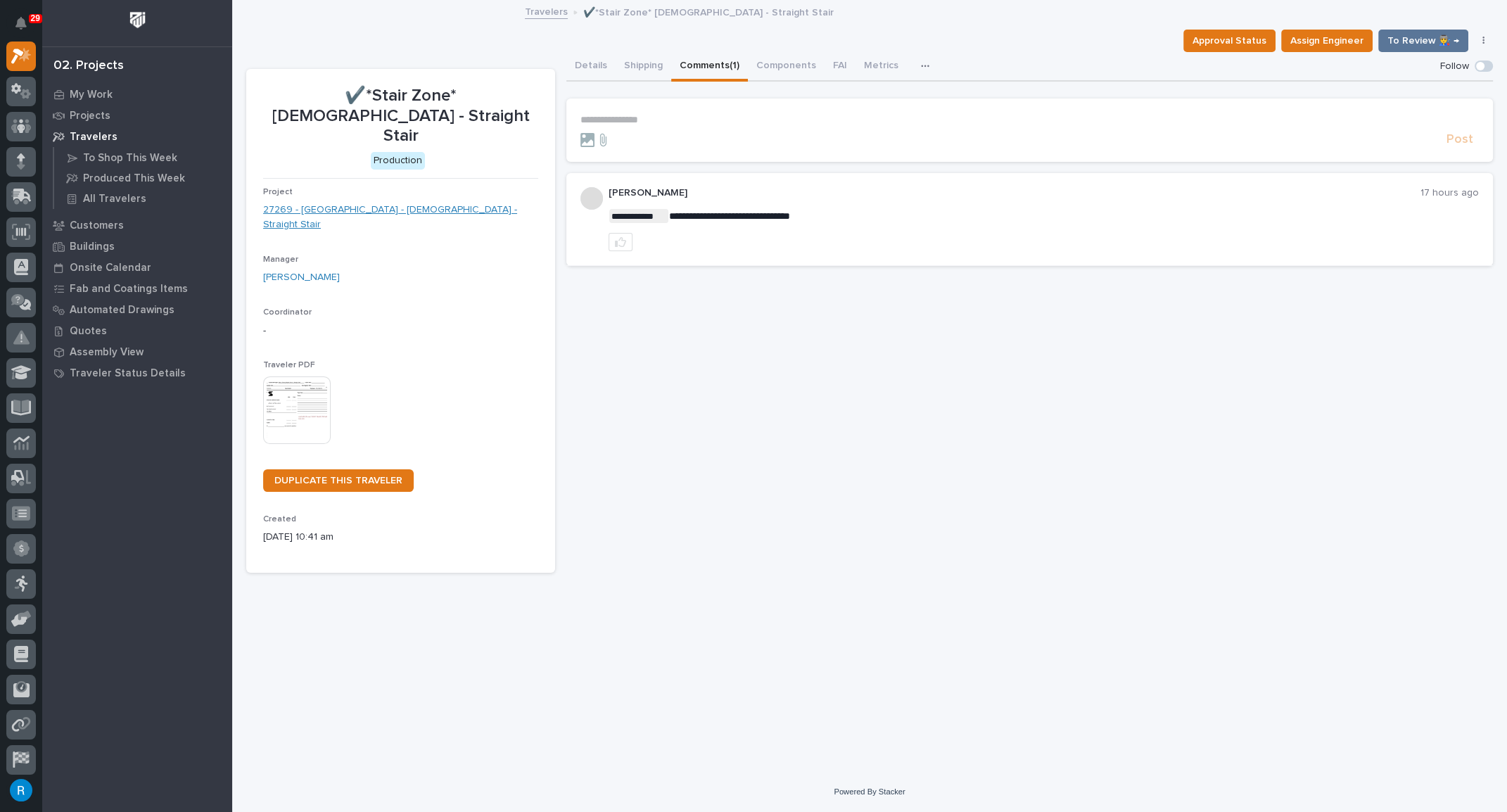
click at [348, 202] on link "27269 - [GEOGRAPHIC_DATA] - [DEMOGRAPHIC_DATA] - Straight Stair" at bounding box center [401, 217] width 275 height 30
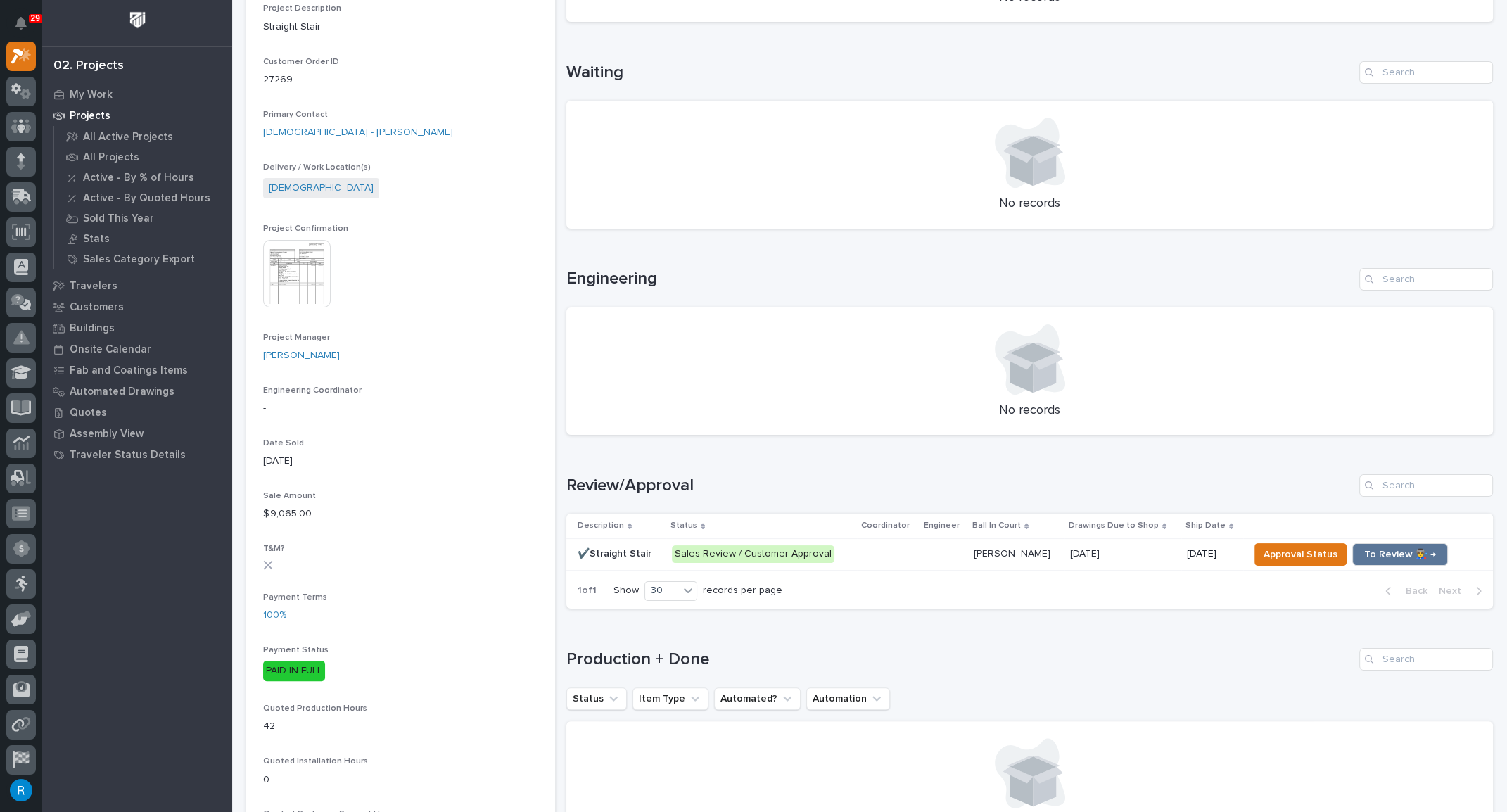
scroll to position [383, 0]
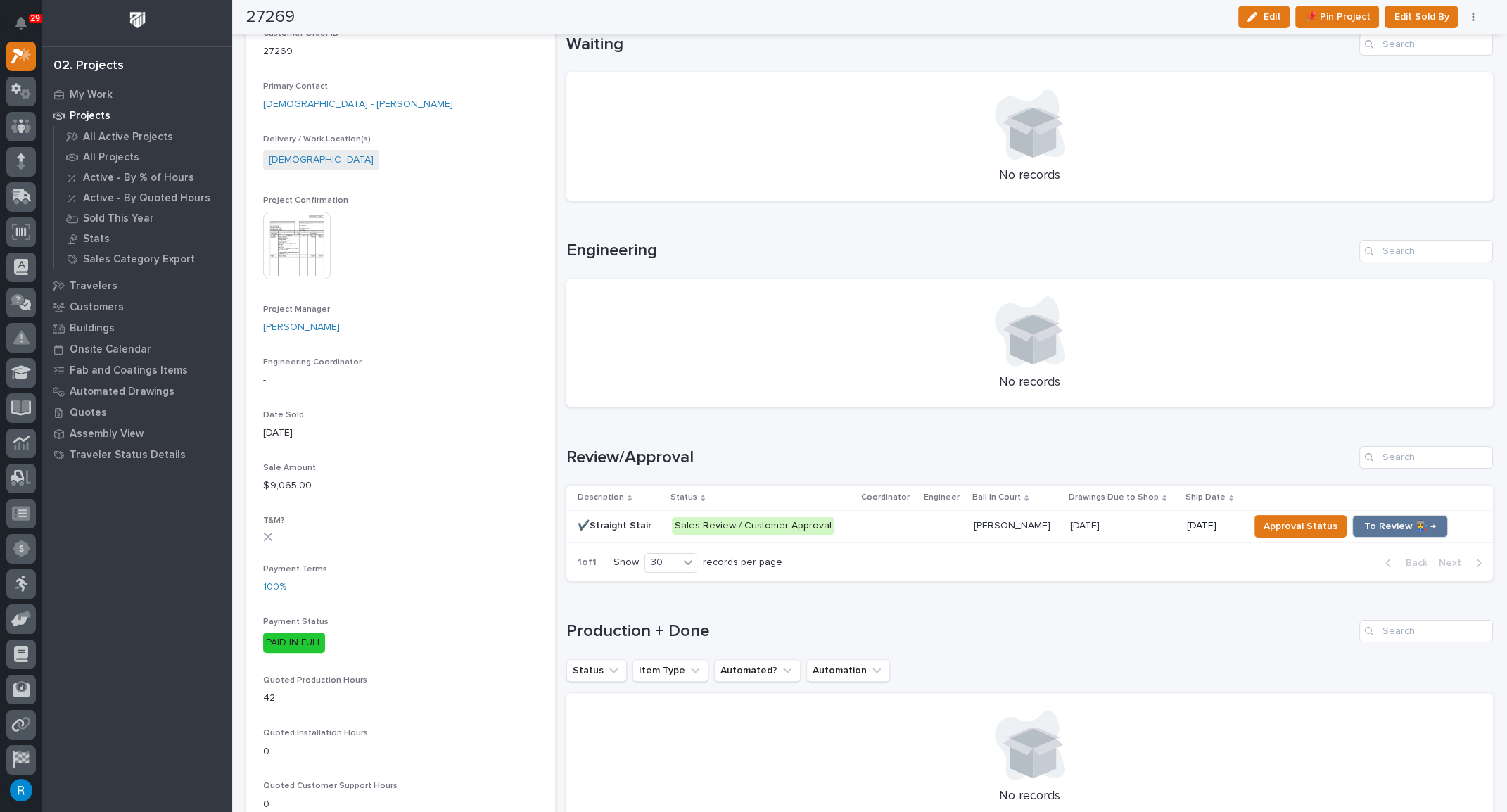
click at [895, 529] on p "-" at bounding box center [888, 525] width 52 height 12
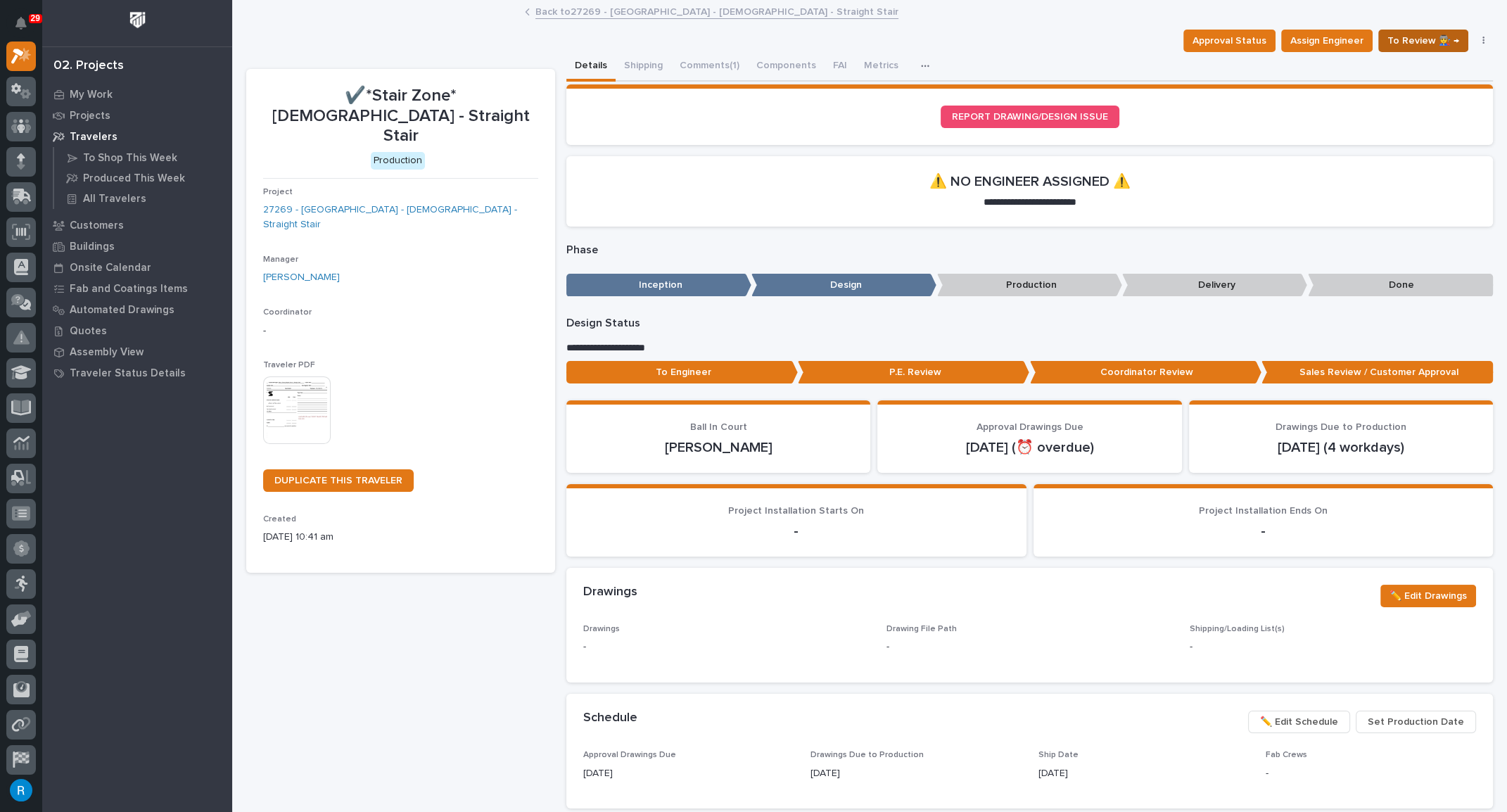
click at [1395, 40] on span "To Review 👨‍🏭 →" at bounding box center [1424, 41] width 72 height 17
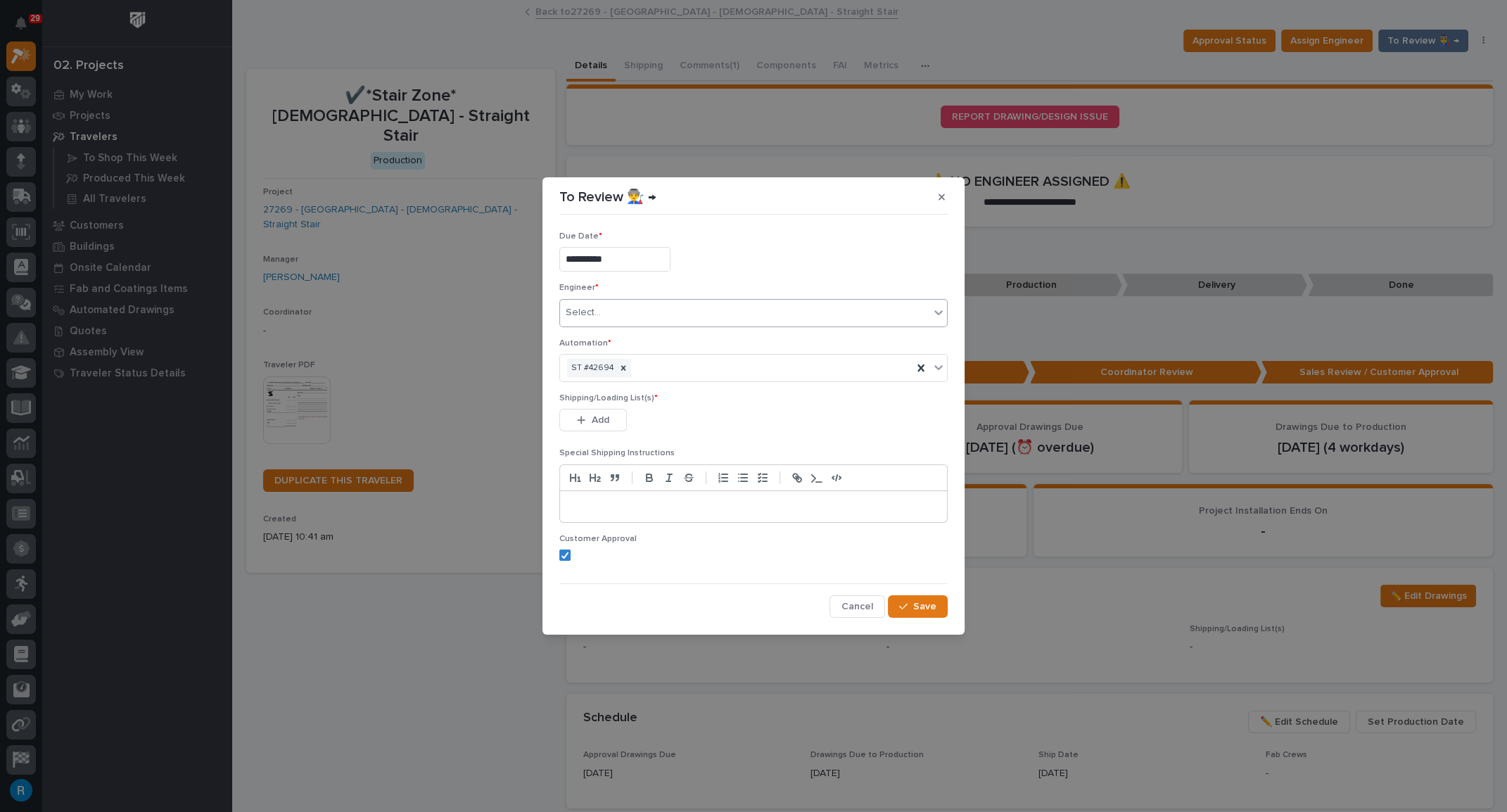
click at [668, 313] on div "Select..." at bounding box center [744, 313] width 369 height 24
type input "*****"
click at [606, 338] on div "[PERSON_NAME]" at bounding box center [754, 339] width 387 height 24
click at [599, 415] on span "Add" at bounding box center [601, 420] width 17 height 13
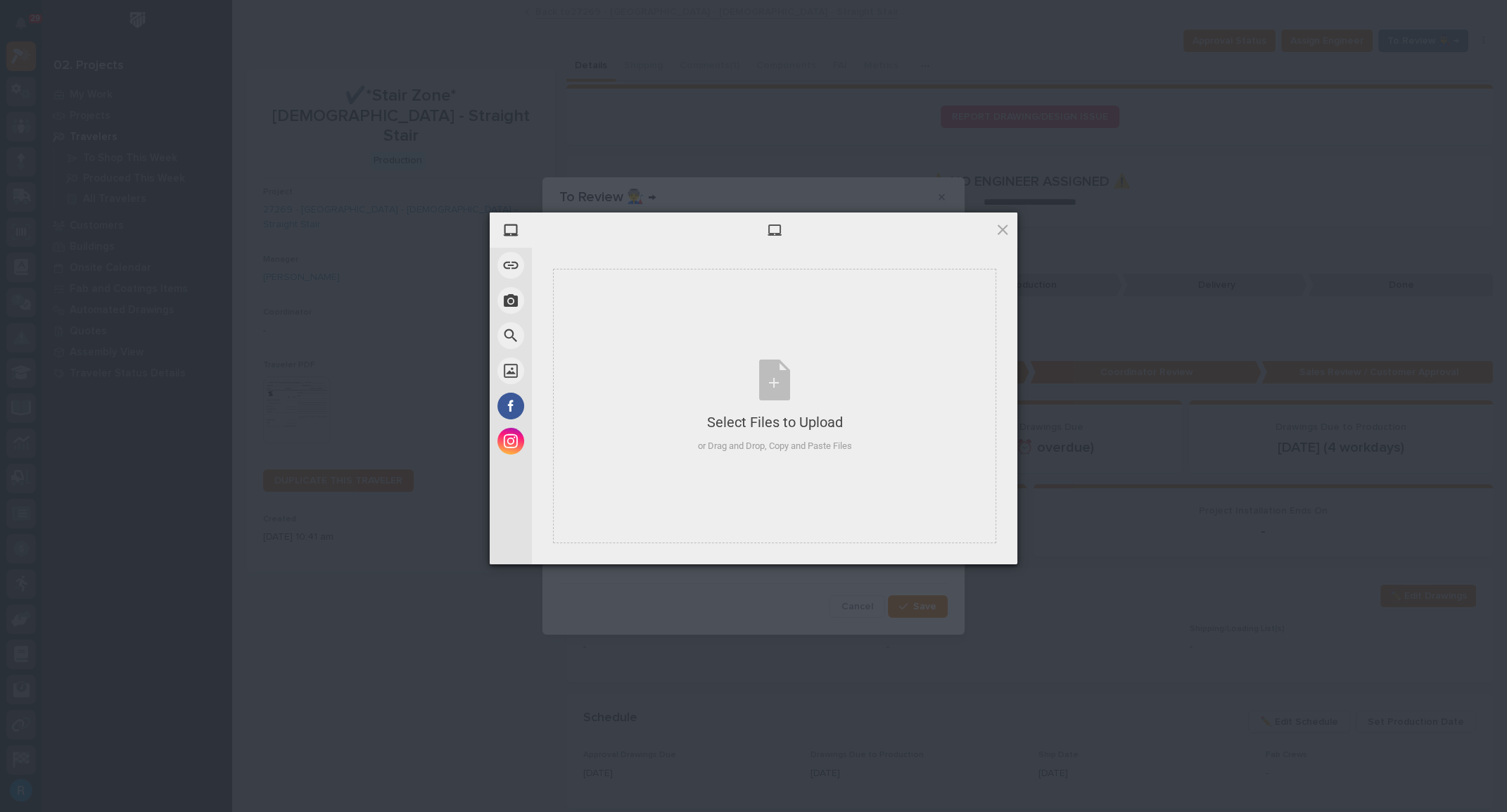
click at [1000, 231] on span at bounding box center [1003, 230] width 16 height 16
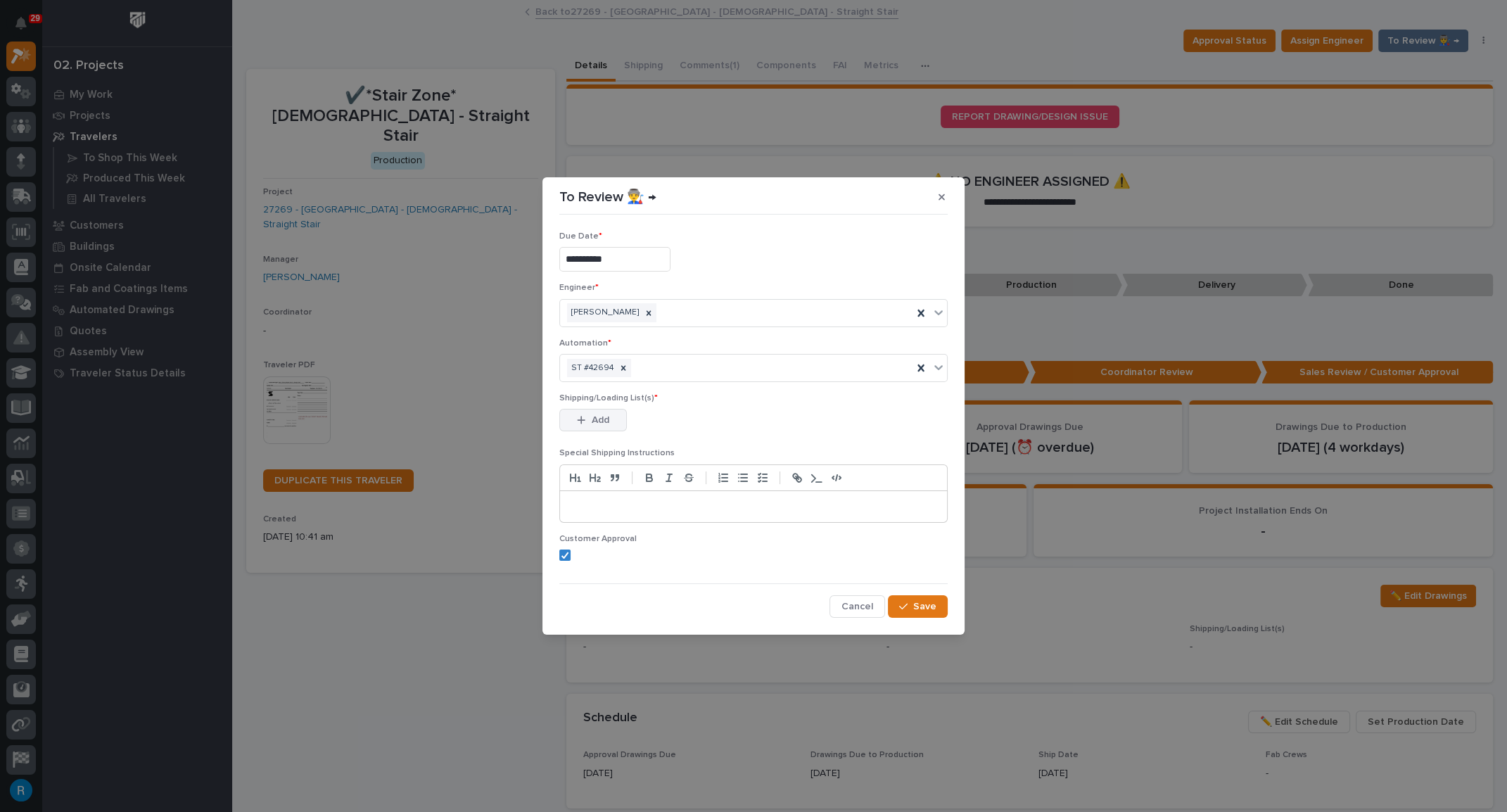
click at [596, 414] on button "Add" at bounding box center [593, 419] width 67 height 23
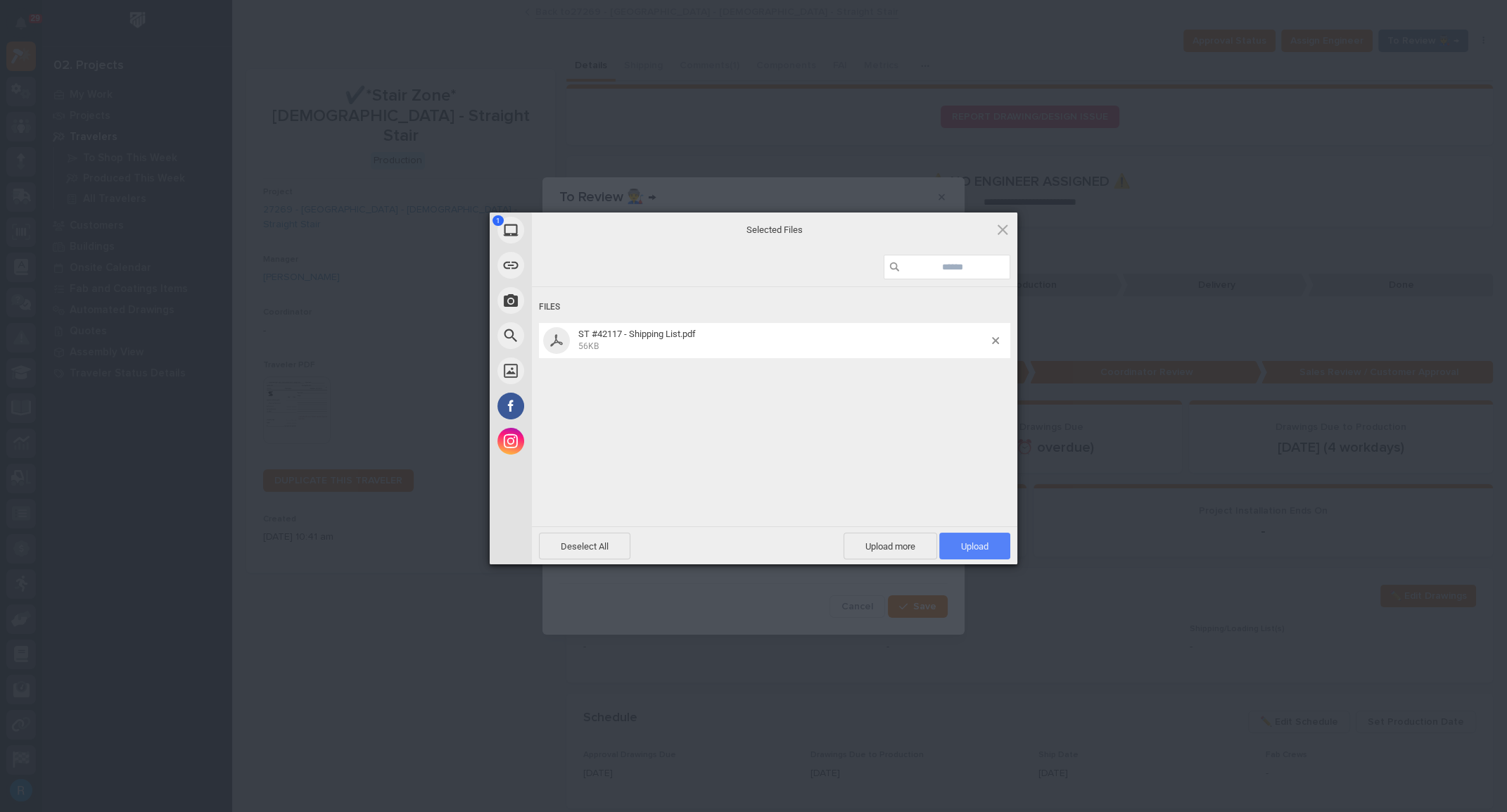
click at [979, 547] on span "Upload 1" at bounding box center [975, 546] width 27 height 10
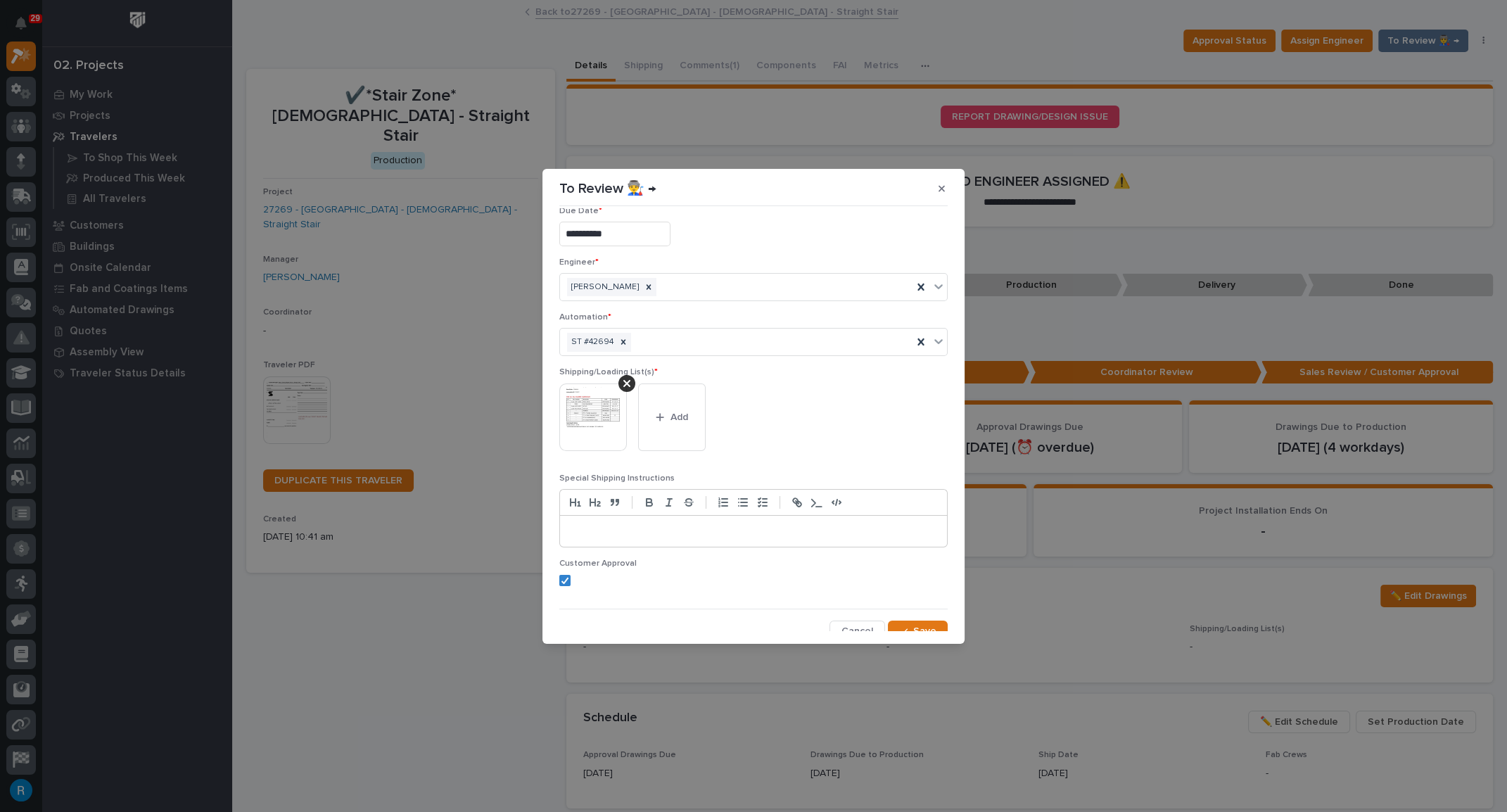
scroll to position [27, 0]
click at [916, 618] on span "Save" at bounding box center [925, 621] width 24 height 13
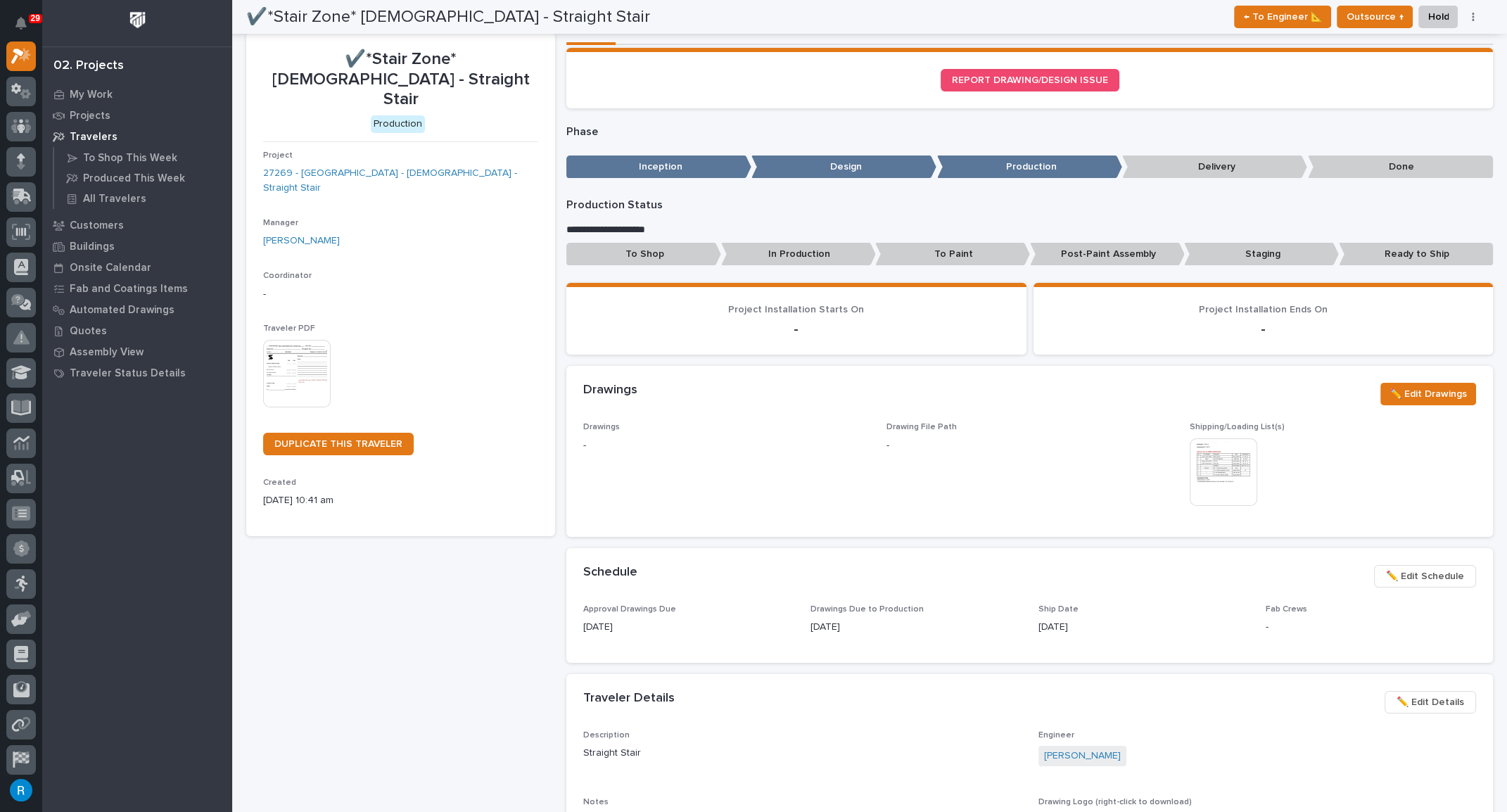
scroll to position [0, 0]
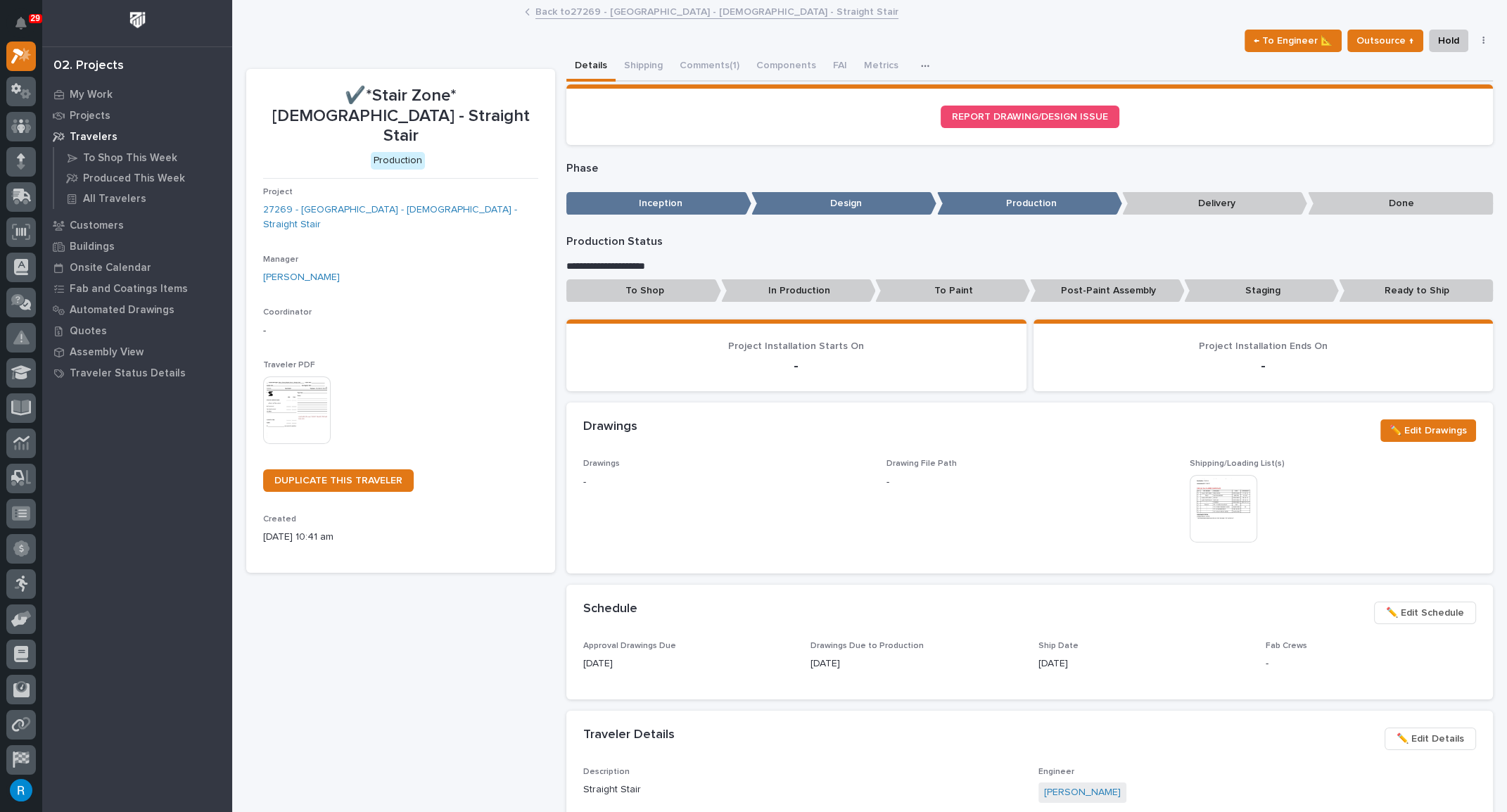
click at [582, 63] on button "Details" at bounding box center [590, 67] width 49 height 30
click at [692, 211] on p "Inception" at bounding box center [659, 204] width 185 height 24
click at [678, 202] on p "Inception" at bounding box center [659, 204] width 185 height 24
click at [431, 202] on link "27269 - [GEOGRAPHIC_DATA] - [DEMOGRAPHIC_DATA] - Straight Stair" at bounding box center [401, 217] width 275 height 30
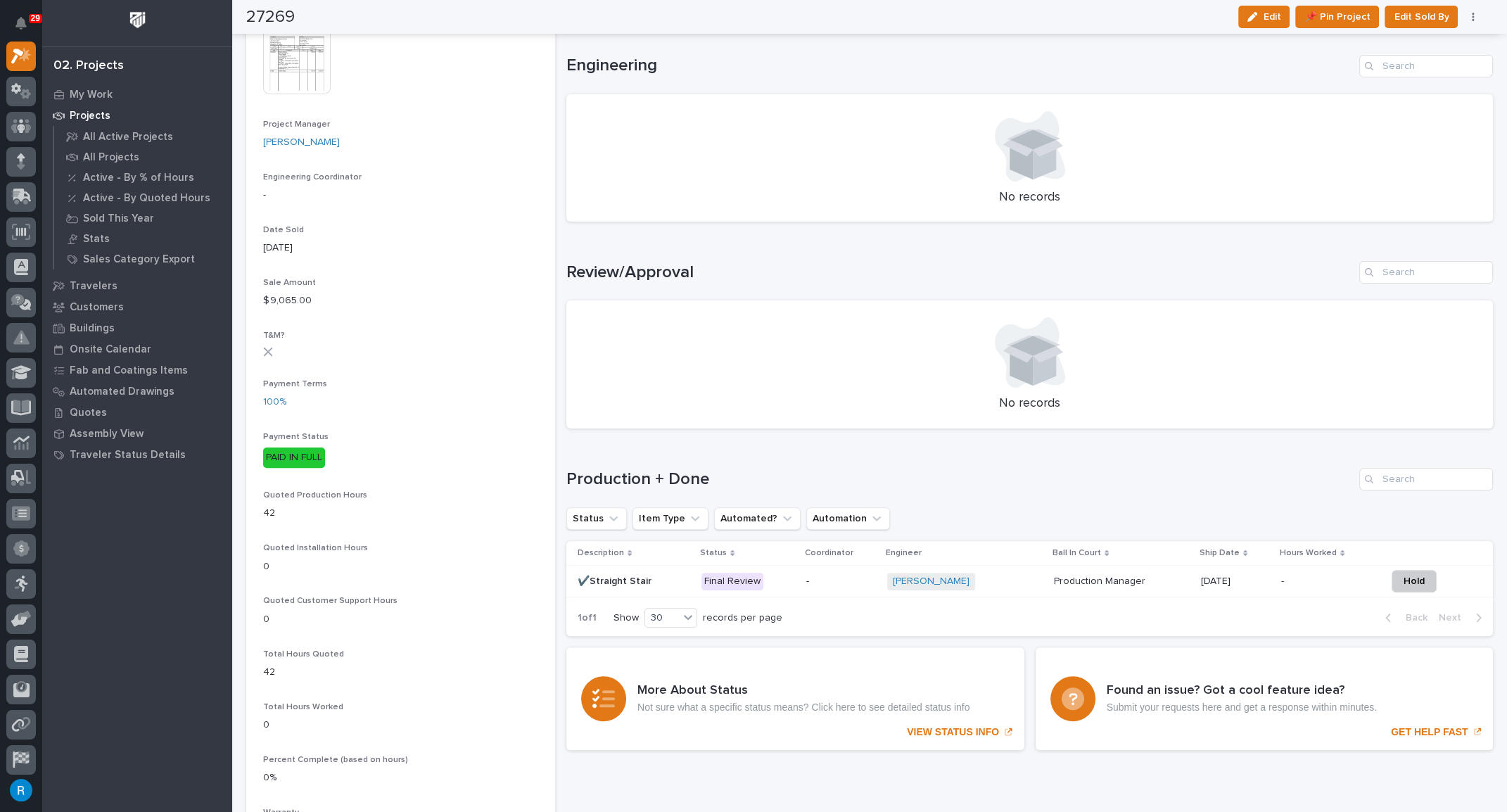
scroll to position [703, 0]
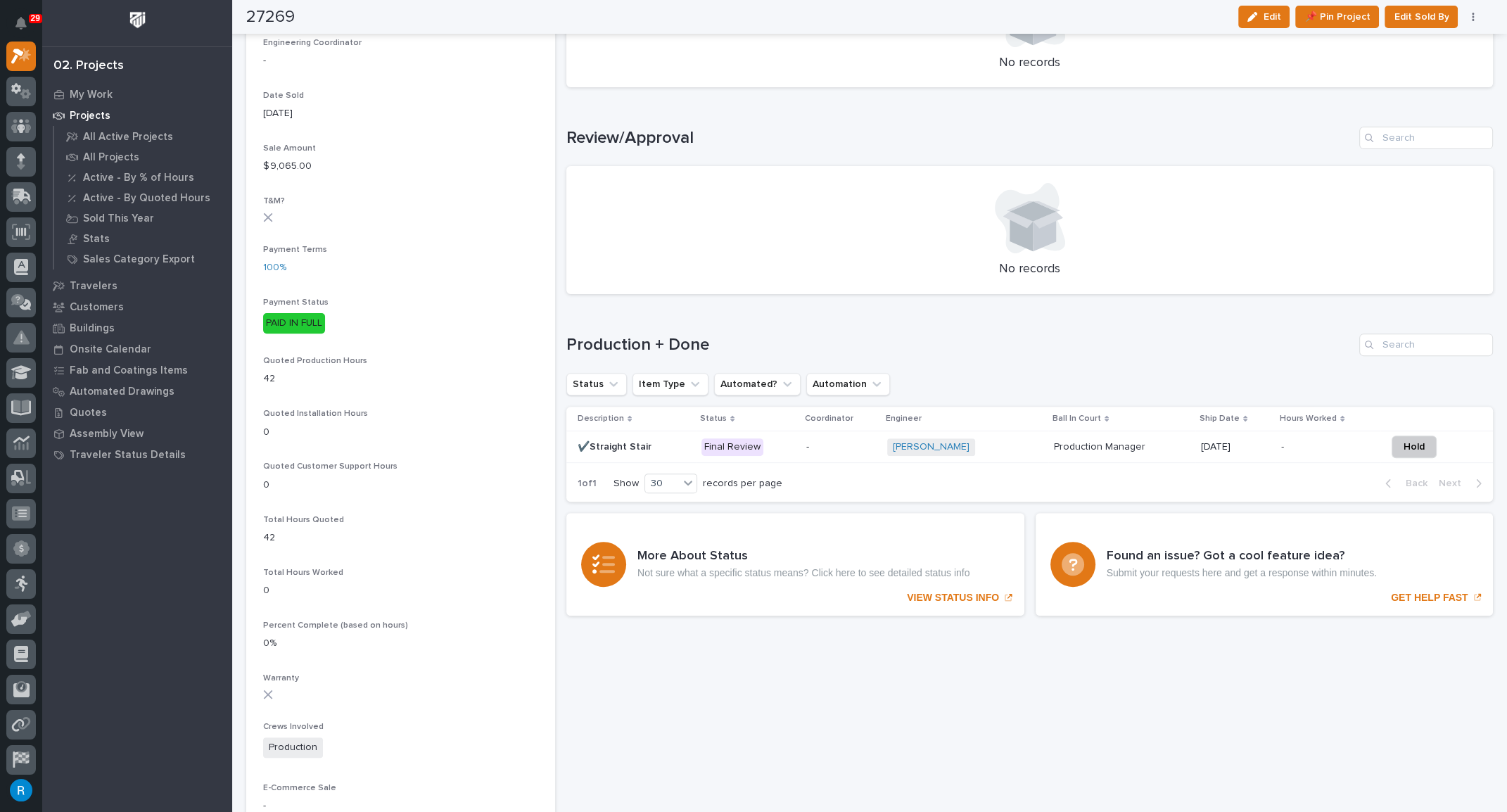
click at [991, 444] on div "Roark Jones + 0" at bounding box center [965, 447] width 155 height 17
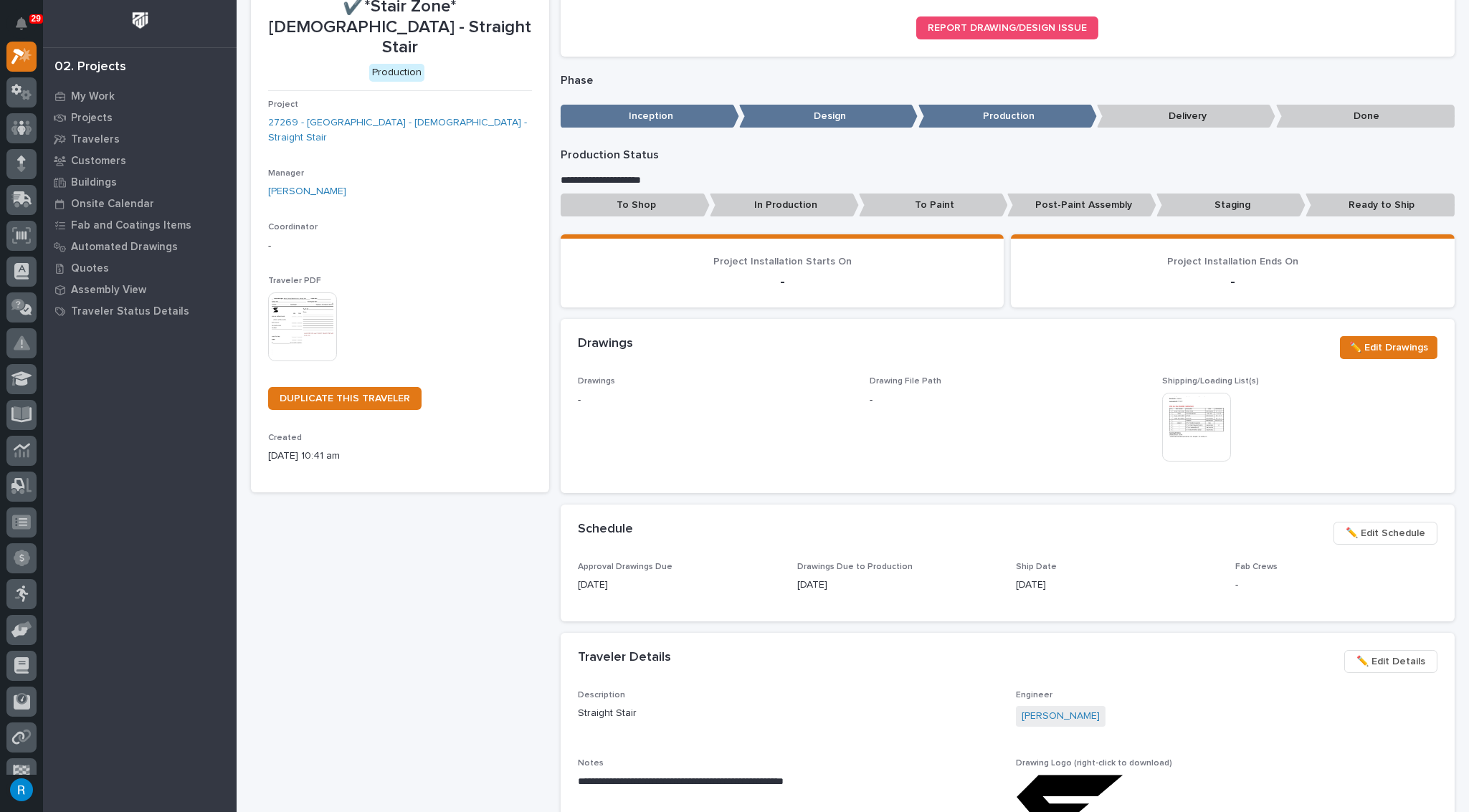
scroll to position [846, 0]
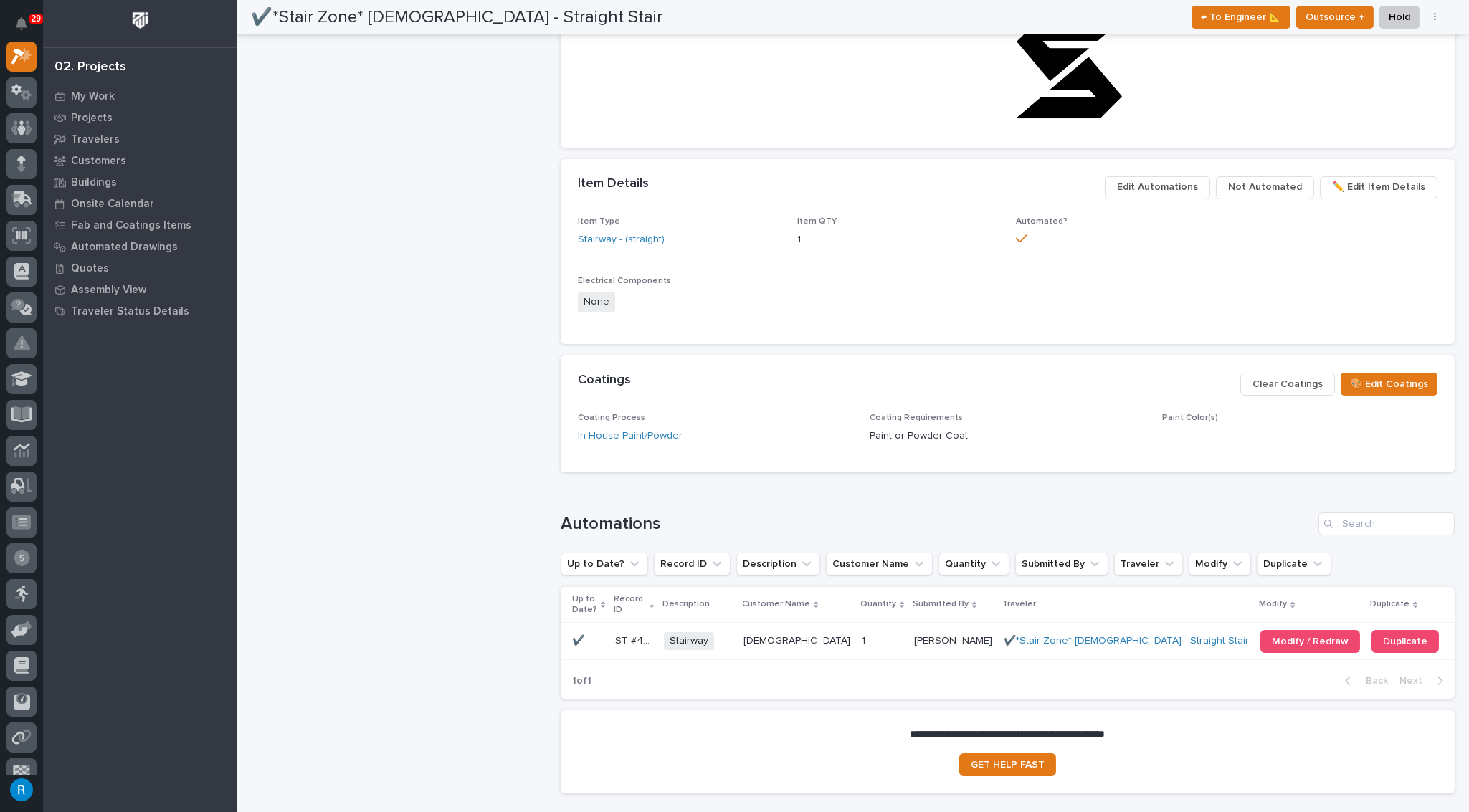
click at [892, 636] on p at bounding box center [882, 640] width 41 height 12
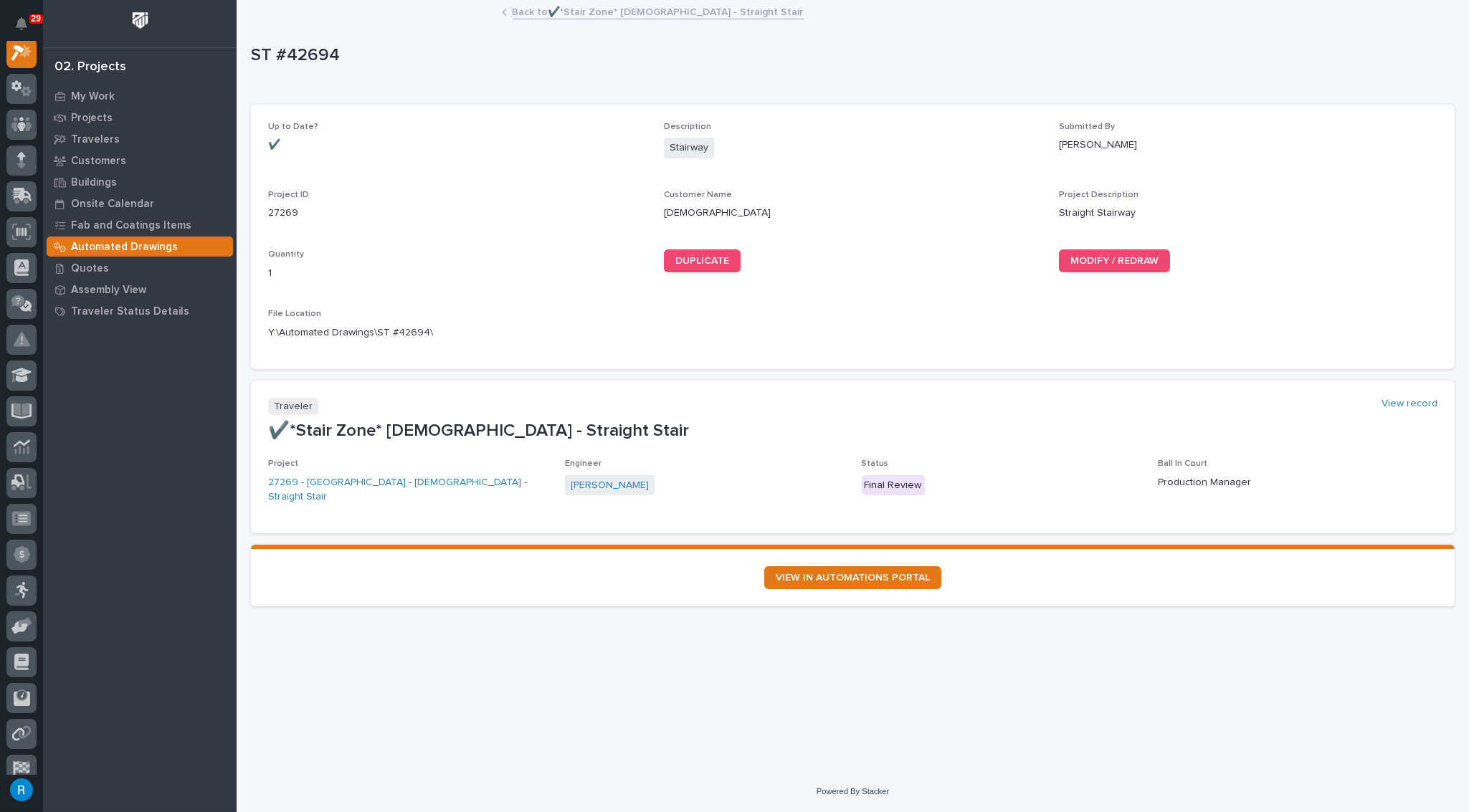
scroll to position [35, 0]
click at [638, 14] on link "Back to ✔️*Stair Zone* Mount Calvary Baptist Church - Straight Stair" at bounding box center [658, 11] width 291 height 17
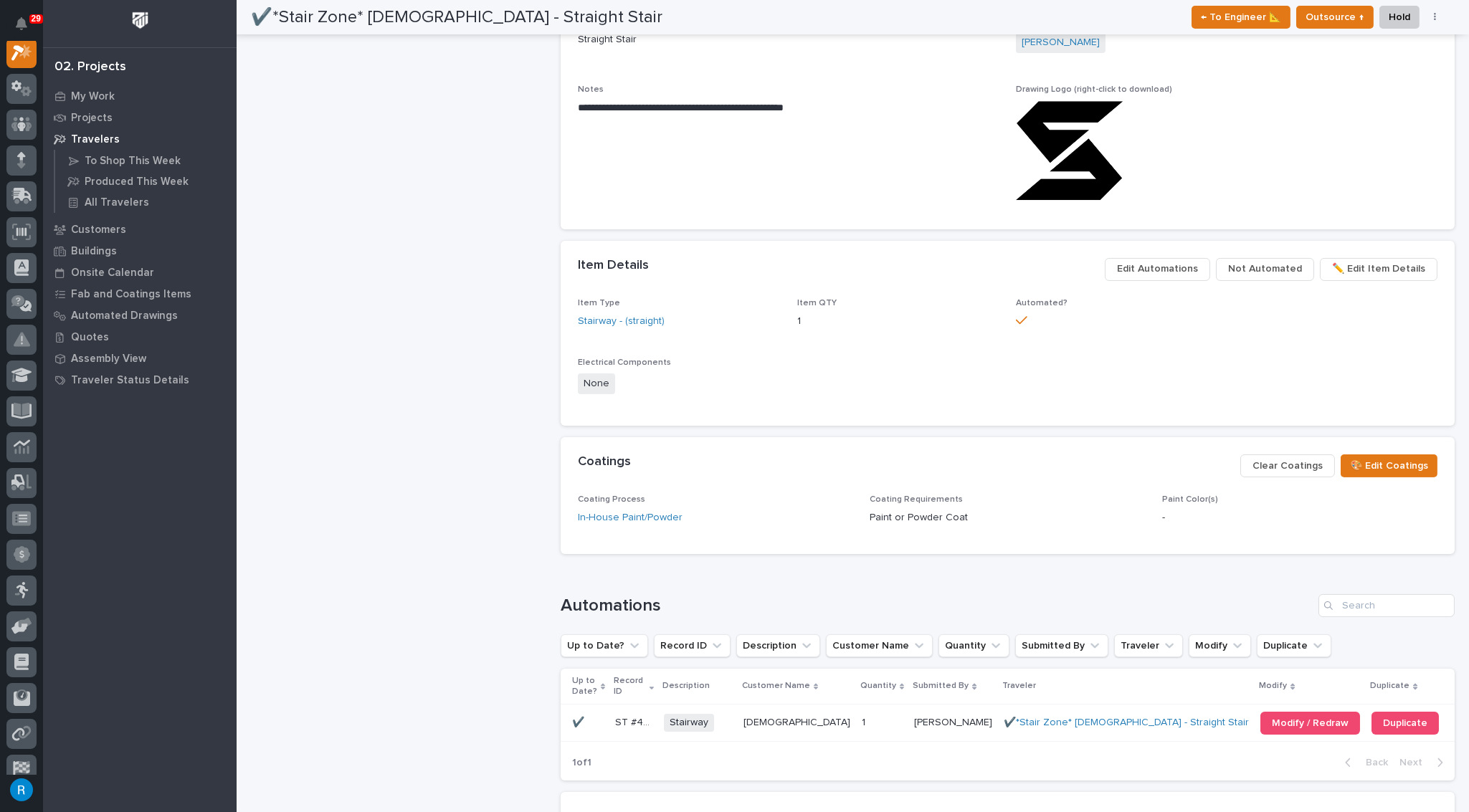
scroll to position [781, 0]
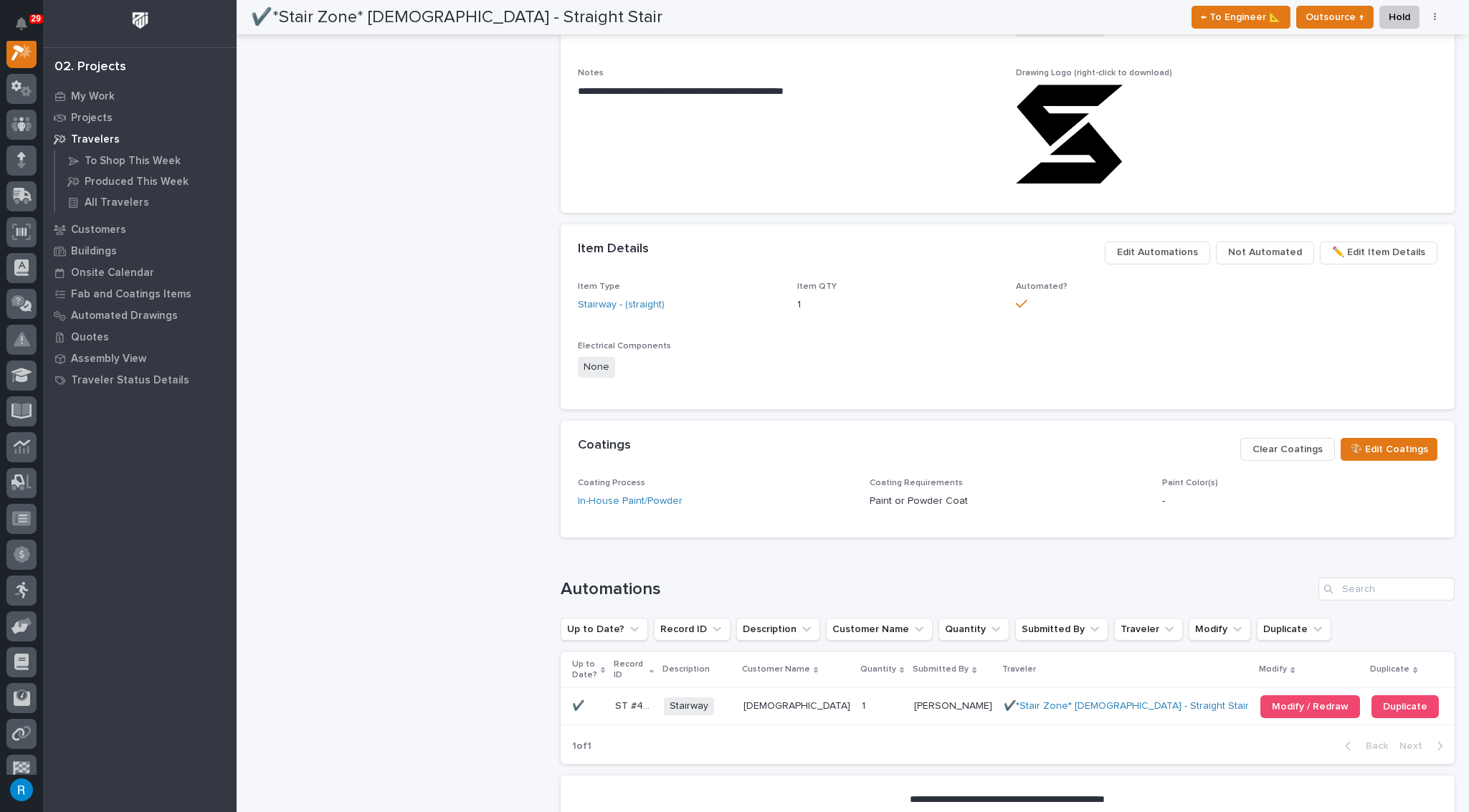
click at [893, 706] on p at bounding box center [882, 706] width 41 height 12
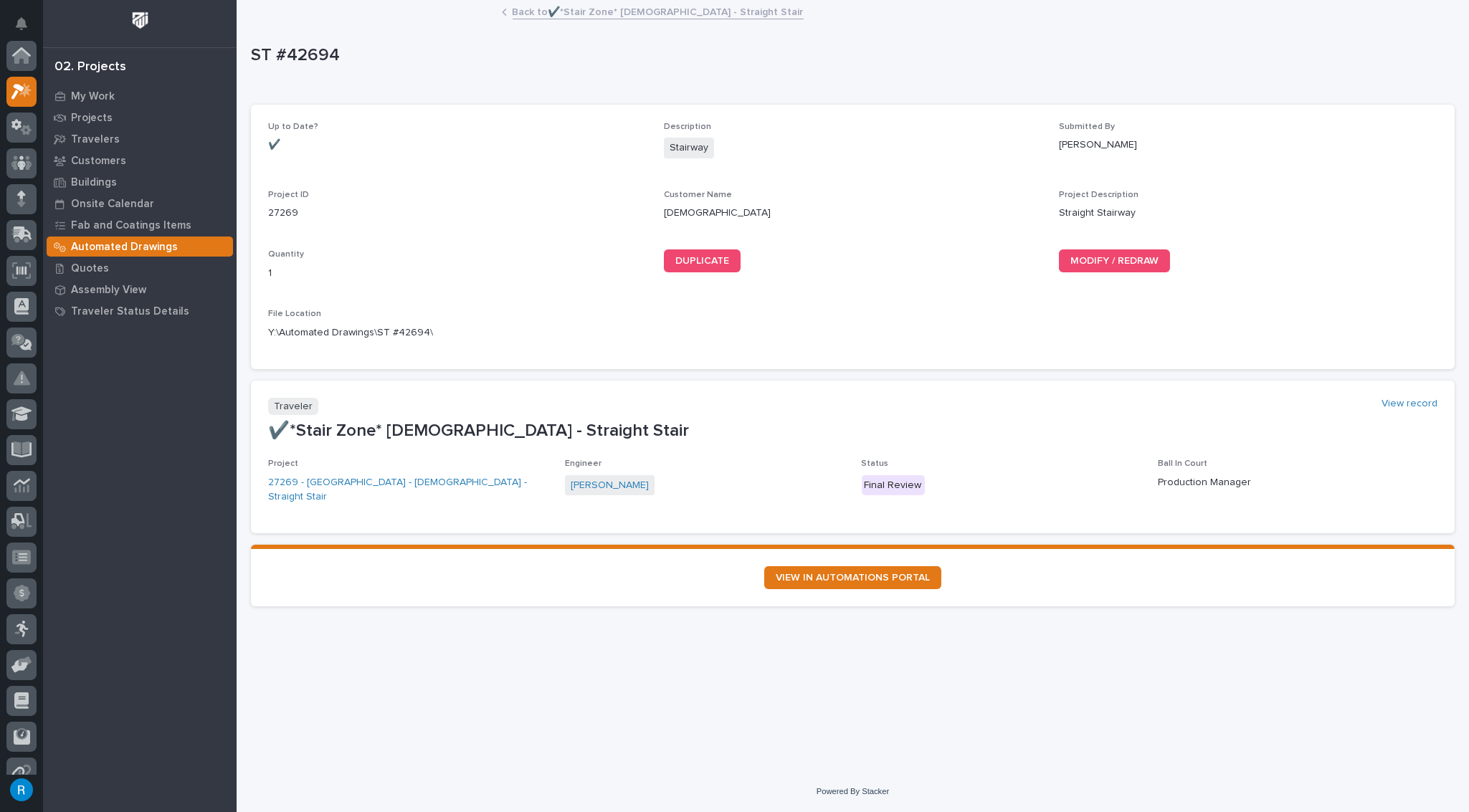
scroll to position [35, 0]
click at [751, 497] on div "[PERSON_NAME]" at bounding box center [705, 487] width 280 height 24
click at [354, 481] on link "27269 - [GEOGRAPHIC_DATA] - [DEMOGRAPHIC_DATA] - Straight Stair" at bounding box center [408, 490] width 280 height 30
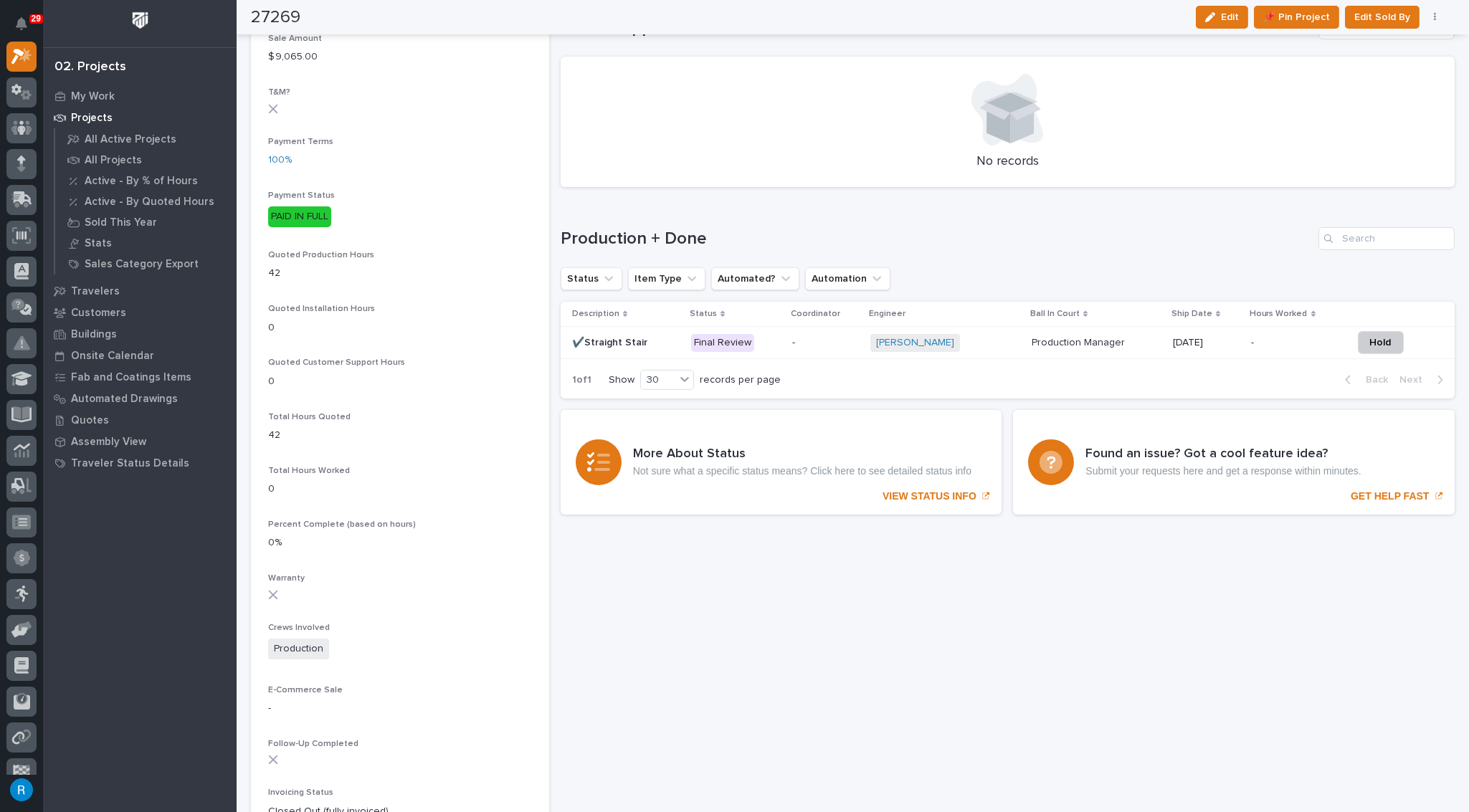
scroll to position [846, 0]
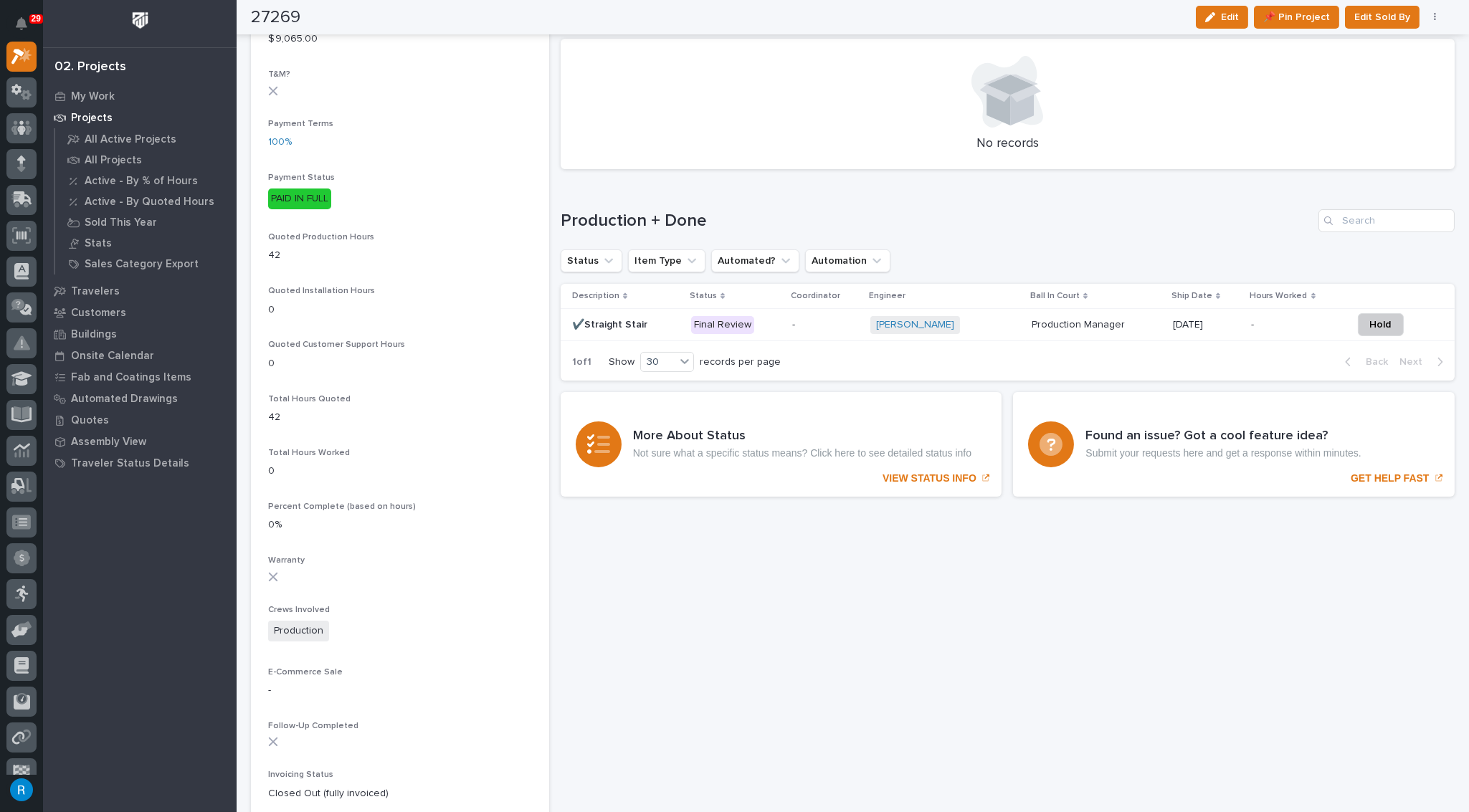
click at [827, 328] on p "-" at bounding box center [826, 324] width 67 height 12
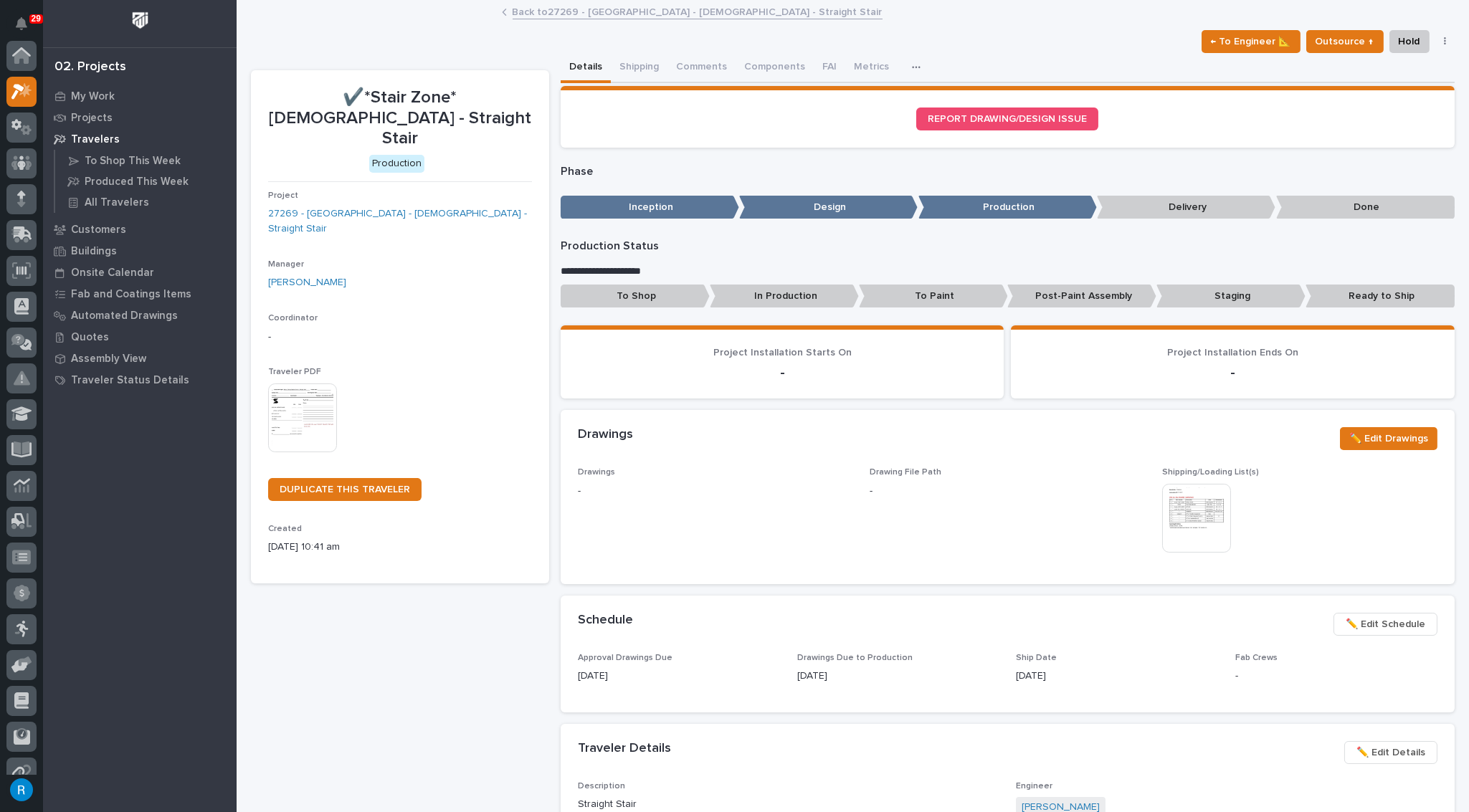
scroll to position [35, 0]
click at [1185, 508] on img at bounding box center [1197, 518] width 69 height 69
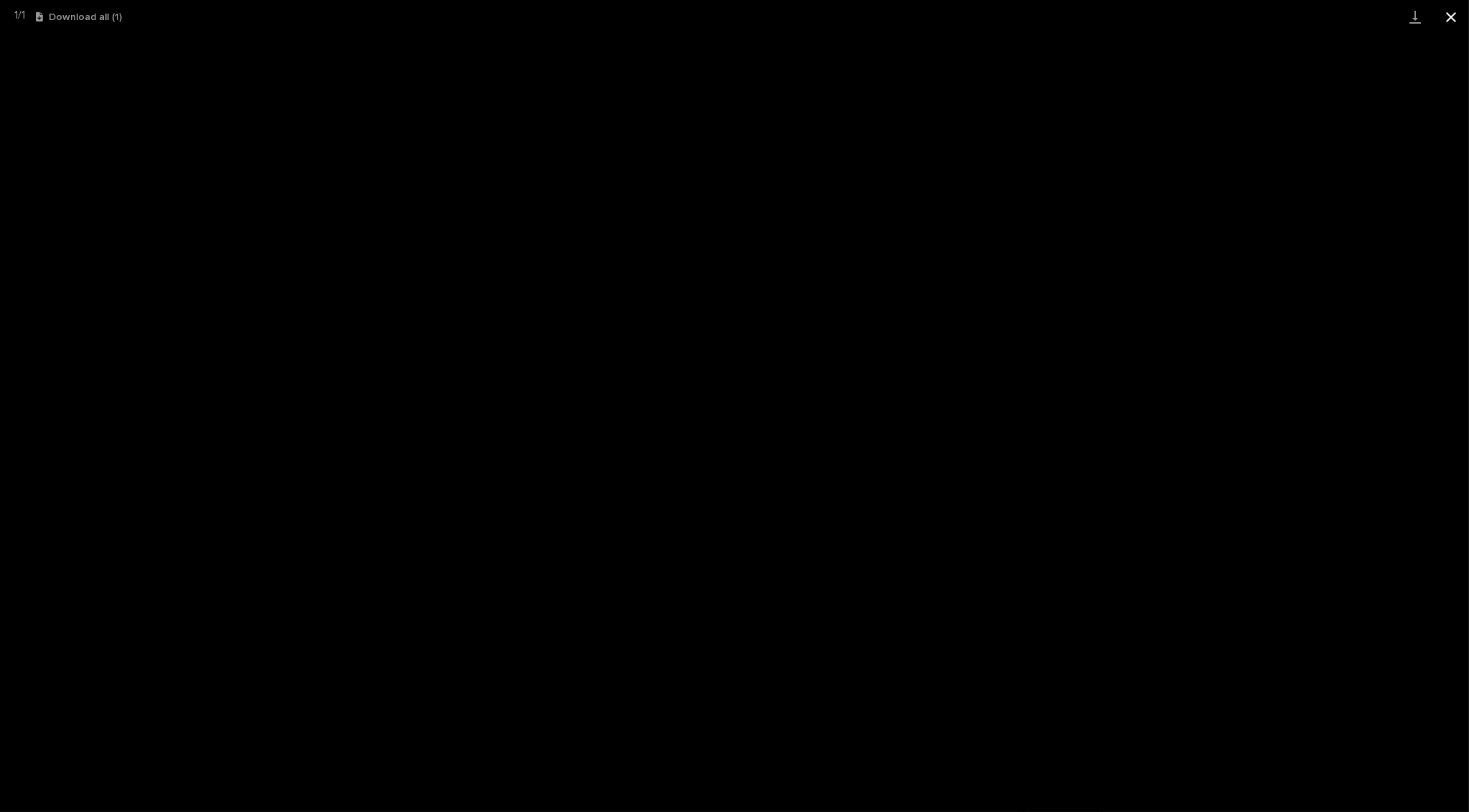
click at [1450, 18] on button "Close gallery" at bounding box center [1451, 17] width 36 height 34
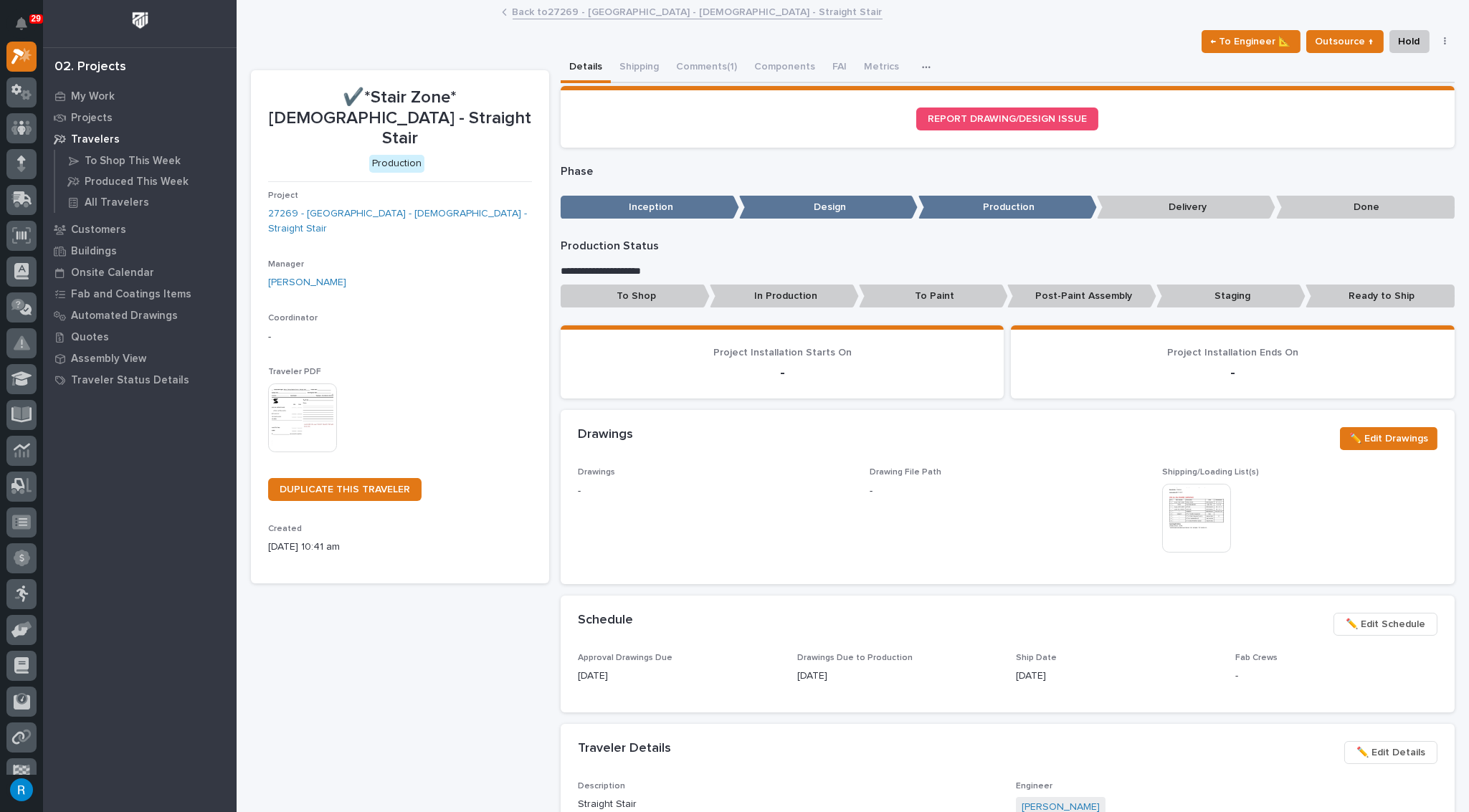
click at [1191, 517] on img at bounding box center [1197, 518] width 69 height 69
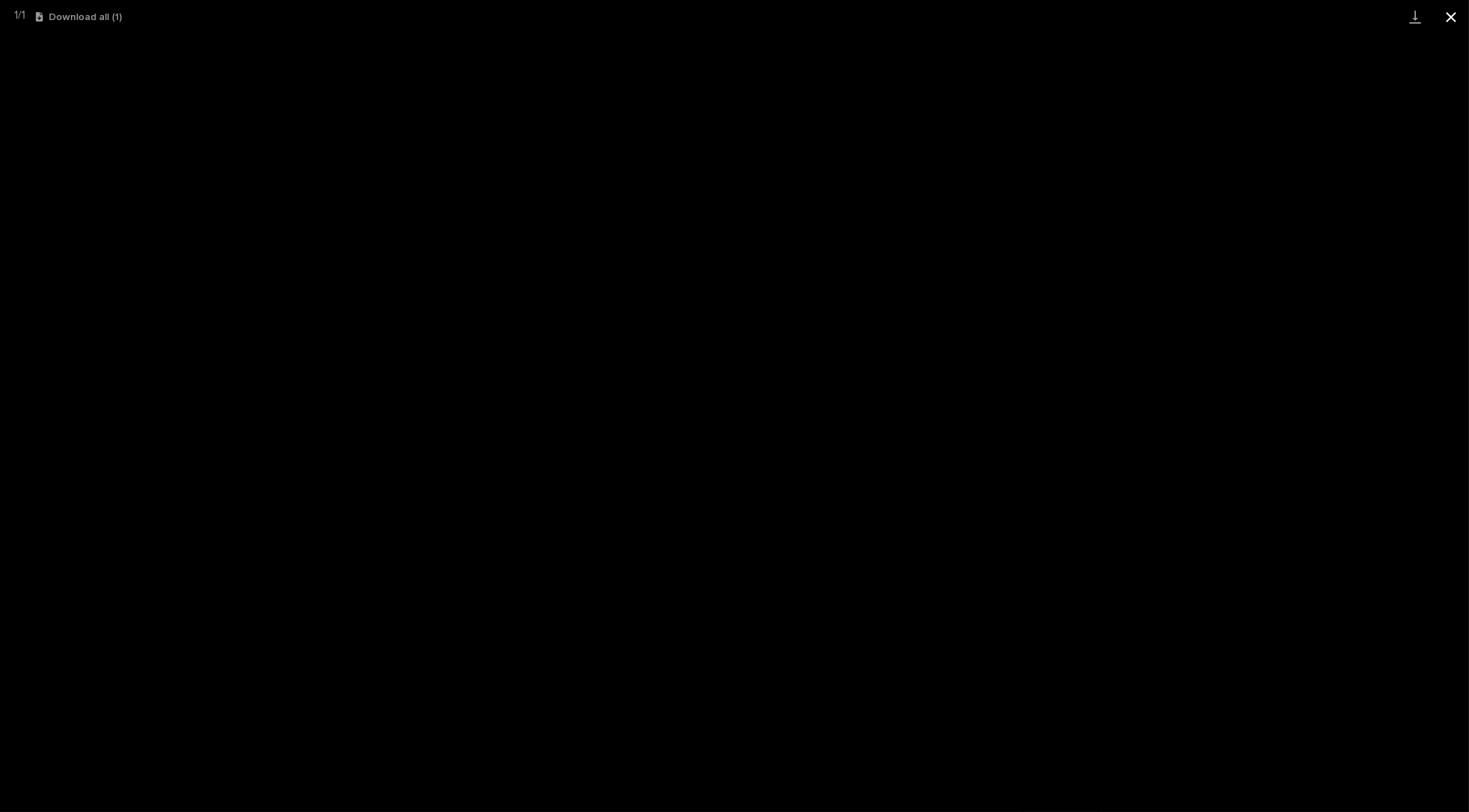
click at [1448, 20] on button "Close gallery" at bounding box center [1451, 17] width 36 height 34
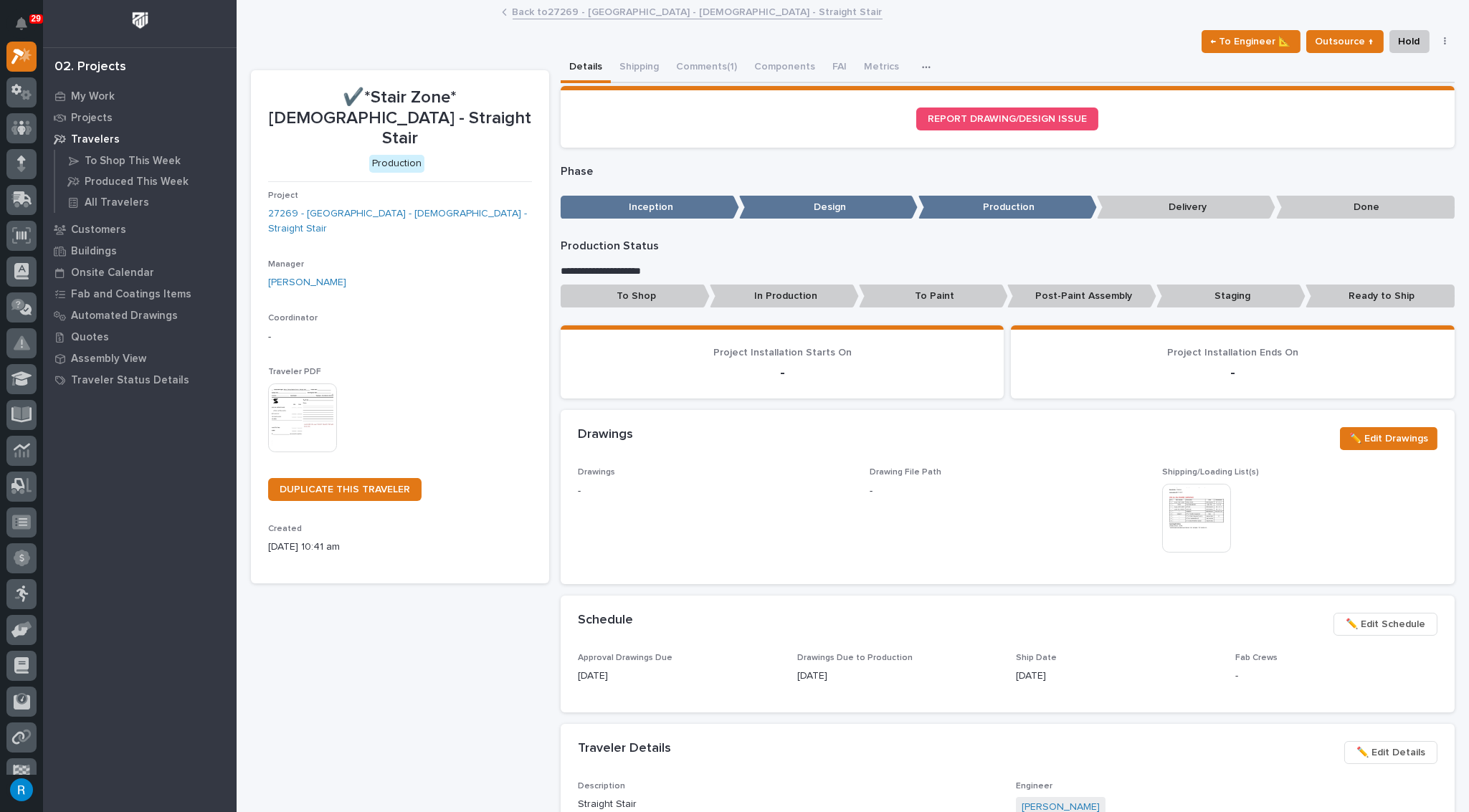
click at [1183, 504] on img at bounding box center [1197, 518] width 69 height 69
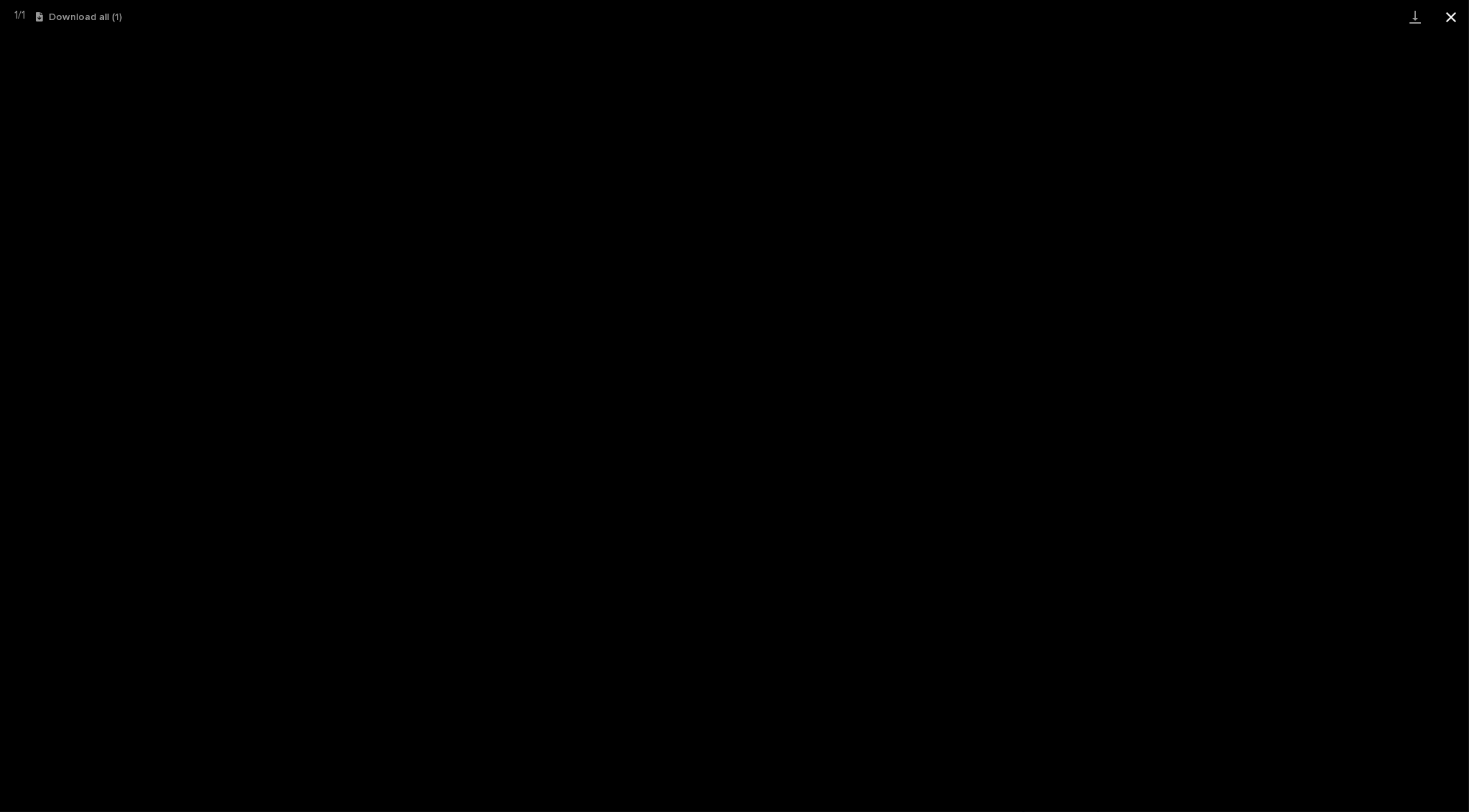
click at [1449, 16] on button "Close gallery" at bounding box center [1451, 17] width 36 height 34
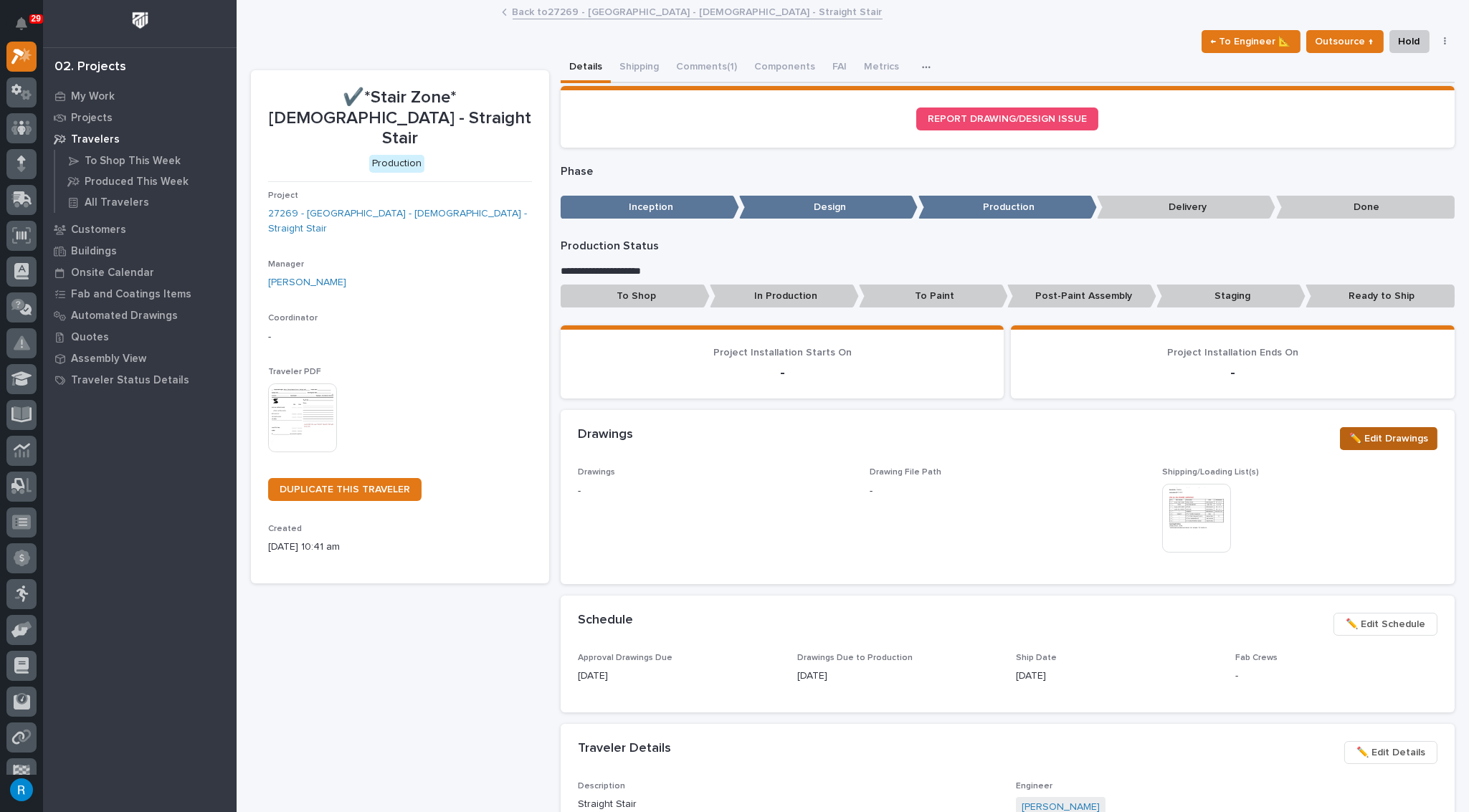
click at [1386, 438] on span "✏️ Edit Drawings" at bounding box center [1388, 438] width 79 height 18
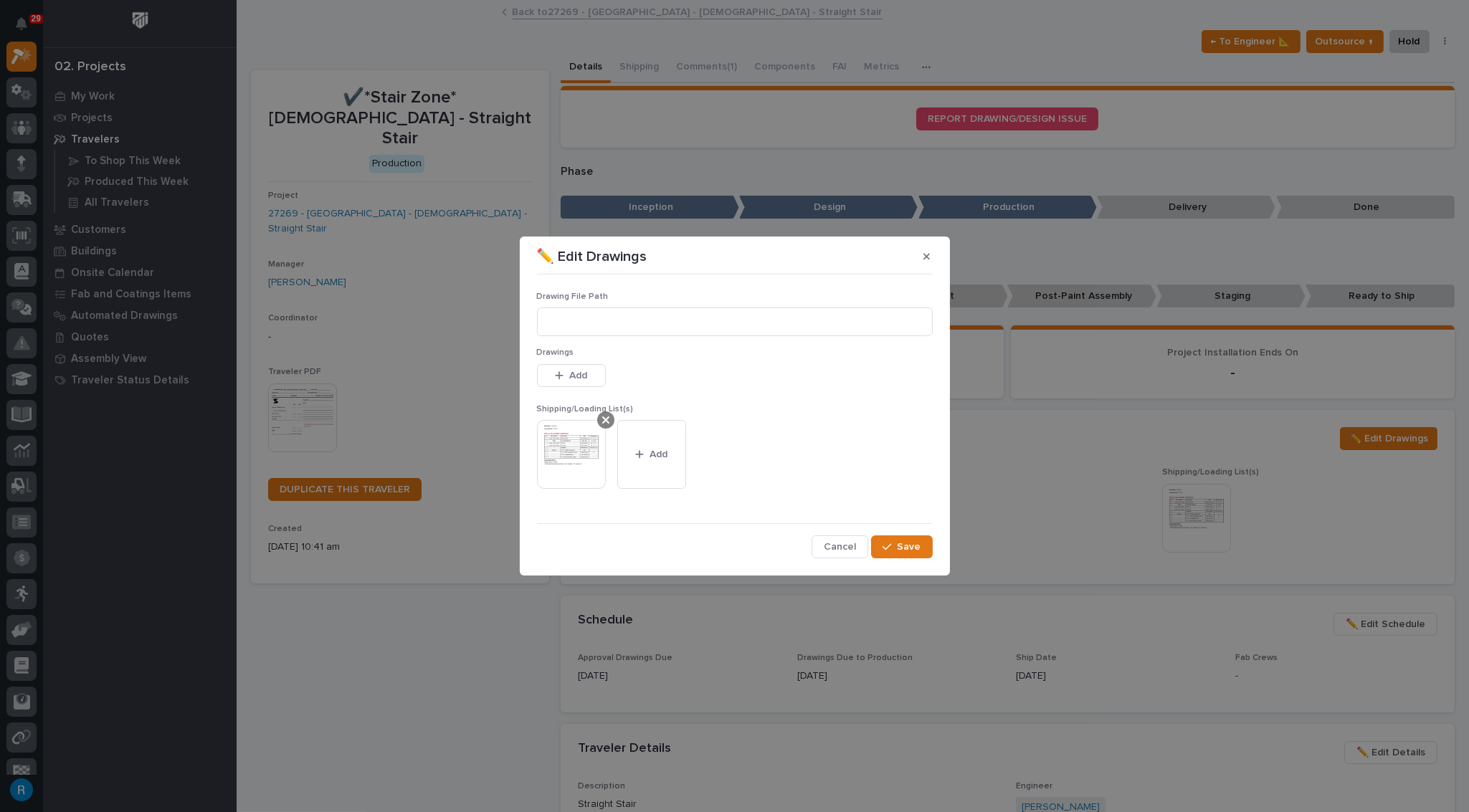
click at [603, 419] on icon at bounding box center [605, 420] width 7 height 11
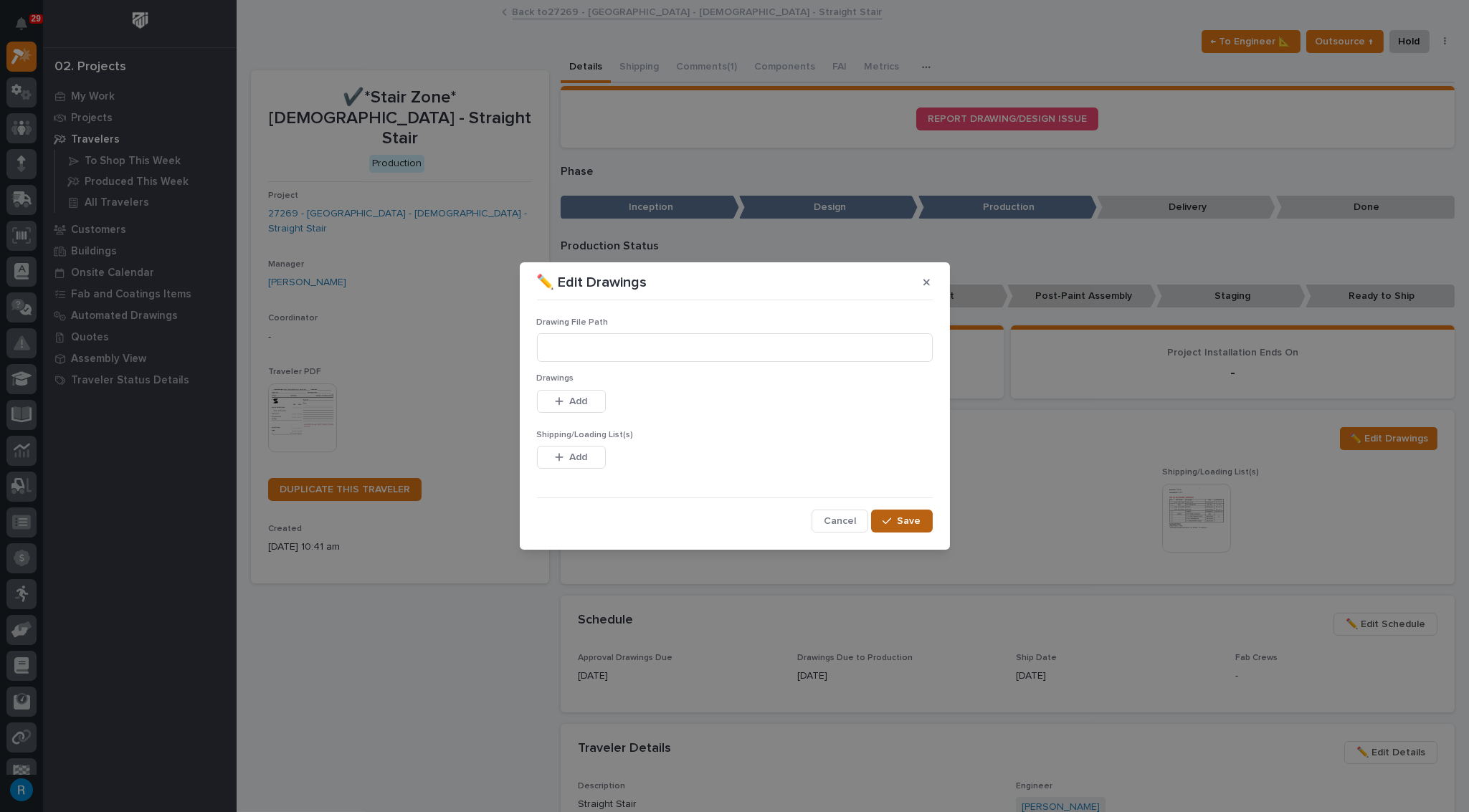
click at [895, 518] on div "button" at bounding box center [890, 521] width 14 height 10
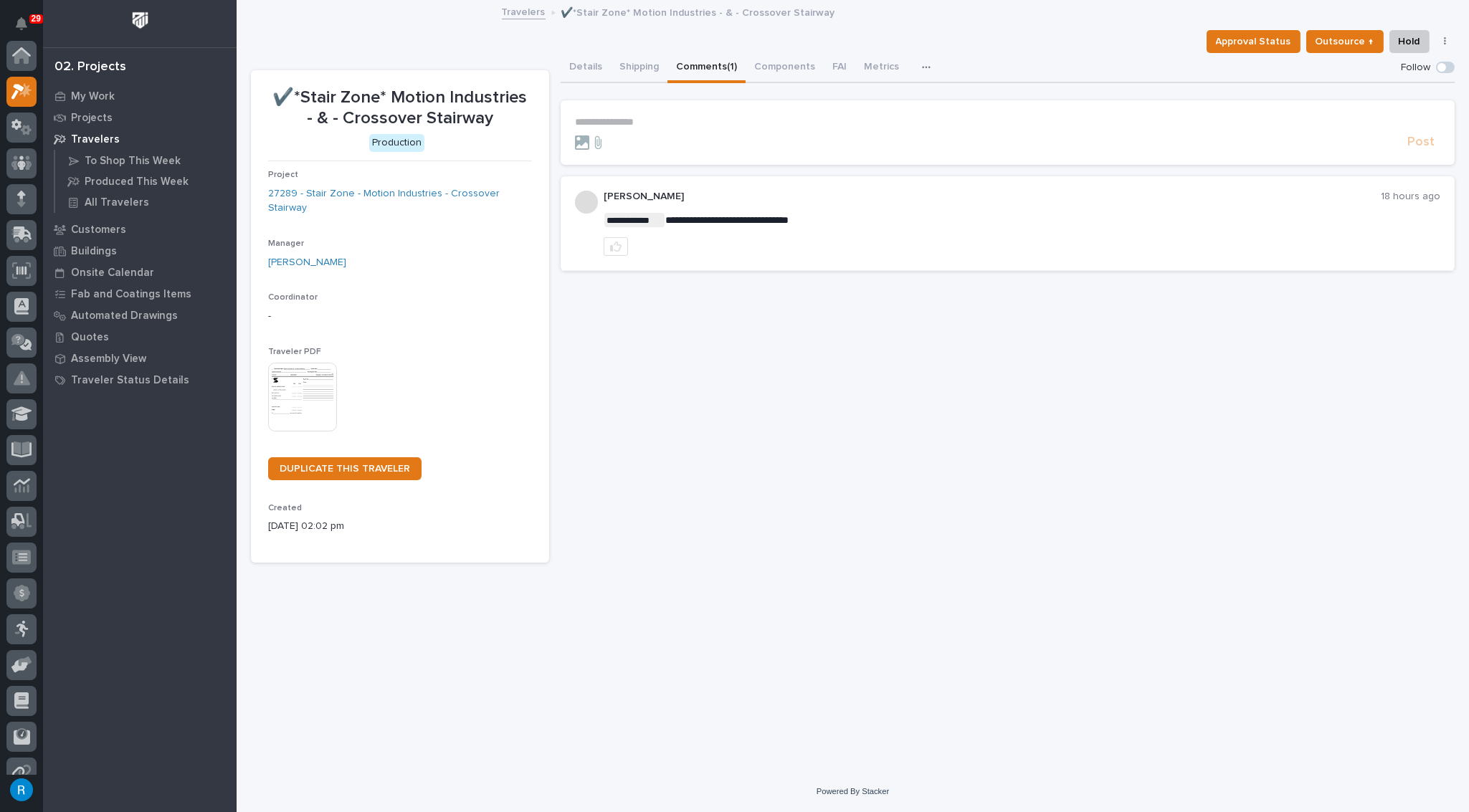
scroll to position [35, 0]
click at [367, 192] on link "27289 - Stair Zone - Motion Industries - Crossover Stairway" at bounding box center [400, 201] width 264 height 30
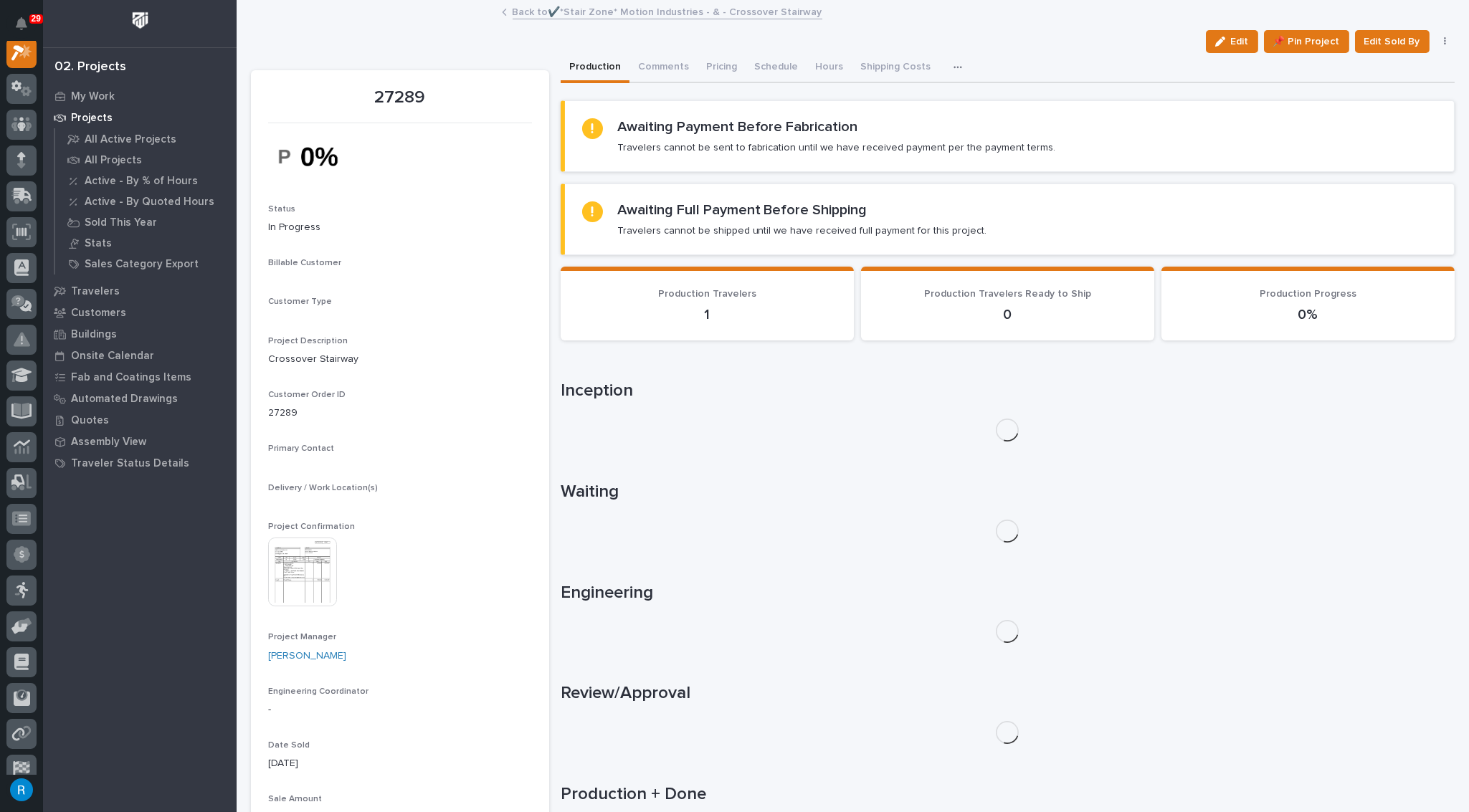
scroll to position [35, 0]
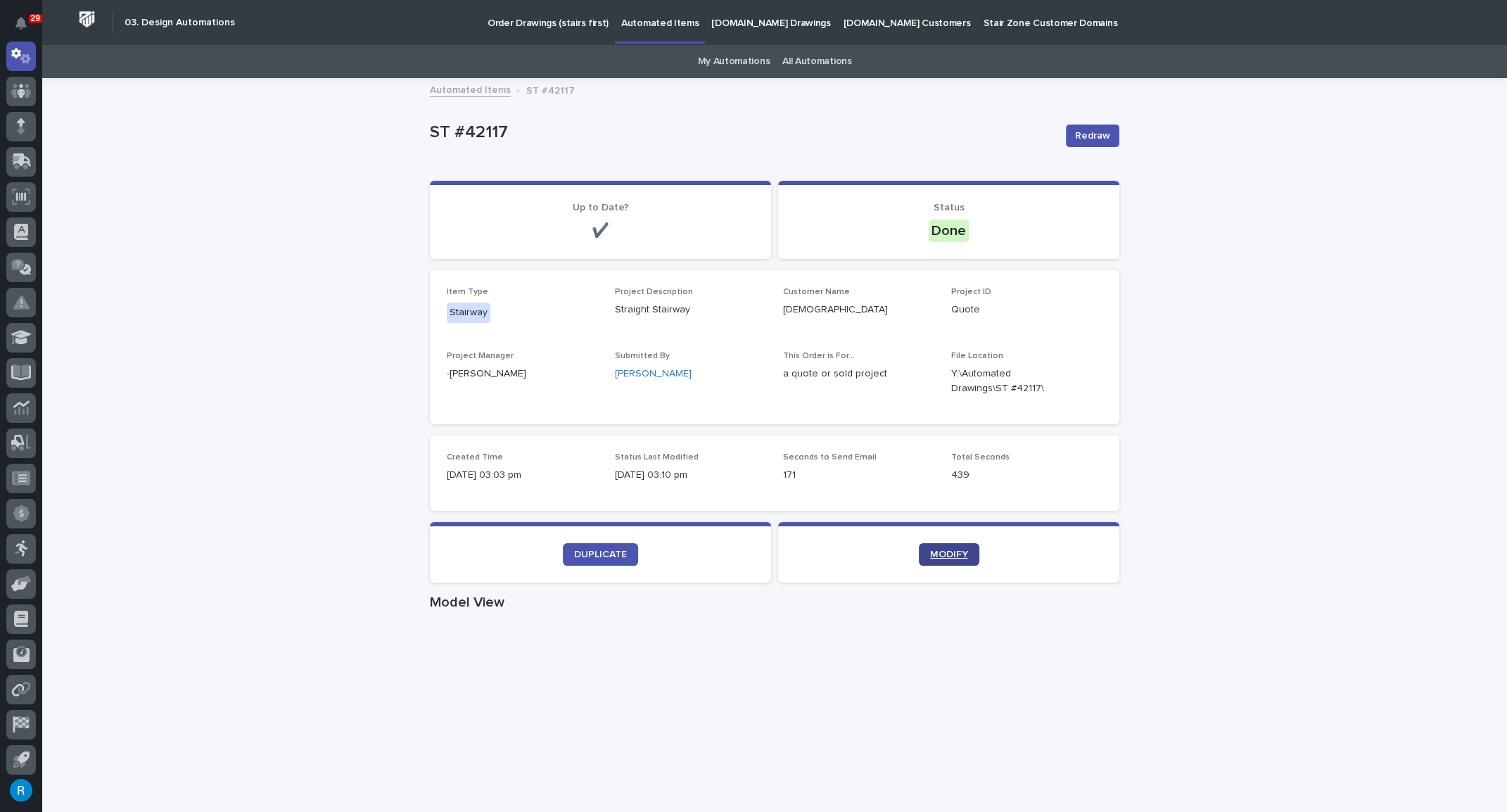
click at [952, 554] on span "MODIFY" at bounding box center [949, 554] width 38 height 10
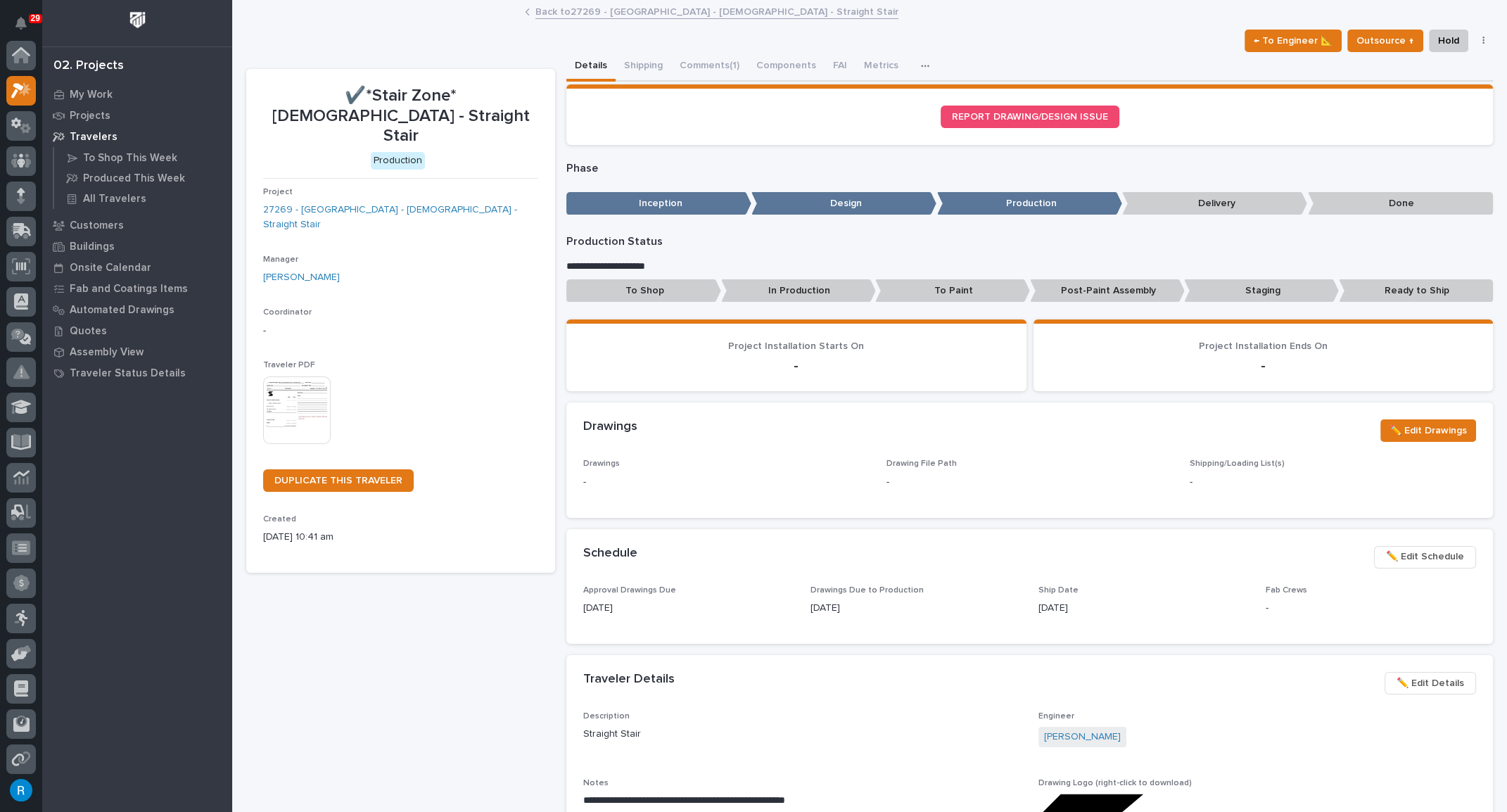
scroll to position [34, 0]
